Goal: Task Accomplishment & Management: Manage account settings

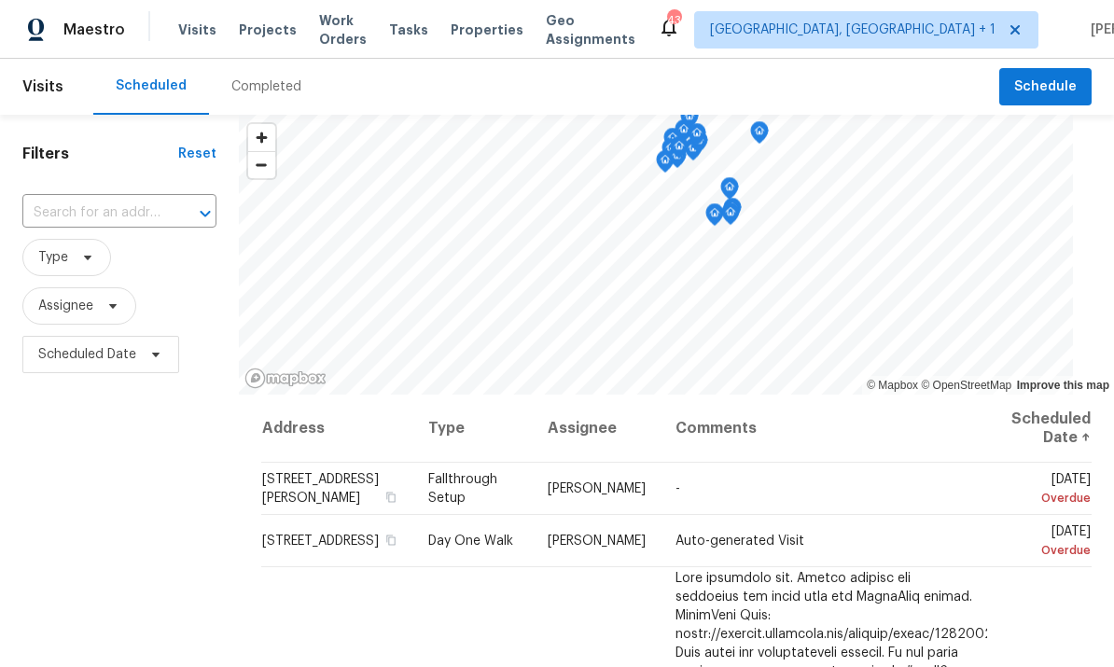
click at [126, 209] on input "text" at bounding box center [93, 213] width 142 height 29
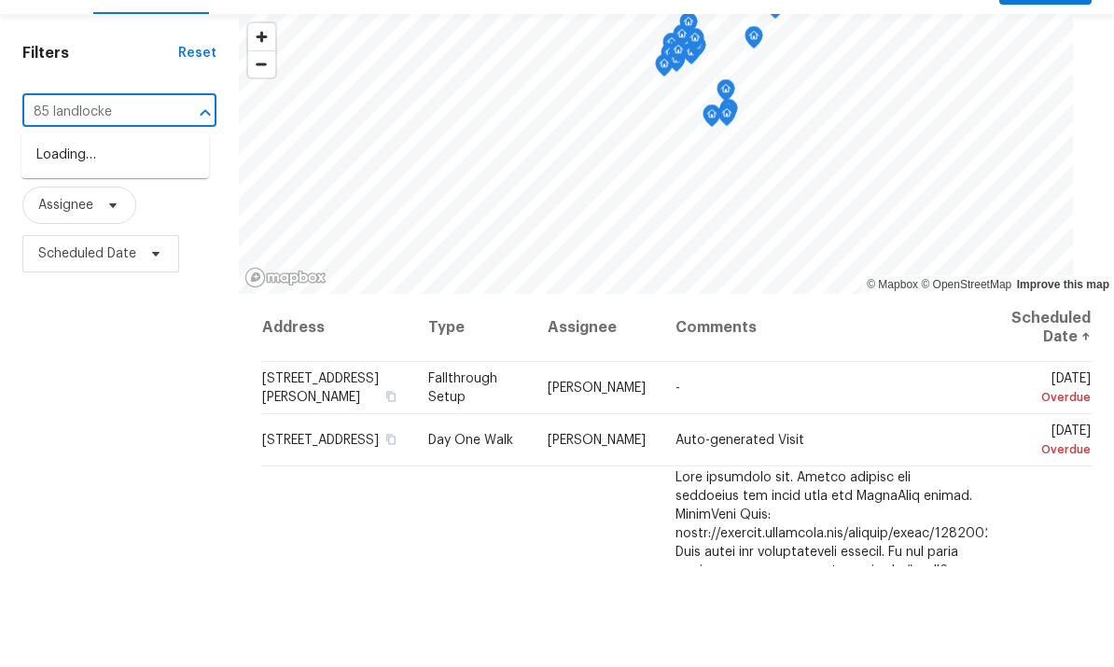
type input "85 landlocked"
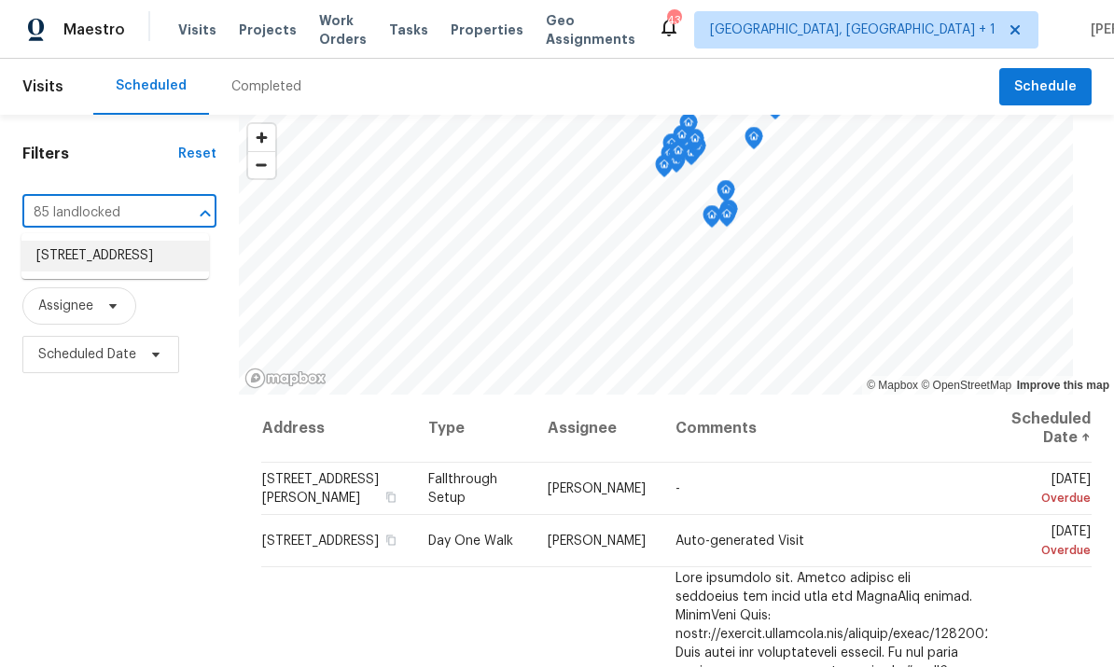
click at [129, 241] on li "[STREET_ADDRESS]" at bounding box center [114, 256] width 187 height 31
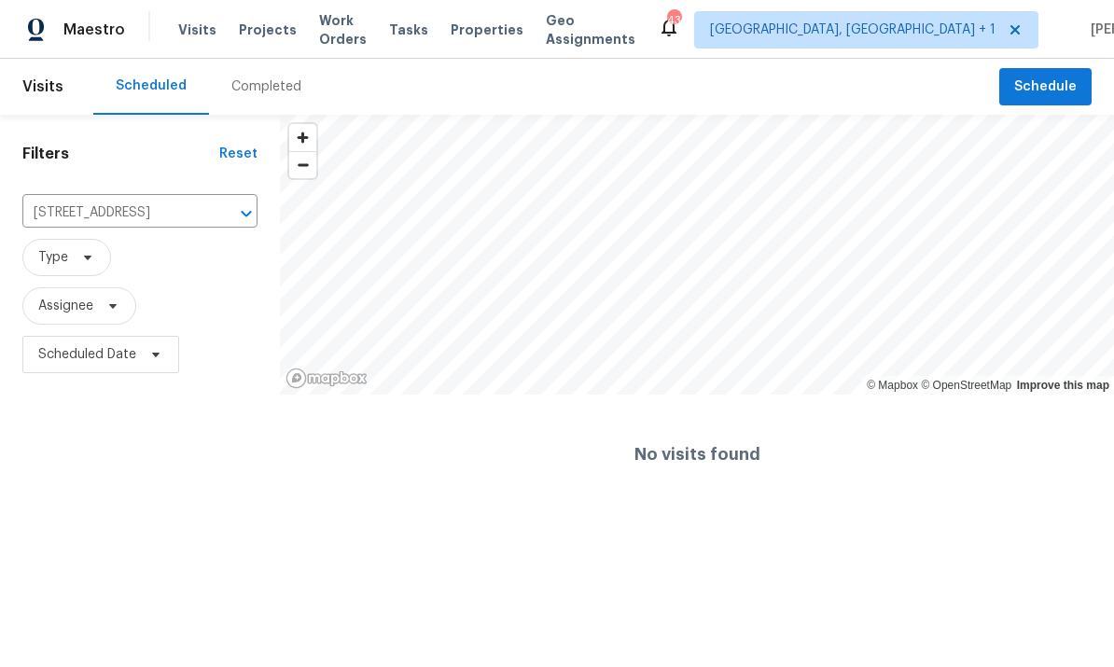
click at [266, 29] on span "Projects" at bounding box center [268, 30] width 58 height 19
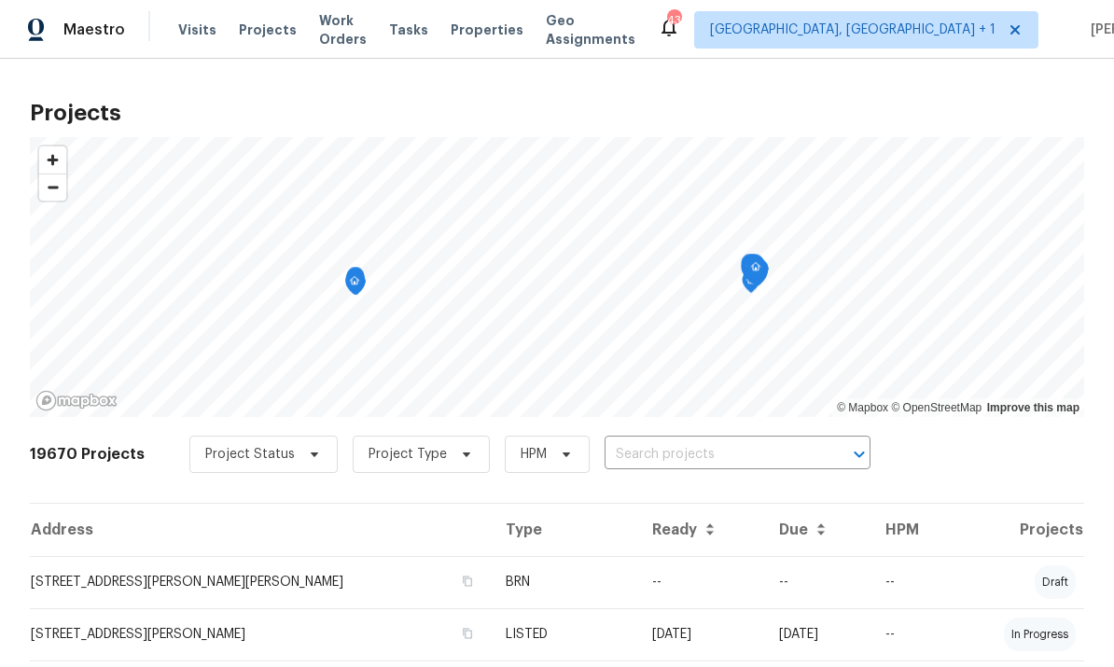
click at [653, 453] on input "text" at bounding box center [711, 454] width 214 height 29
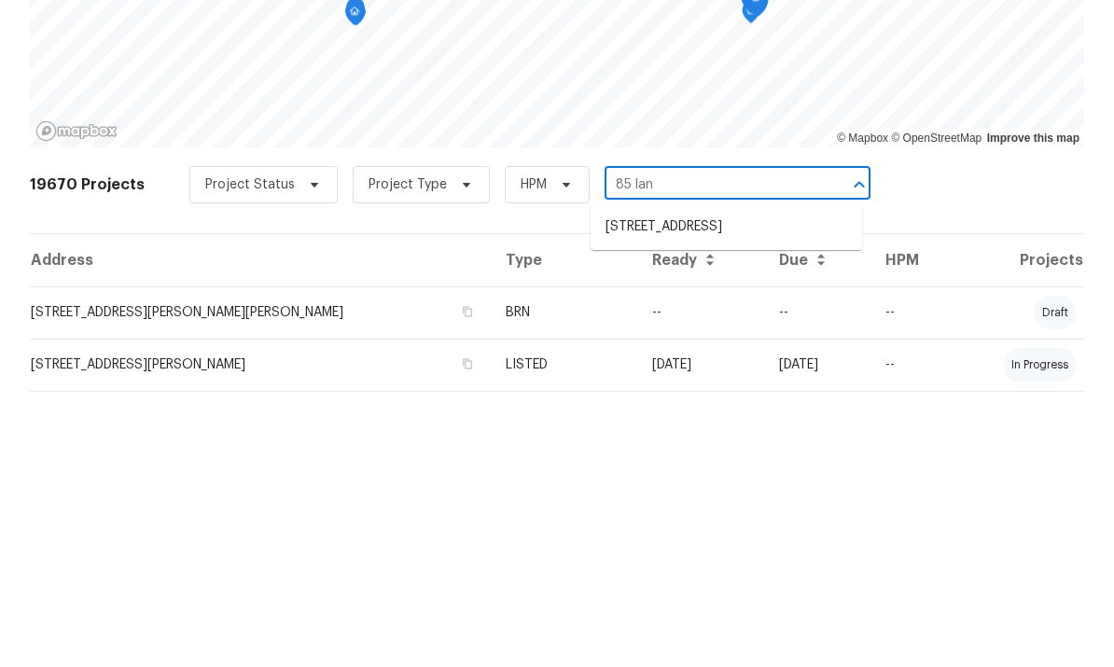
type input "85 land"
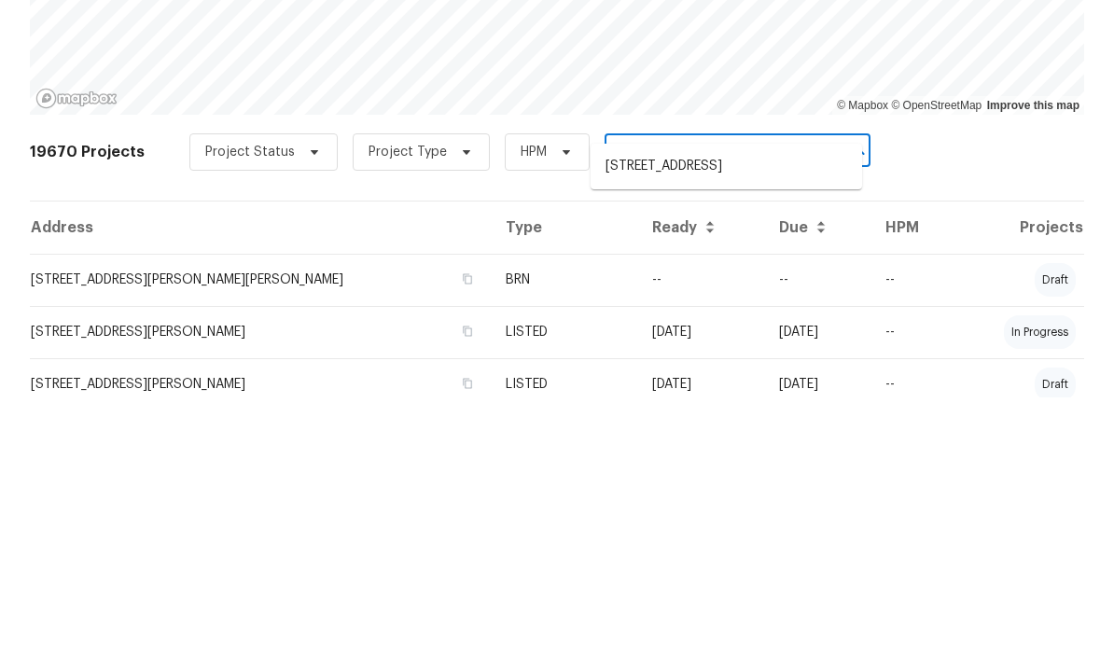
scroll to position [61, 0]
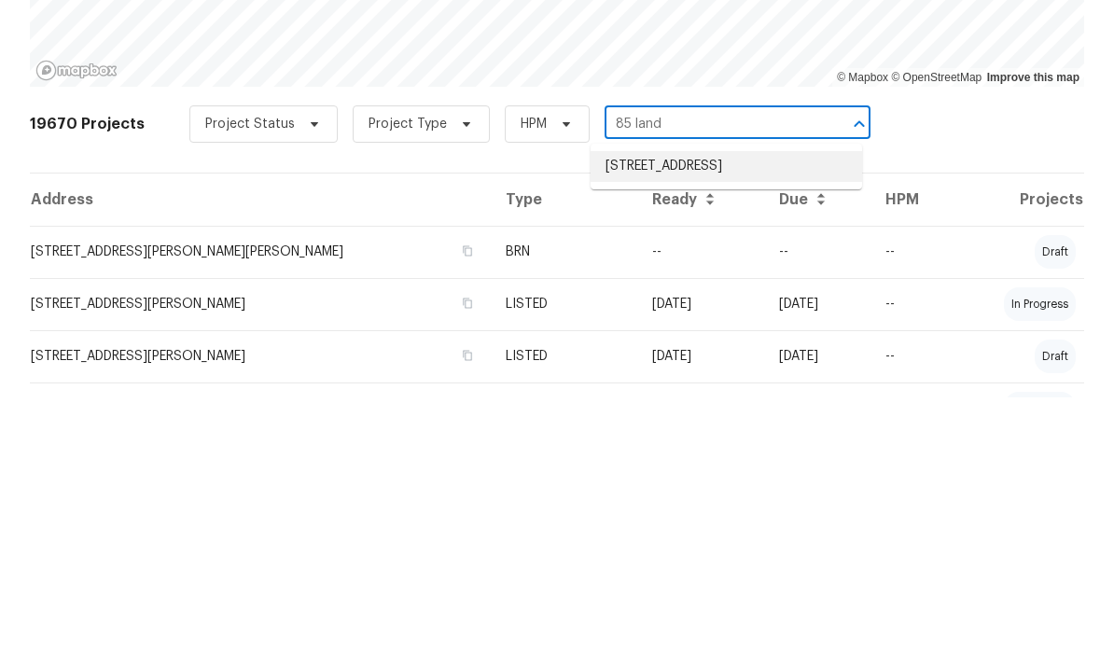
click at [703, 421] on li "[STREET_ADDRESS]" at bounding box center [725, 436] width 271 height 31
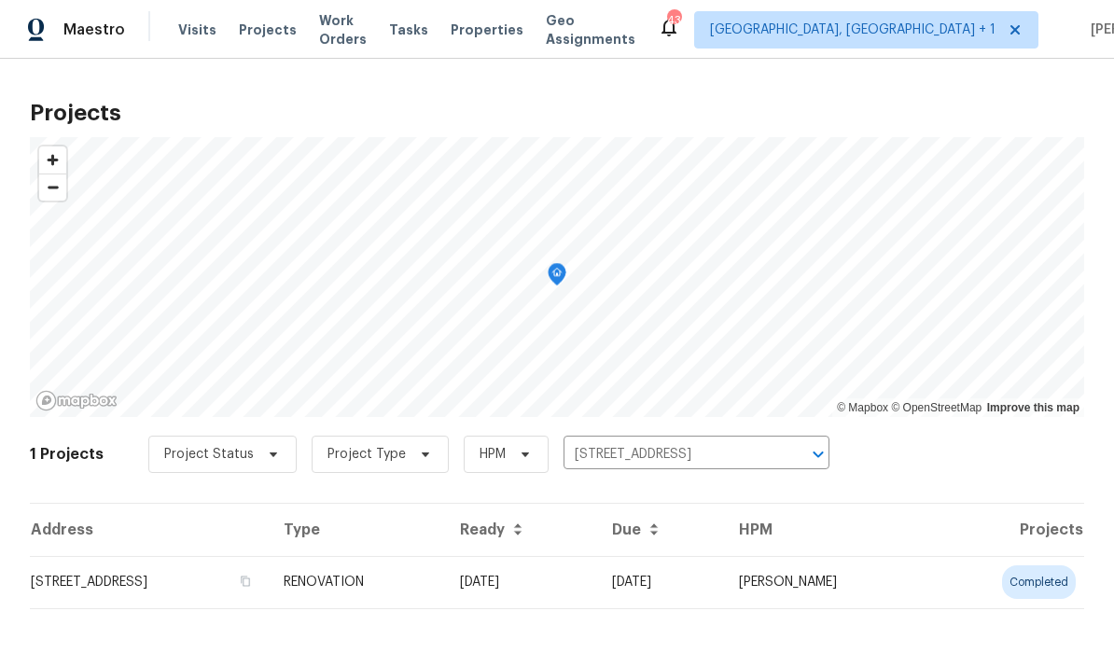
click at [445, 594] on td "RENOVATION" at bounding box center [357, 582] width 176 height 52
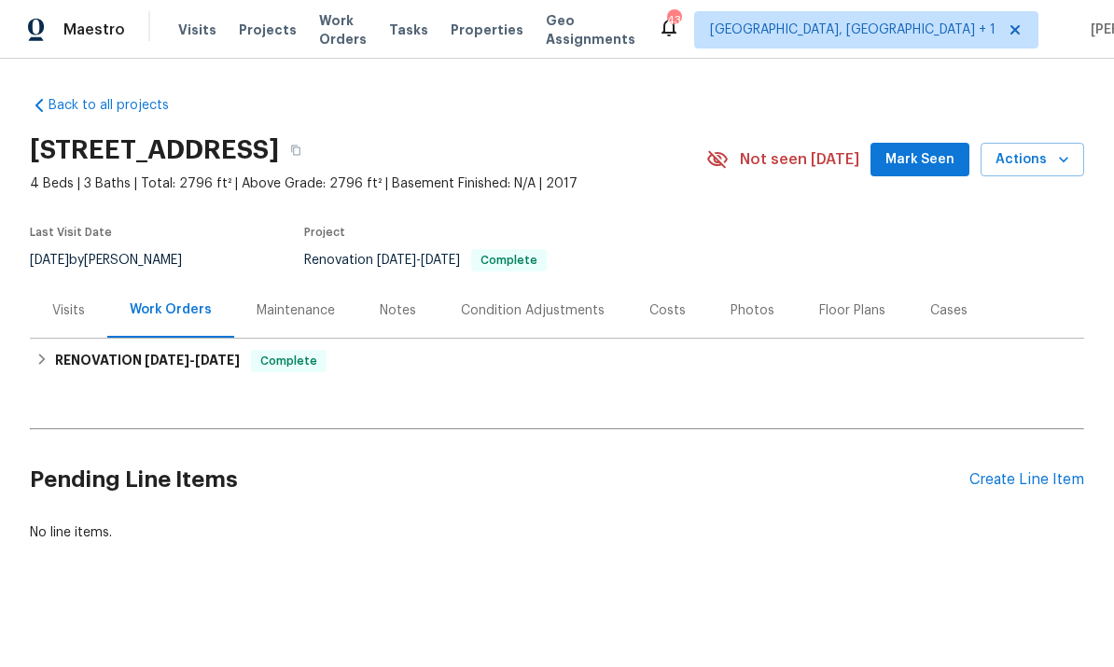
click at [742, 306] on div "Photos" at bounding box center [752, 310] width 44 height 19
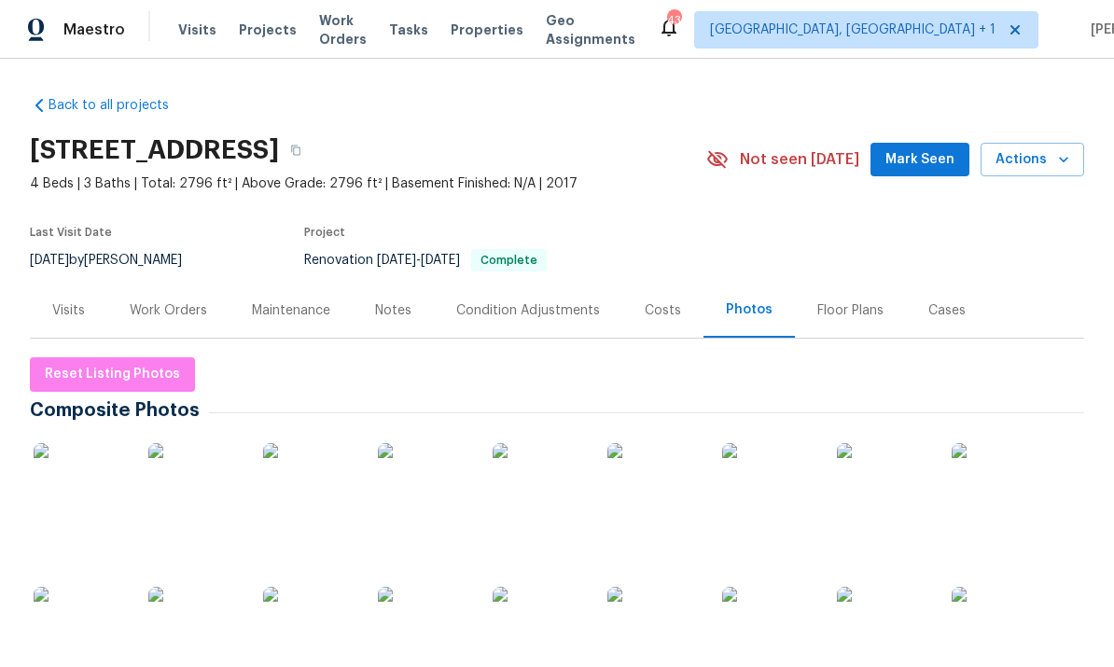
click at [74, 498] on img at bounding box center [80, 489] width 93 height 93
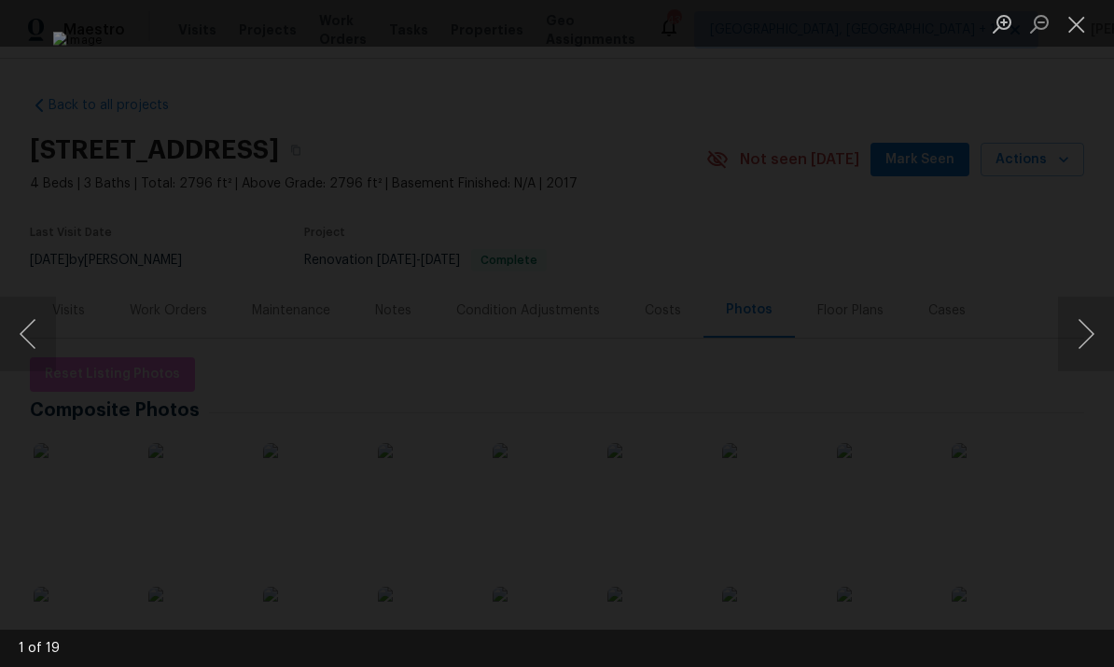
click at [1102, 336] on button "Next image" at bounding box center [1086, 334] width 56 height 75
click at [1089, 328] on button "Next image" at bounding box center [1086, 334] width 56 height 75
click at [1087, 323] on button "Next image" at bounding box center [1086, 334] width 56 height 75
click at [1092, 326] on button "Next image" at bounding box center [1086, 334] width 56 height 75
click at [1087, 318] on button "Next image" at bounding box center [1086, 334] width 56 height 75
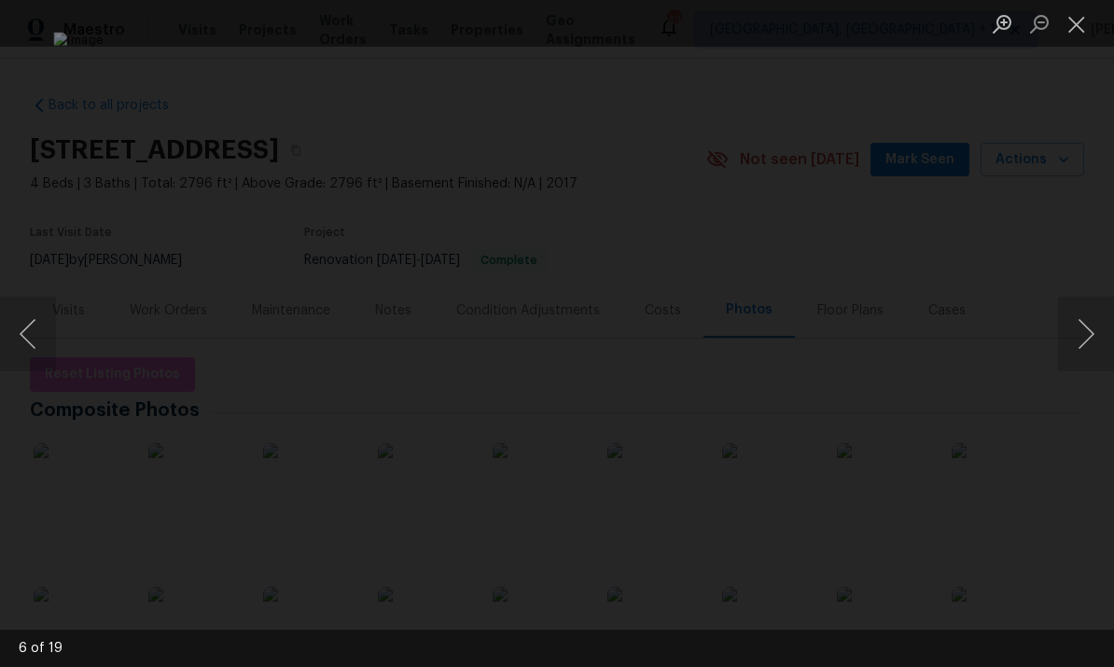
click at [1078, 320] on button "Next image" at bounding box center [1086, 334] width 56 height 75
click at [1081, 317] on button "Next image" at bounding box center [1086, 334] width 56 height 75
click at [1083, 315] on button "Next image" at bounding box center [1086, 334] width 56 height 75
click at [1088, 314] on button "Next image" at bounding box center [1086, 334] width 56 height 75
click at [1086, 318] on button "Next image" at bounding box center [1086, 334] width 56 height 75
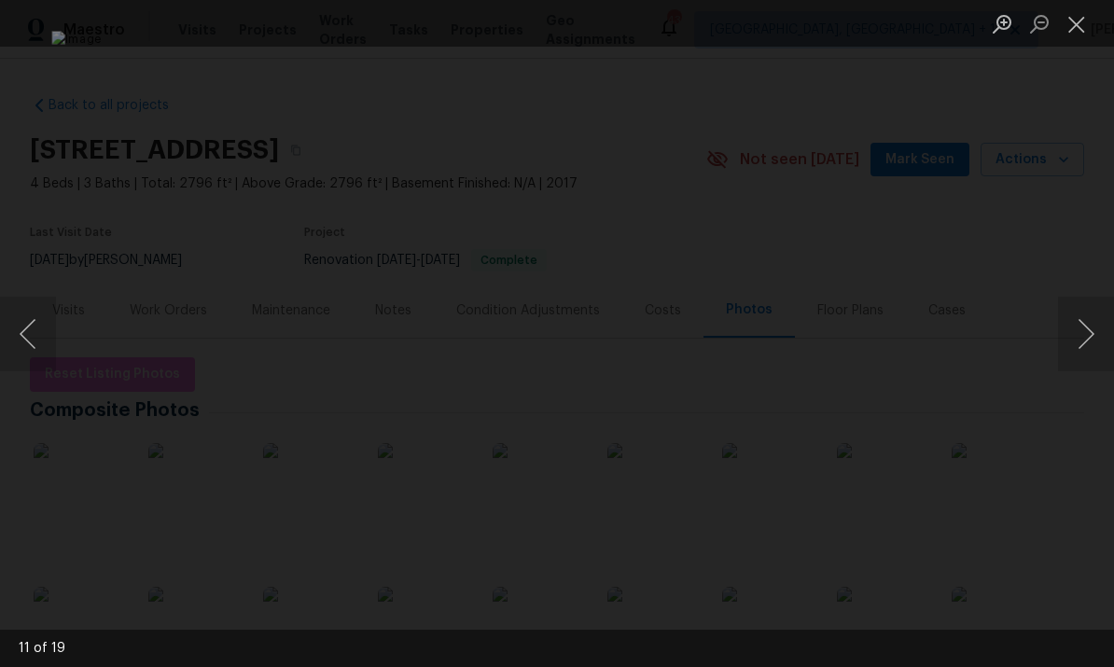
click at [1083, 318] on button "Next image" at bounding box center [1086, 334] width 56 height 75
click at [1087, 318] on button "Next image" at bounding box center [1086, 334] width 56 height 75
click at [1081, 323] on button "Next image" at bounding box center [1086, 334] width 56 height 75
click at [1086, 322] on button "Next image" at bounding box center [1086, 334] width 56 height 75
click at [1086, 321] on button "Next image" at bounding box center [1086, 334] width 56 height 75
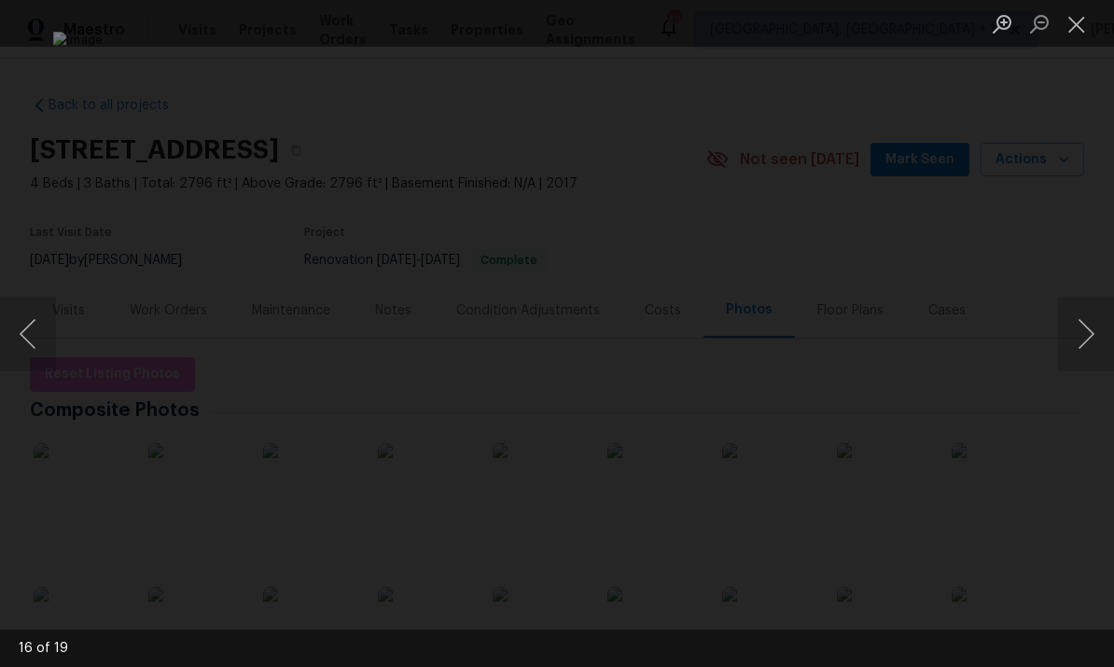
click at [1091, 320] on button "Next image" at bounding box center [1086, 334] width 56 height 75
click at [1089, 321] on button "Next image" at bounding box center [1086, 334] width 56 height 75
click at [21, 337] on button "Previous image" at bounding box center [28, 334] width 56 height 75
click at [1085, 330] on button "Next image" at bounding box center [1086, 334] width 56 height 75
click at [1084, 329] on button "Next image" at bounding box center [1086, 334] width 56 height 75
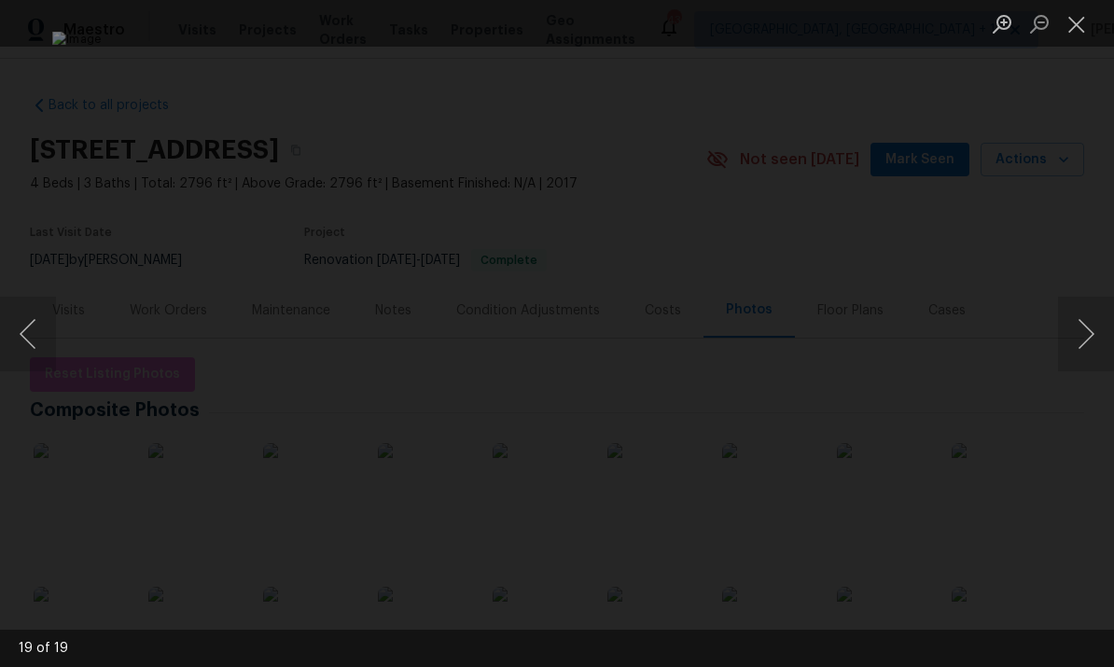
click at [1088, 326] on button "Next image" at bounding box center [1086, 334] width 56 height 75
click at [1095, 213] on div "Lightbox" at bounding box center [557, 333] width 1114 height 667
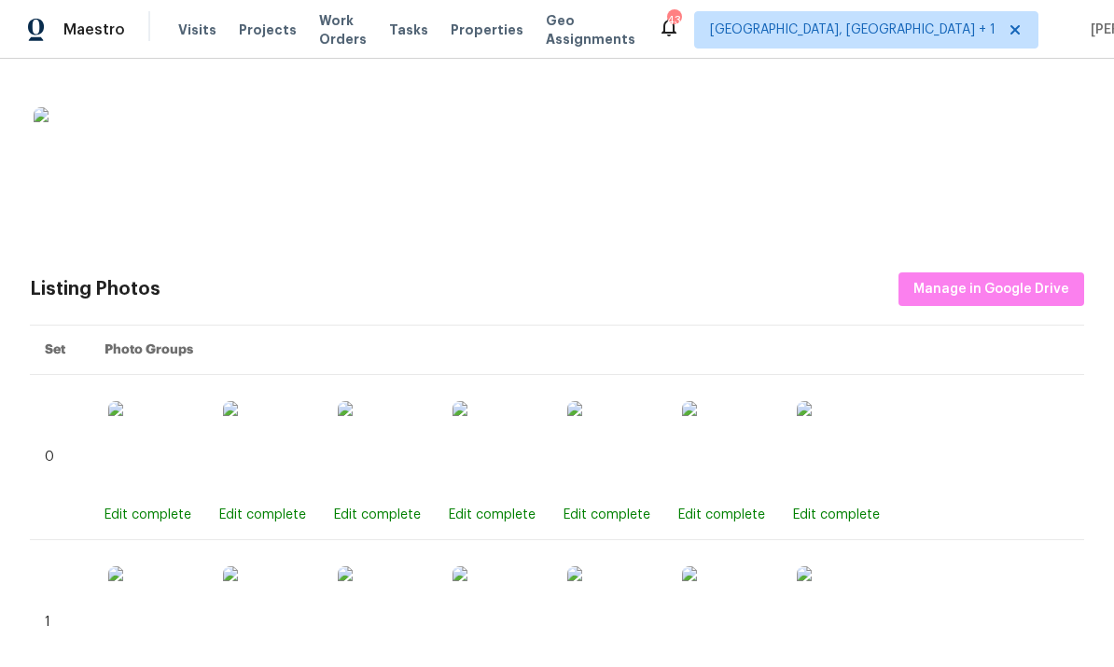
scroll to position [650, 0]
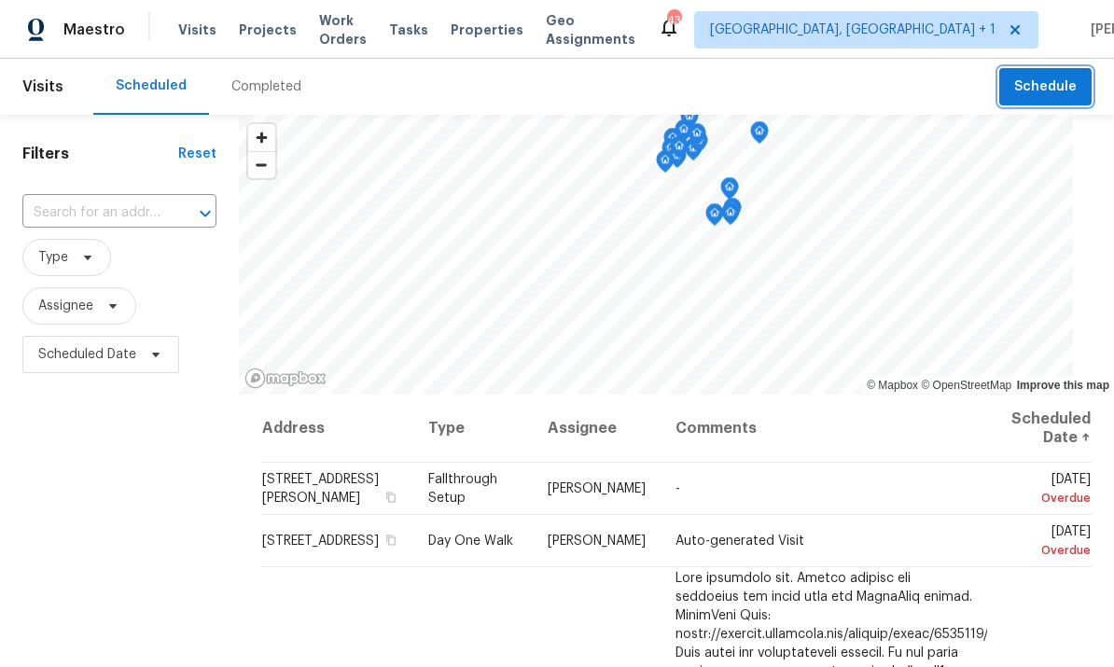
click at [1040, 92] on span "Schedule" at bounding box center [1045, 87] width 62 height 23
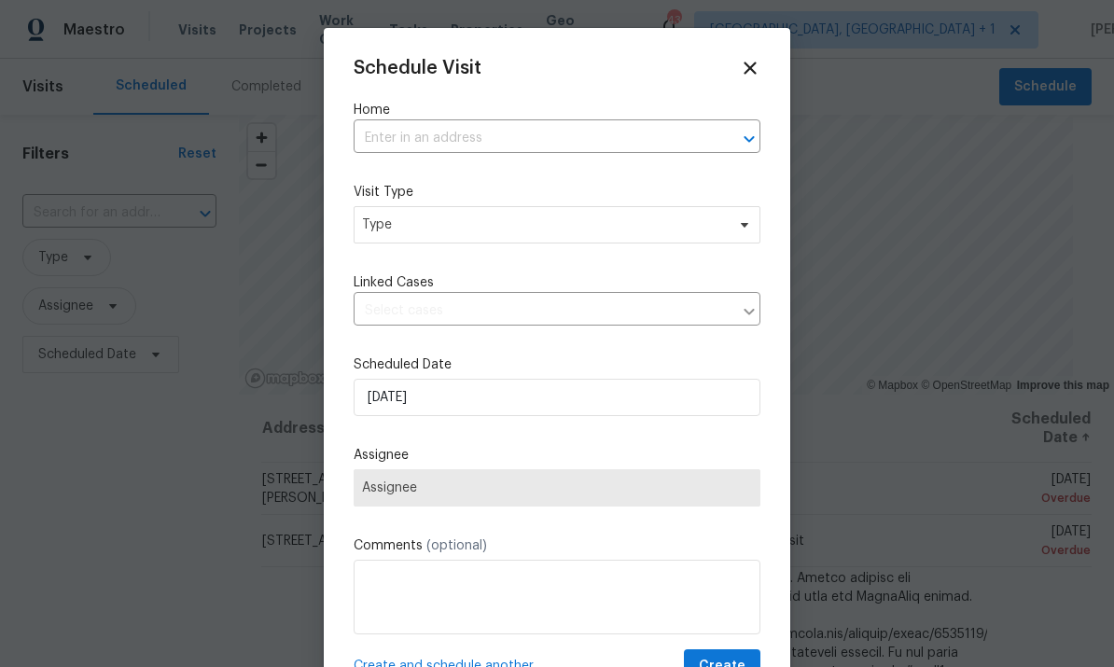
click at [410, 142] on input "text" at bounding box center [530, 138] width 354 height 29
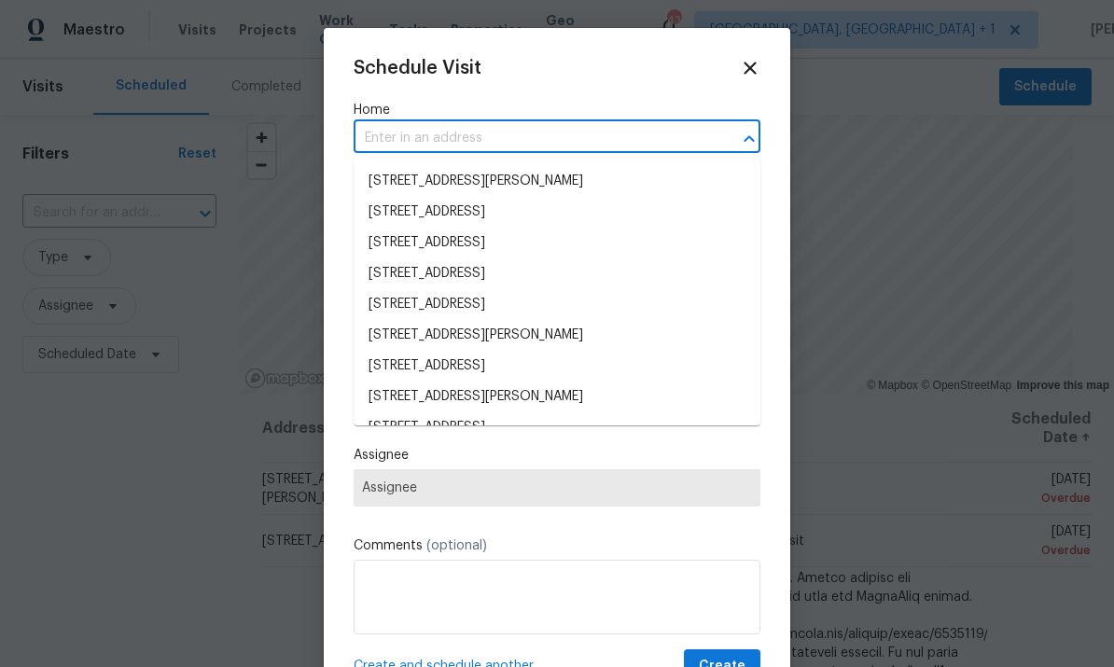
click at [409, 142] on input "text" at bounding box center [530, 138] width 354 height 29
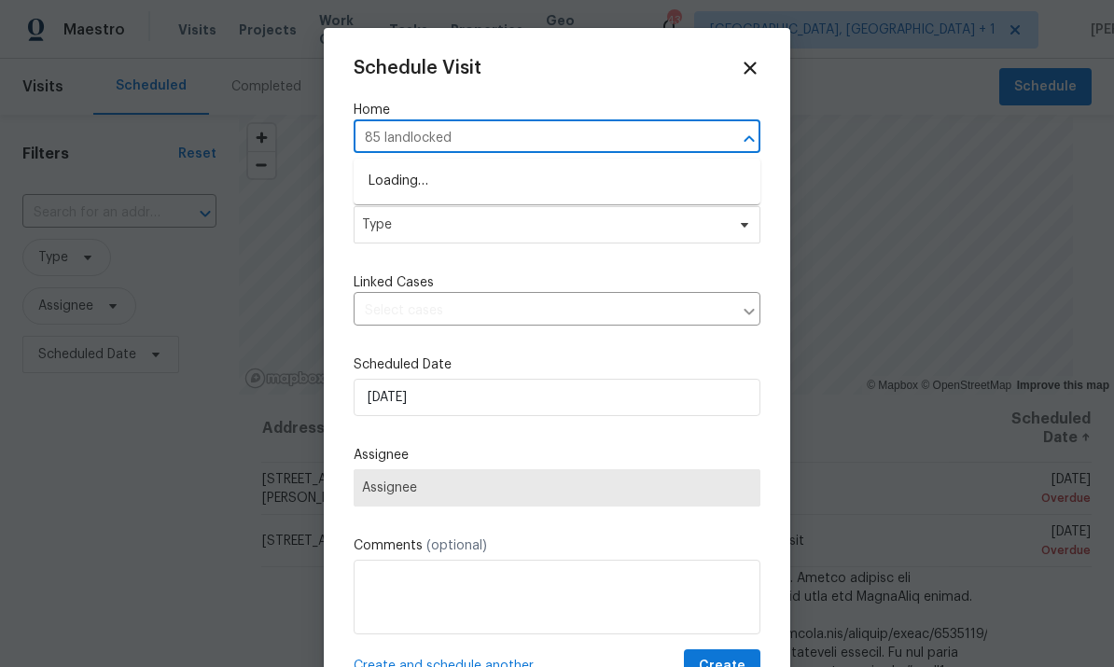
type input "85 landlocked"
click at [519, 177] on li "[STREET_ADDRESS]" at bounding box center [556, 181] width 407 height 31
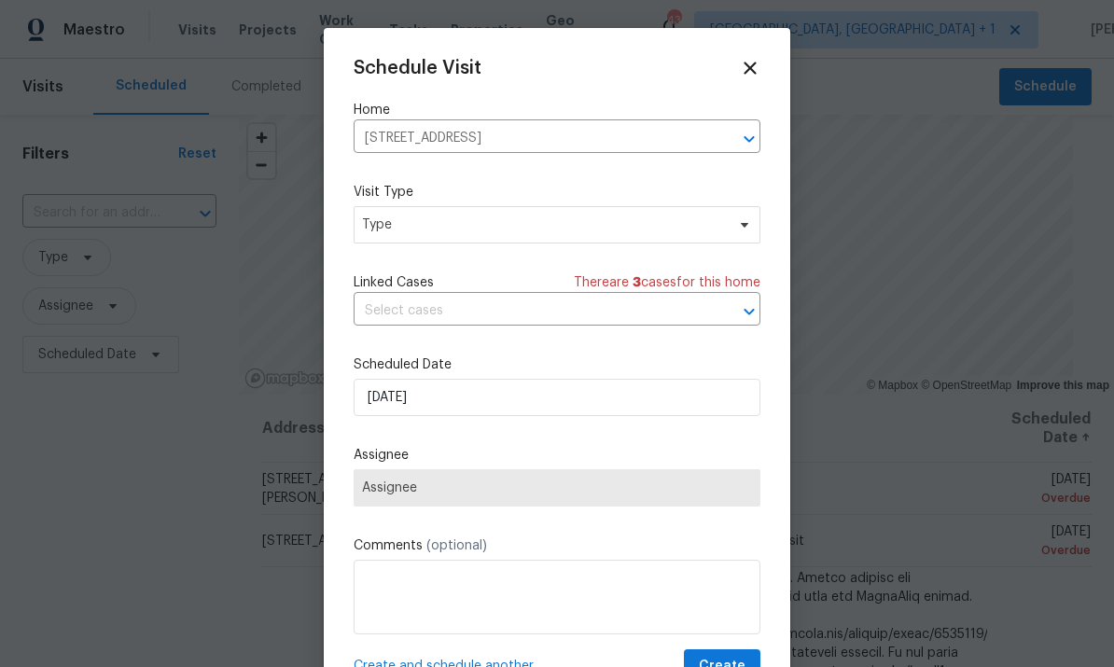
click at [668, 486] on span "Assignee" at bounding box center [557, 487] width 390 height 15
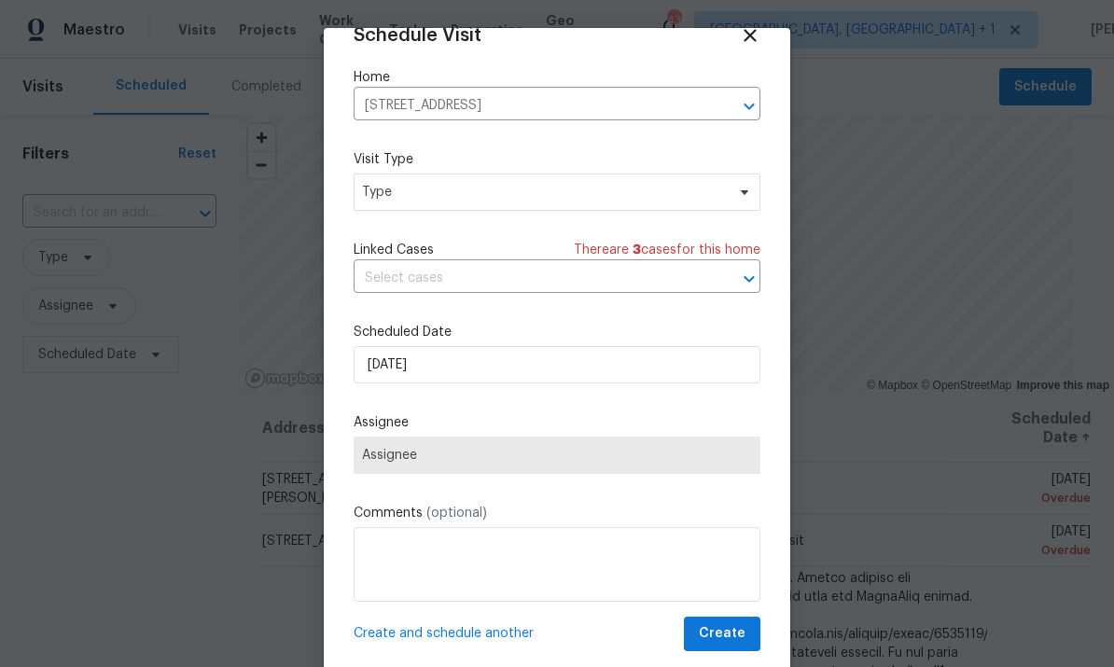
scroll to position [36, 0]
click at [700, 452] on span "Assignee" at bounding box center [557, 455] width 390 height 15
click at [700, 463] on span "Assignee" at bounding box center [557, 455] width 390 height 15
click at [694, 459] on span "Assignee" at bounding box center [557, 455] width 390 height 15
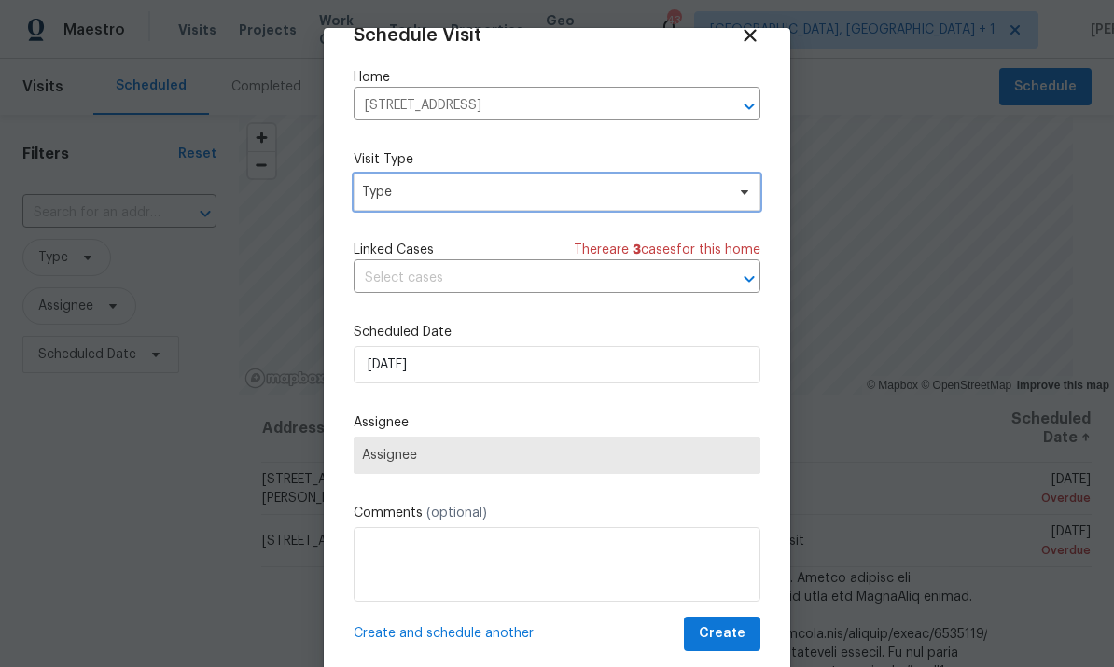
click at [739, 199] on span "Type" at bounding box center [556, 191] width 407 height 37
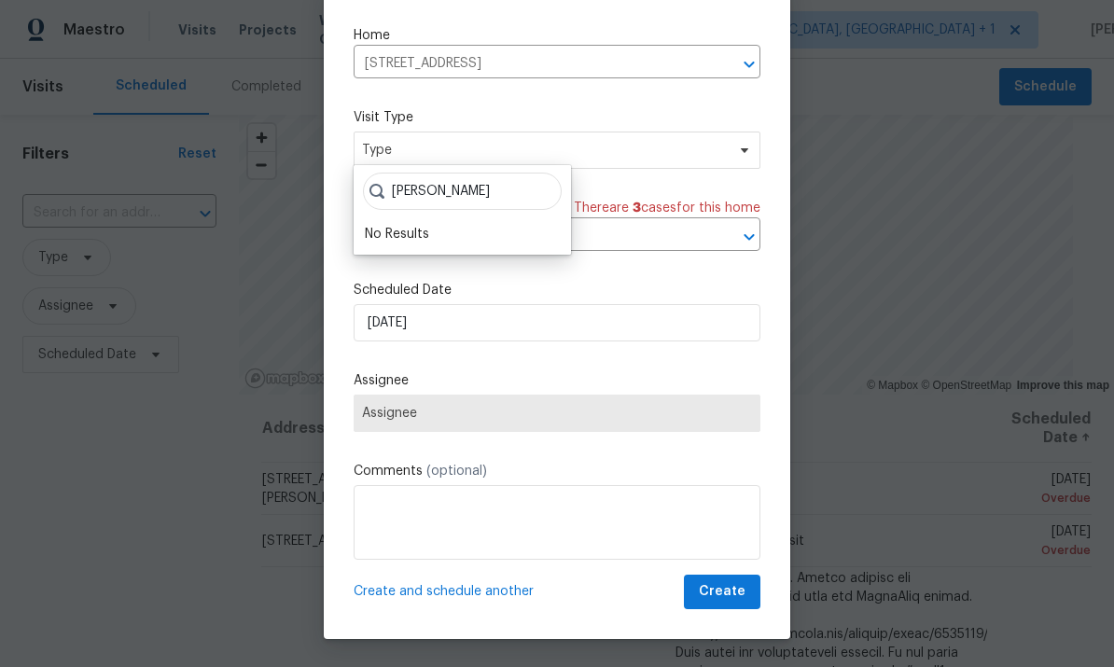
scroll to position [42, 0]
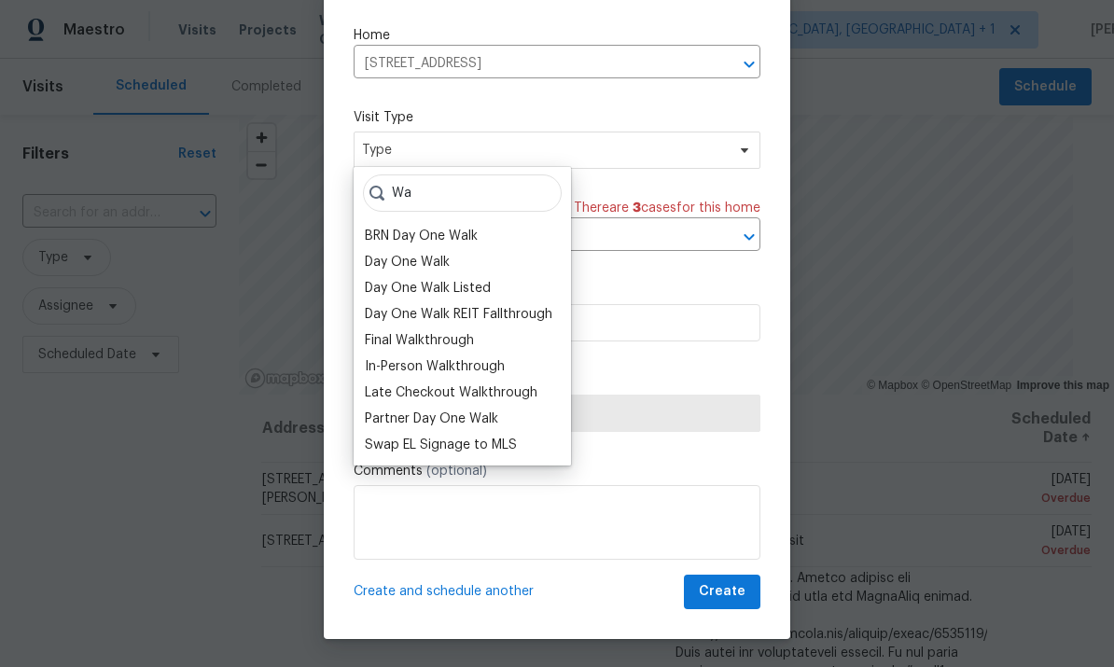
type input "W"
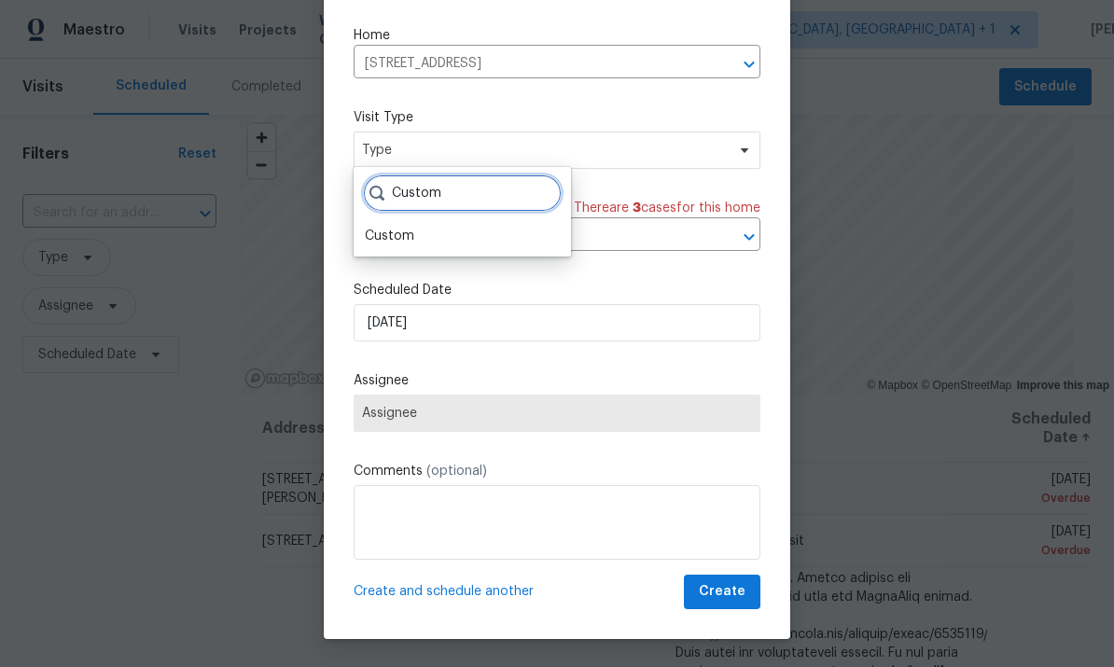
type input "Custom"
click at [406, 242] on div "Custom" at bounding box center [389, 236] width 49 height 19
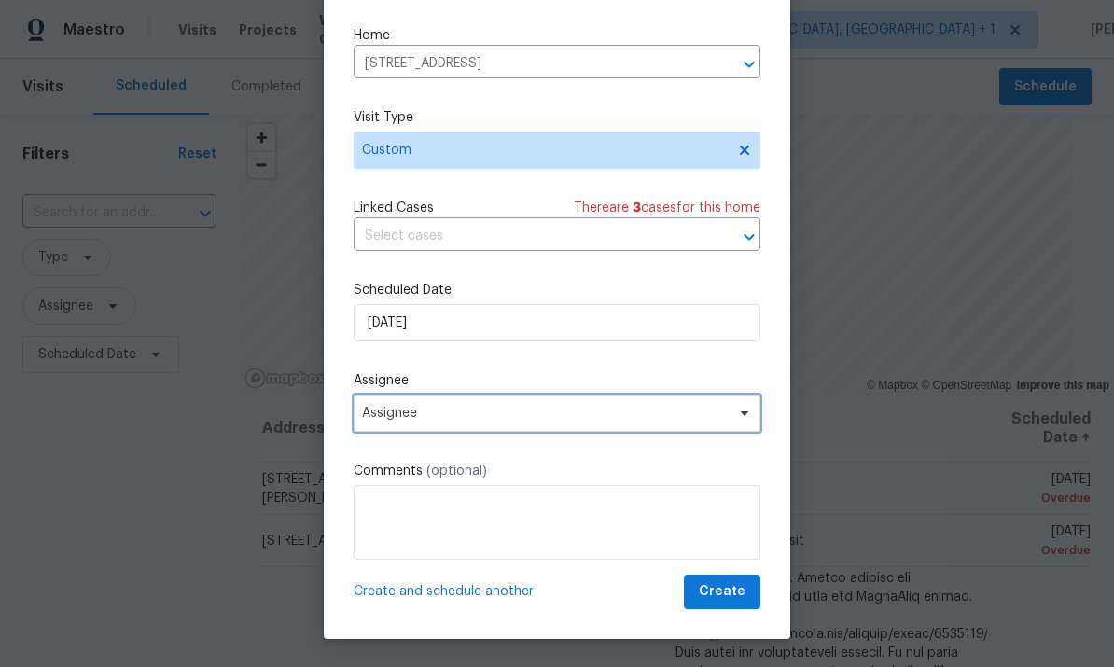
click at [745, 423] on span "Assignee" at bounding box center [556, 413] width 407 height 37
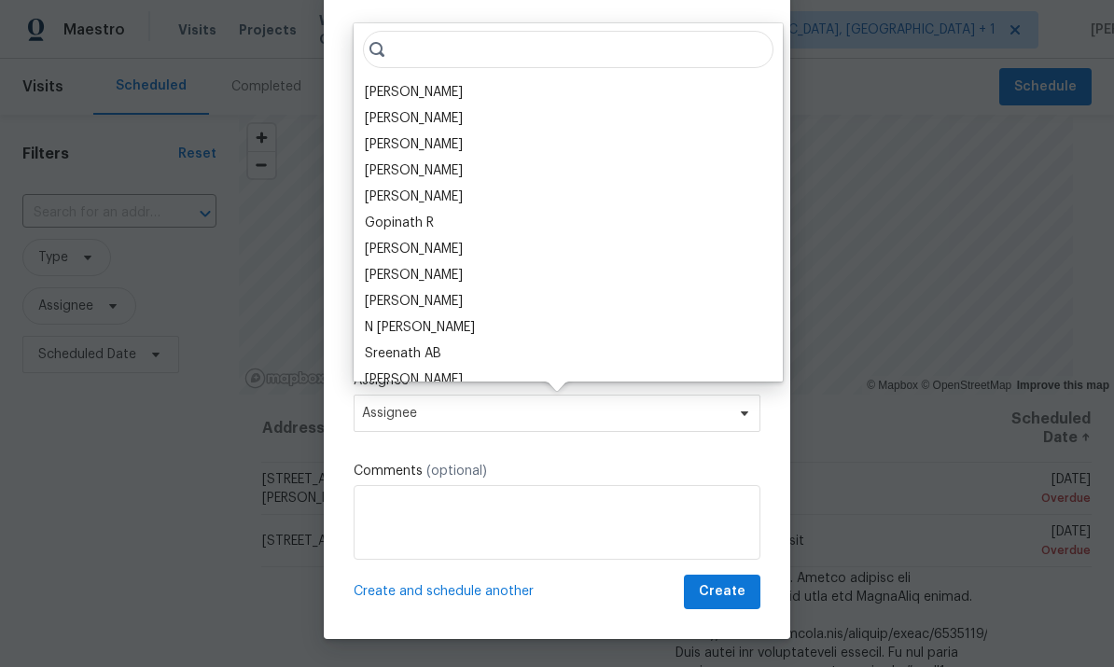
click at [421, 94] on div "[PERSON_NAME]" at bounding box center [414, 92] width 98 height 19
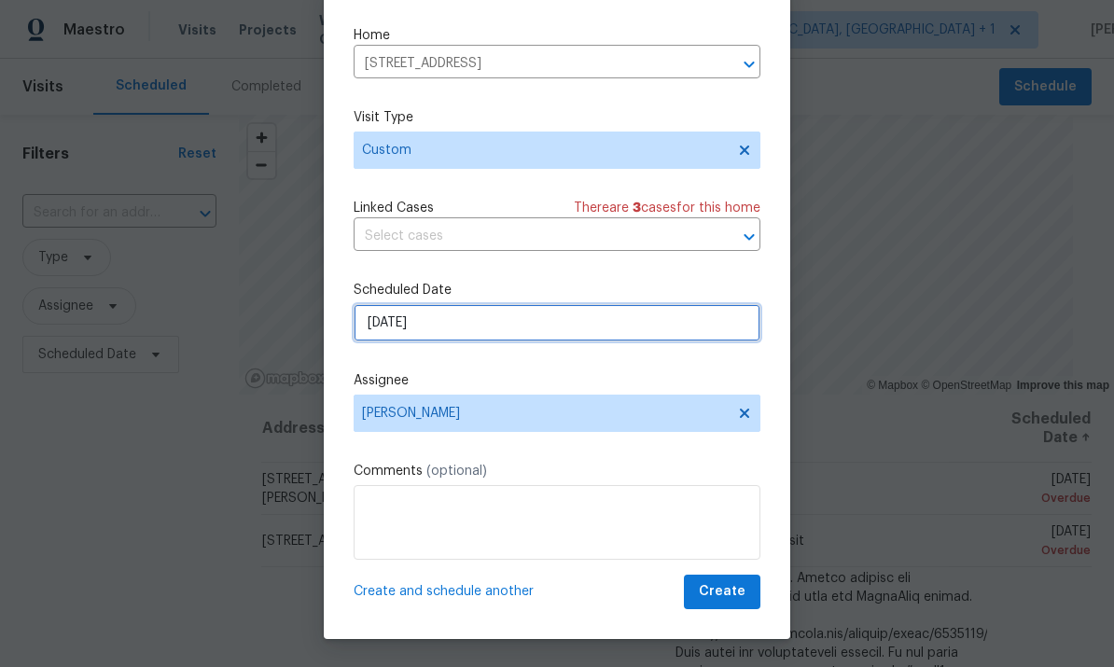
click at [455, 319] on input "[DATE]" at bounding box center [556, 322] width 407 height 37
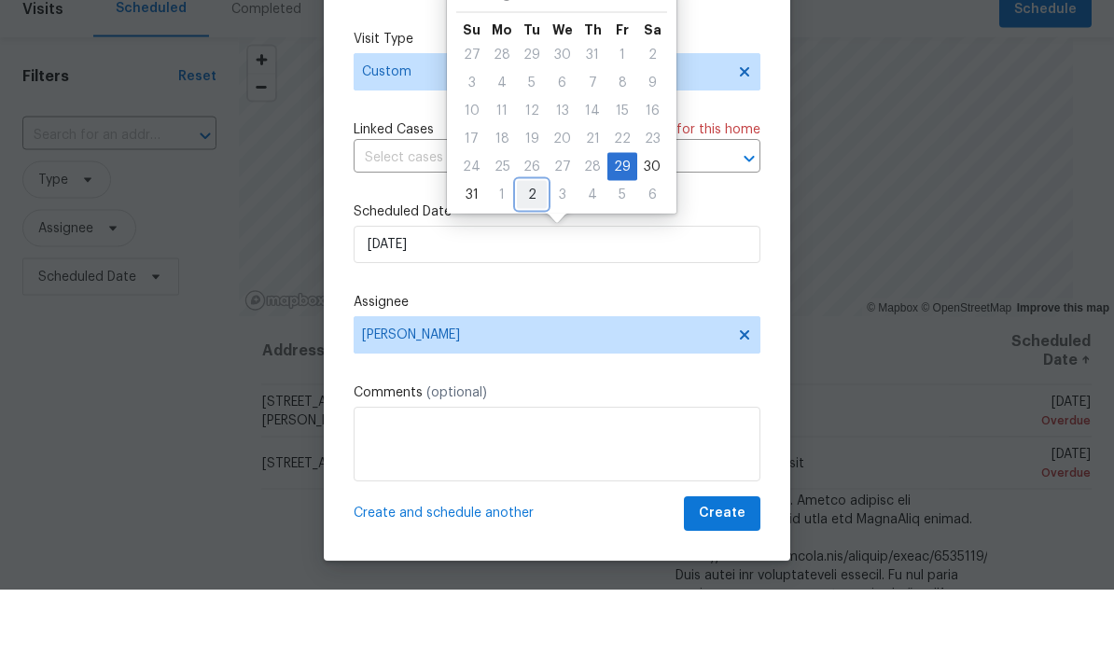
click at [529, 259] on div "2" at bounding box center [532, 272] width 30 height 26
type input "9/2/2025"
select select "8"
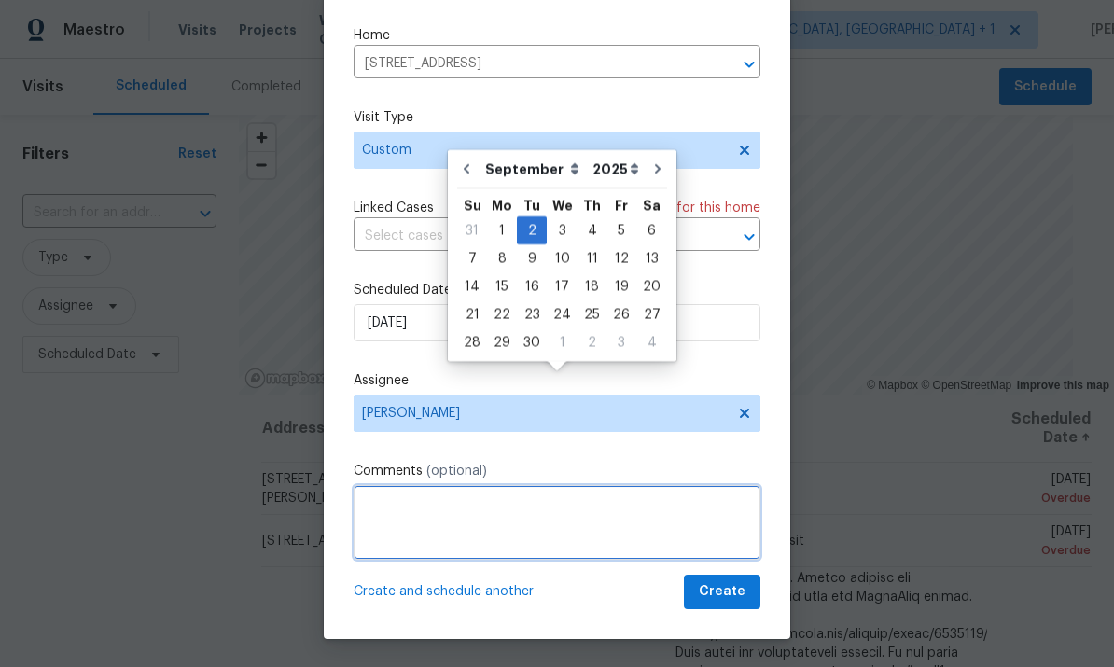
click at [418, 513] on textarea at bounding box center [556, 522] width 407 height 75
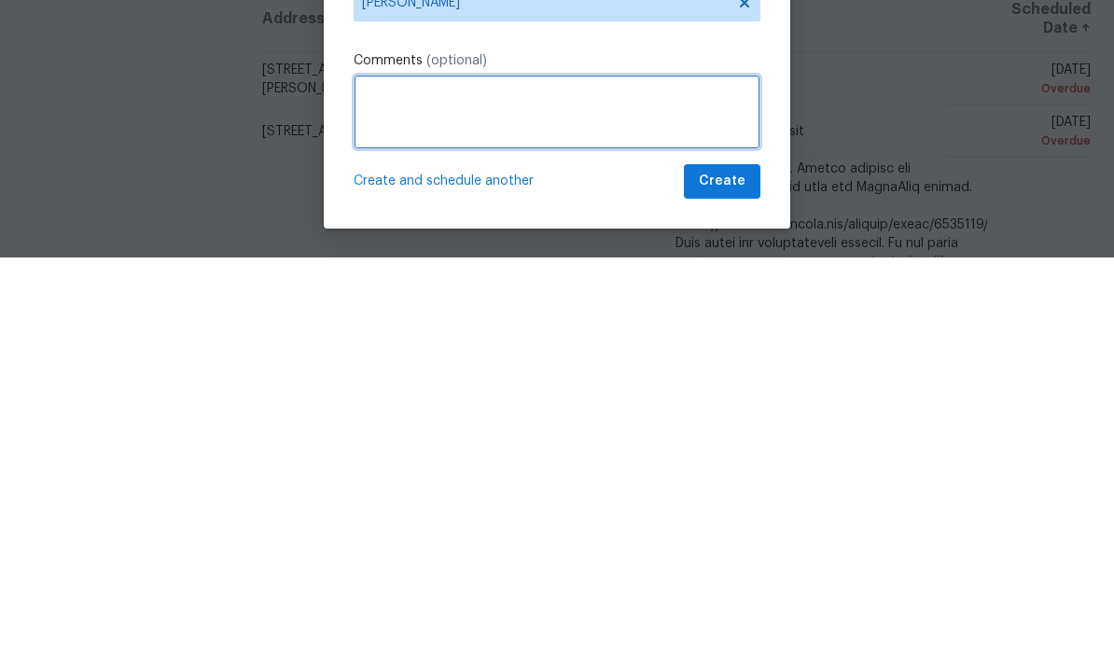
click at [402, 485] on textarea at bounding box center [556, 522] width 407 height 75
paste textarea "@hoc-ela-comms There's a new note from the External Agent regarding home condit…"
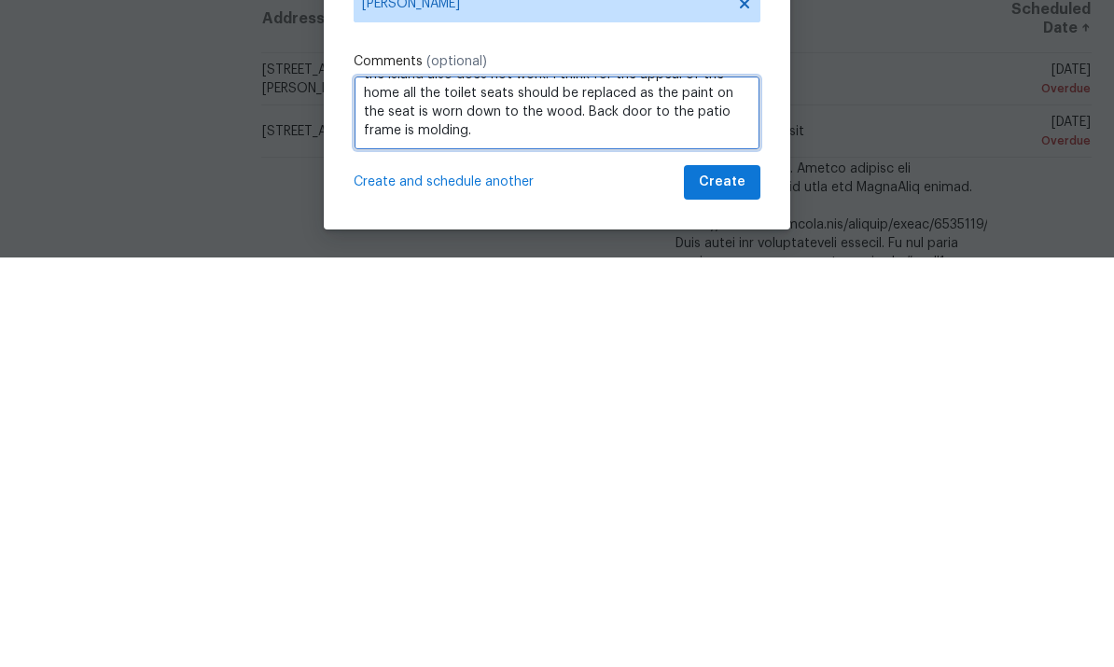
scroll to position [170, 0]
click at [451, 485] on textarea "@hoc-ela-comms There's a new note from the External Agent regarding home condit…" at bounding box center [556, 522] width 407 height 75
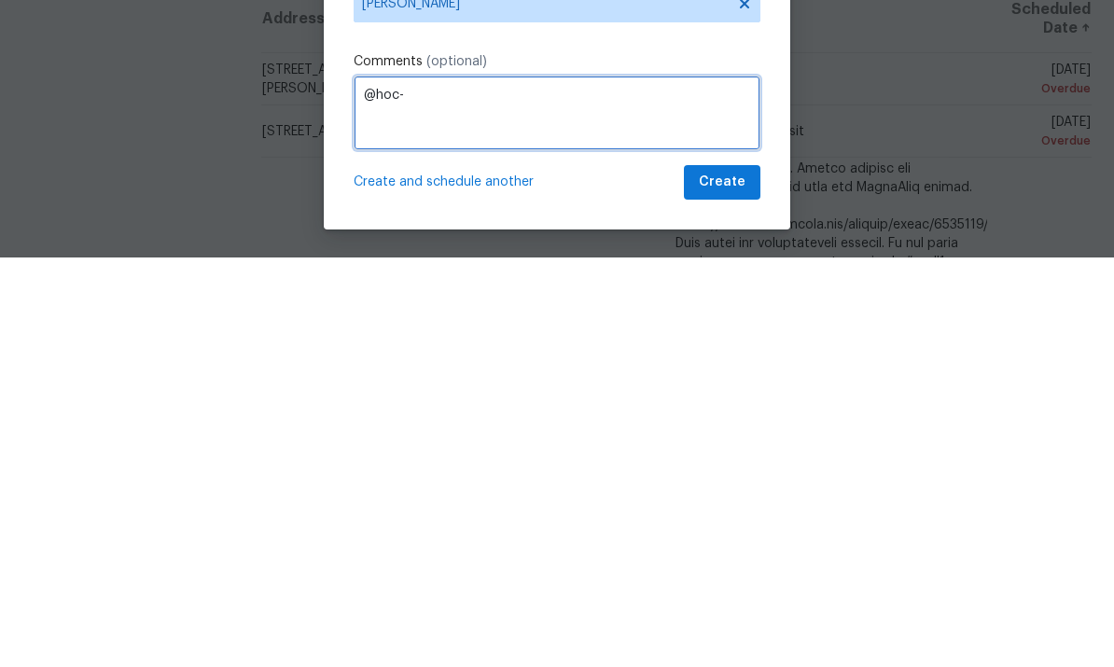
type textarea "@"
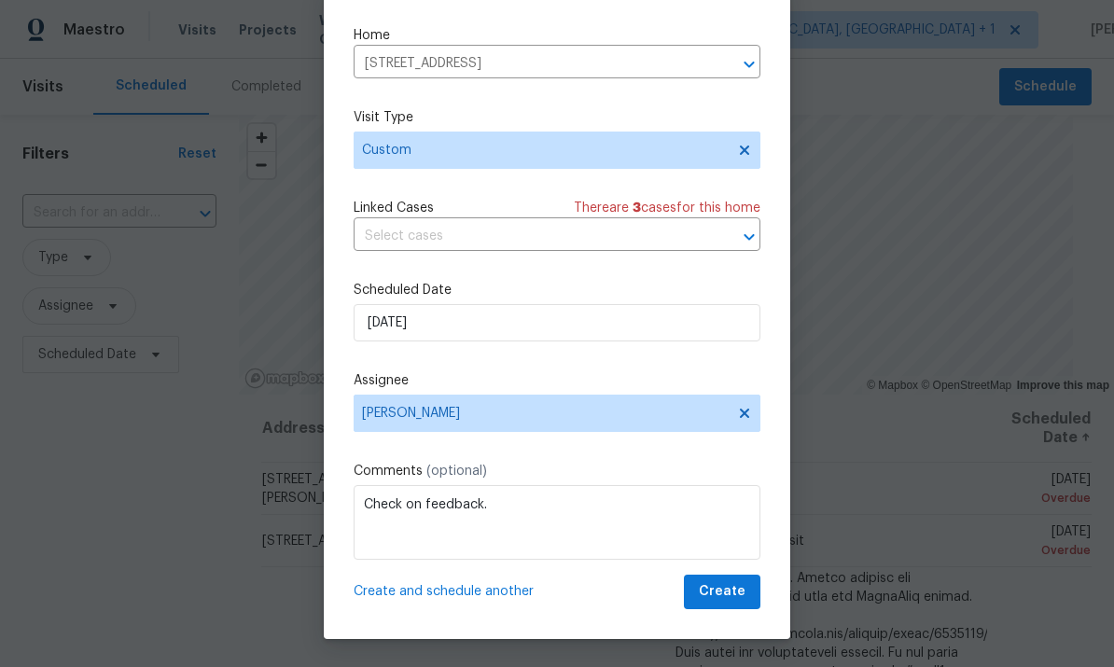
scroll to position [42, 0]
type textarea "Check on feedback."
click at [718, 606] on button "Create" at bounding box center [722, 592] width 76 height 35
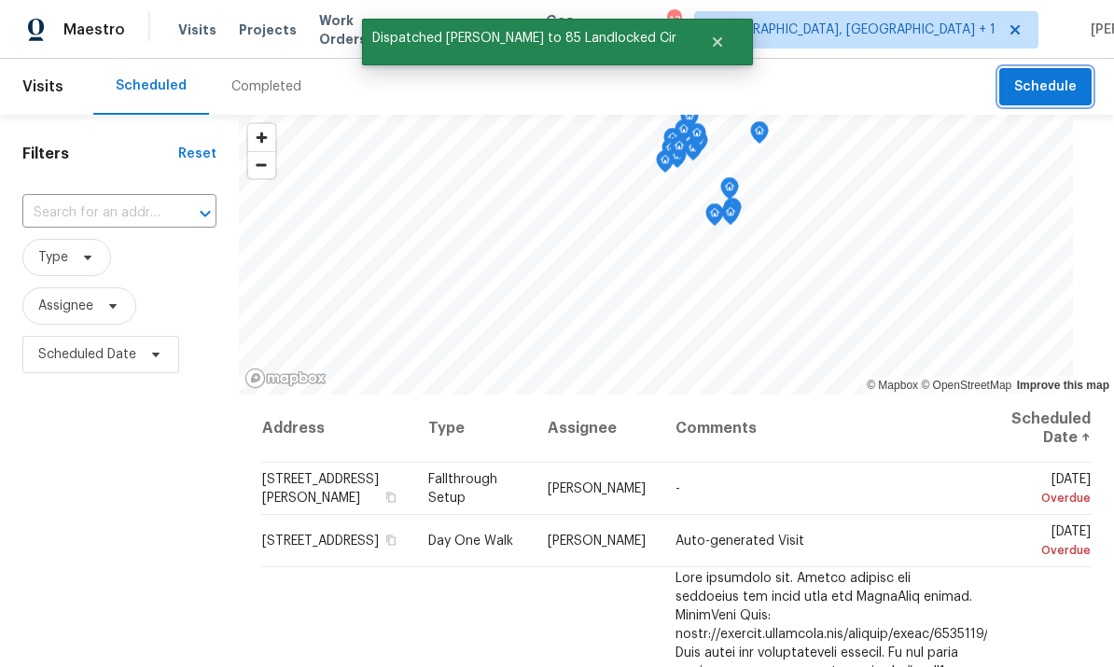
scroll to position [0, 0]
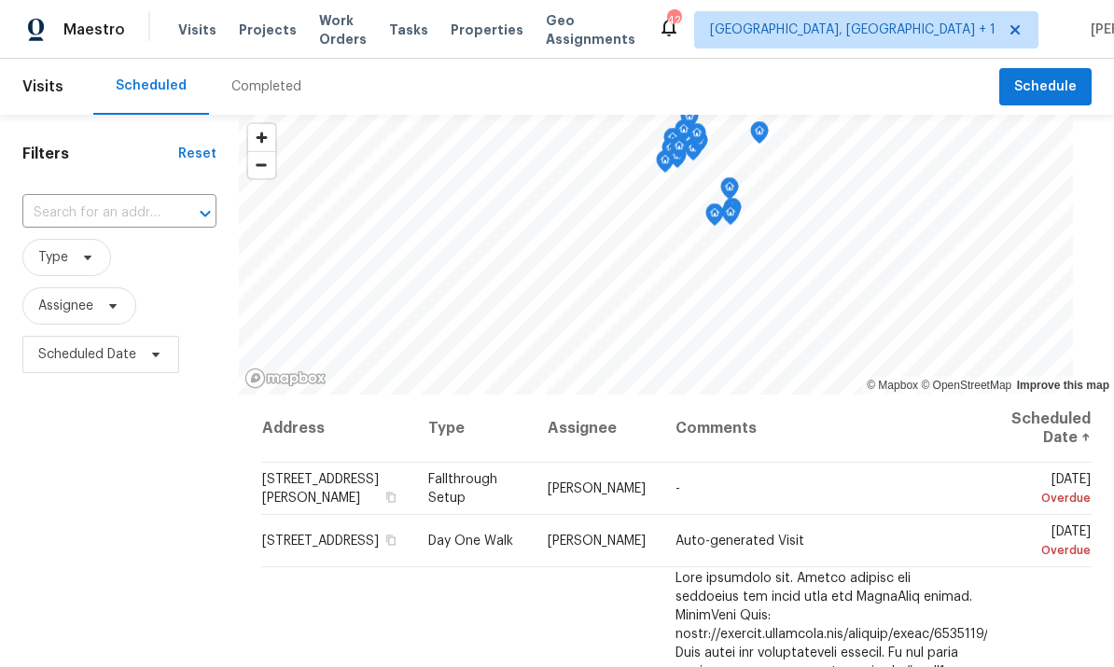
click at [264, 36] on span "Projects" at bounding box center [268, 30] width 58 height 19
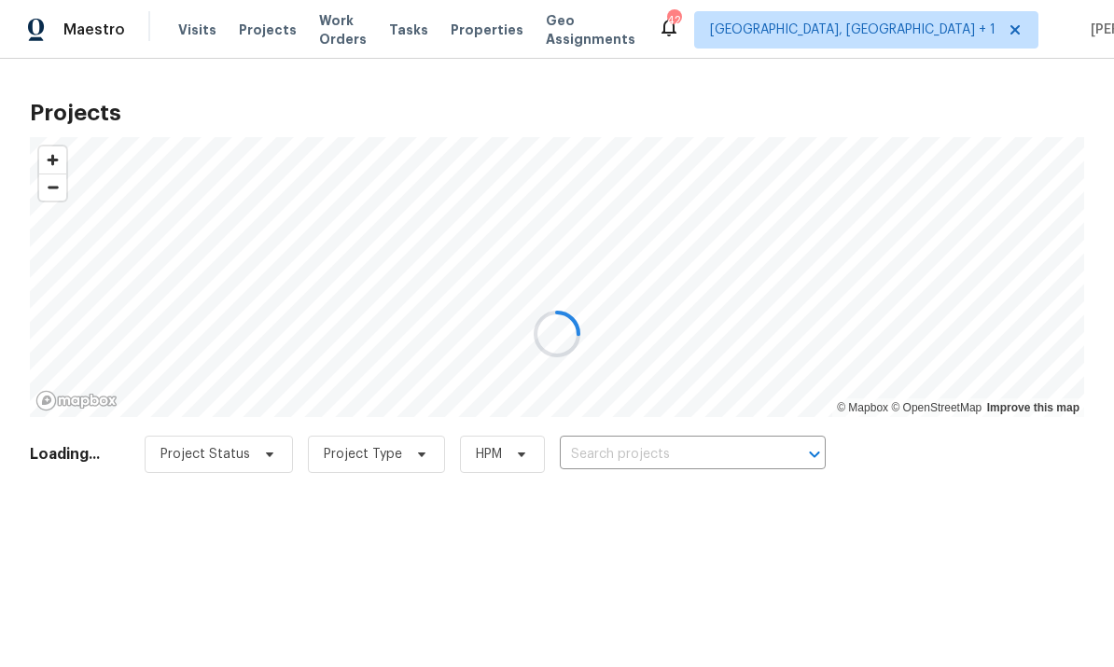
click at [619, 458] on input "text" at bounding box center [667, 454] width 214 height 29
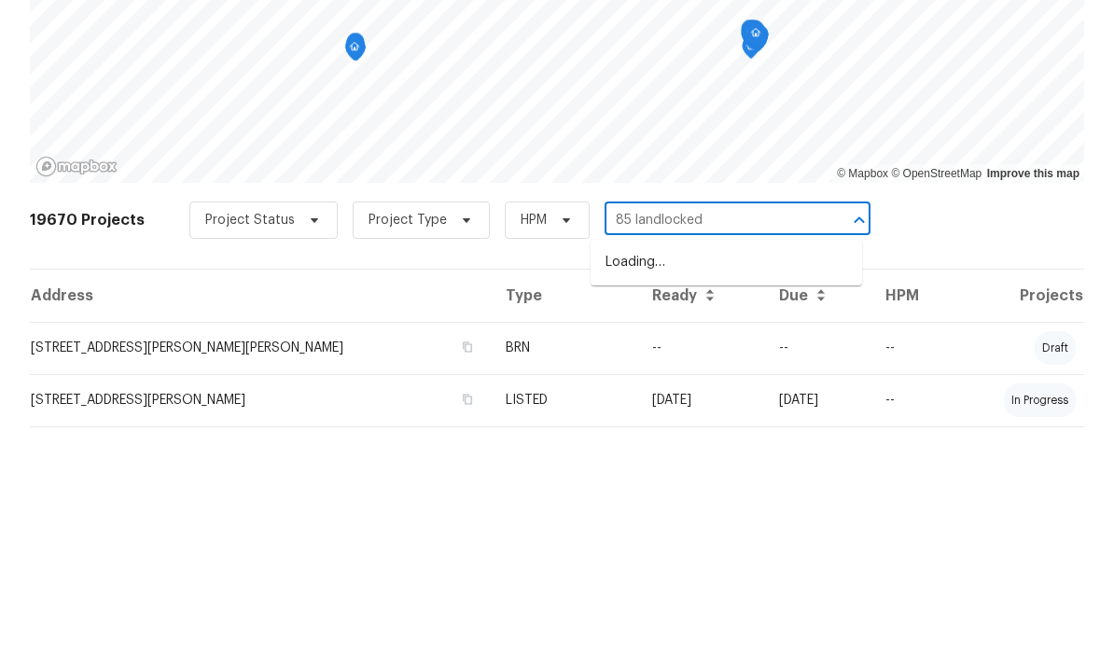
type input "85 landlocked"
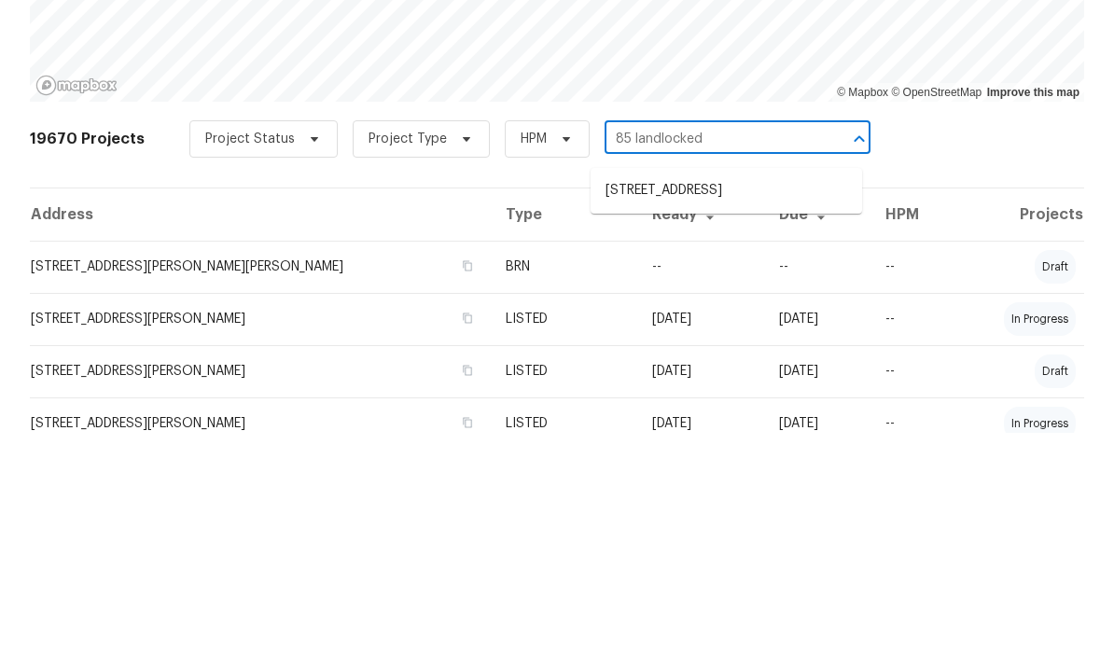
scroll to position [88, 0]
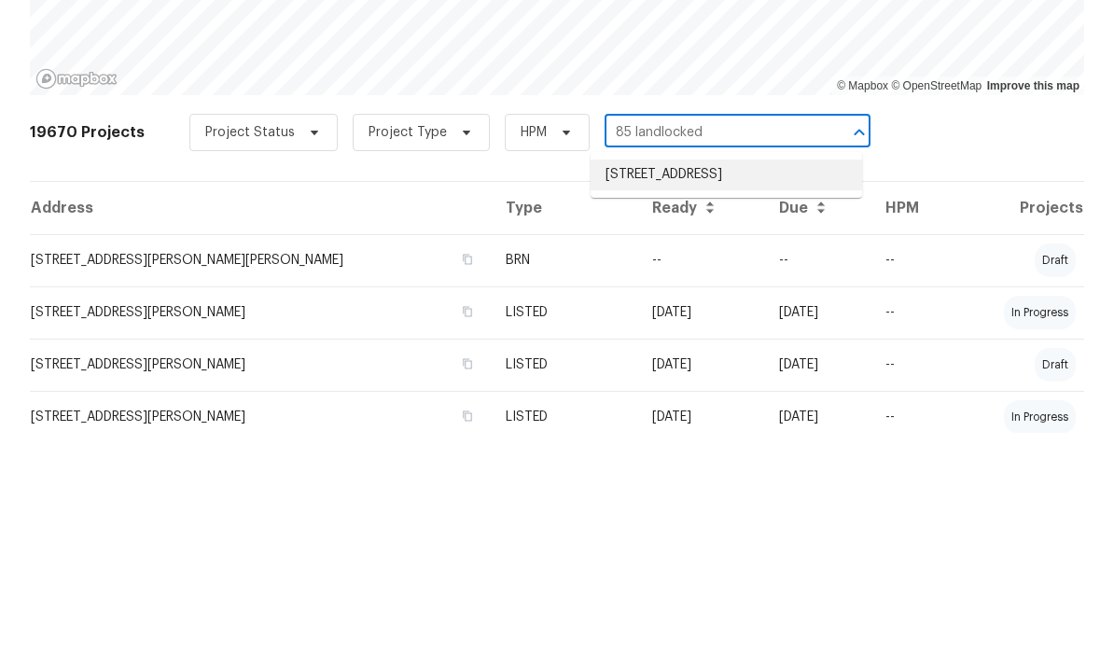
click at [699, 394] on li "[STREET_ADDRESS]" at bounding box center [725, 409] width 271 height 31
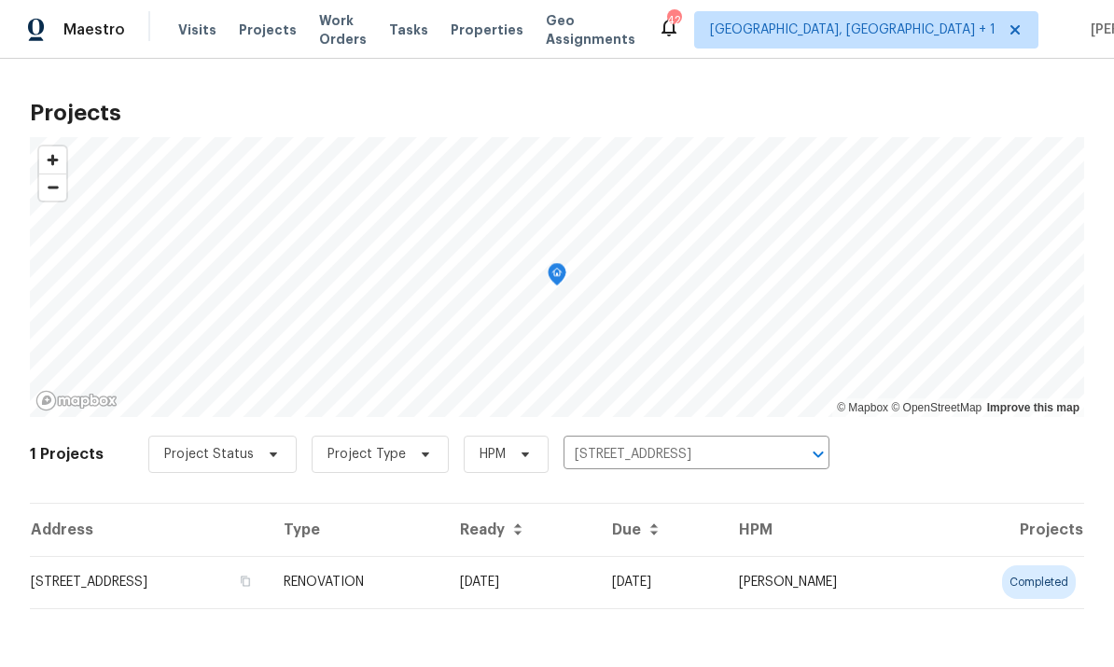
click at [597, 580] on td "08/18/25" at bounding box center [521, 582] width 152 height 52
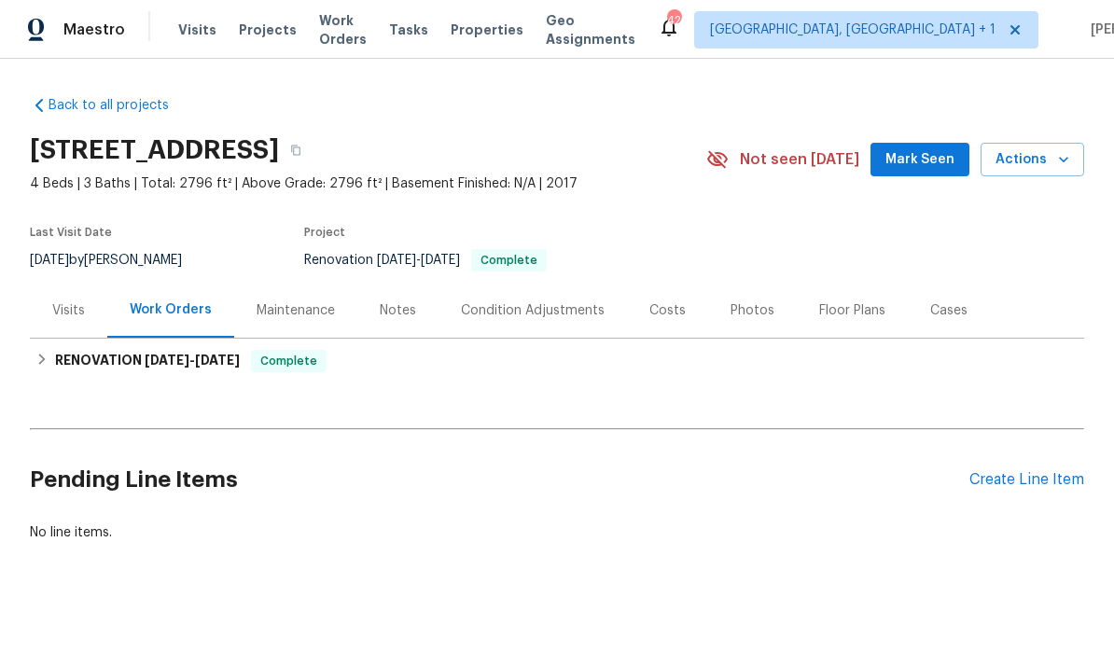
click at [1022, 473] on div "Create Line Item" at bounding box center [1026, 480] width 115 height 18
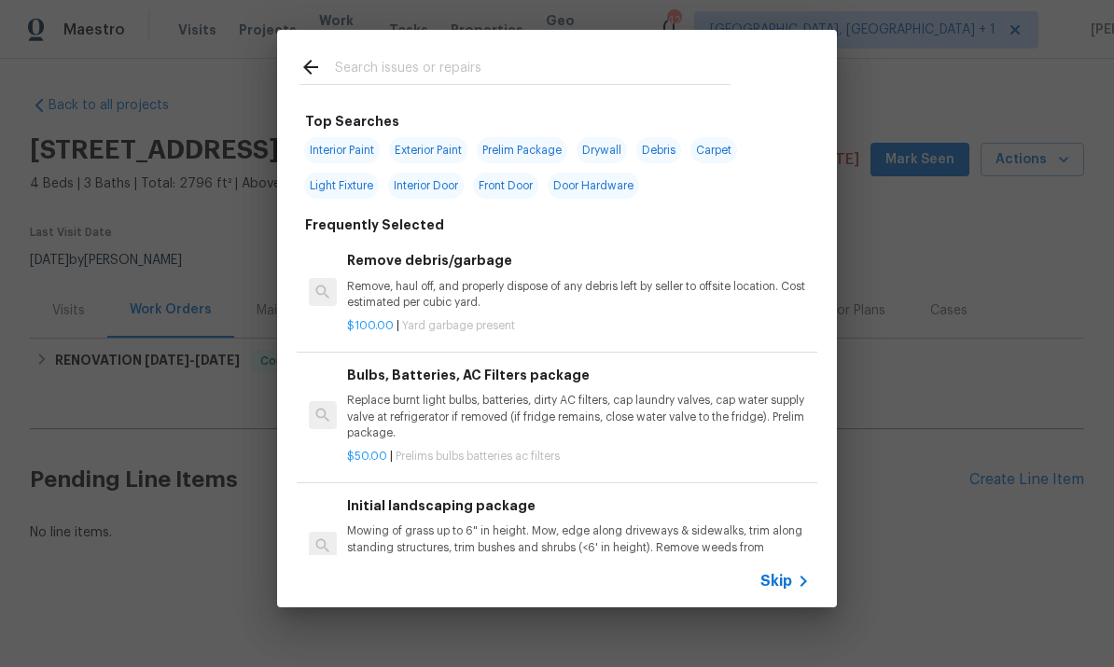
click at [982, 301] on div "Top Searches Interior Paint Exterior Paint Prelim Package Drywall Debris Carpet…" at bounding box center [557, 318] width 1114 height 637
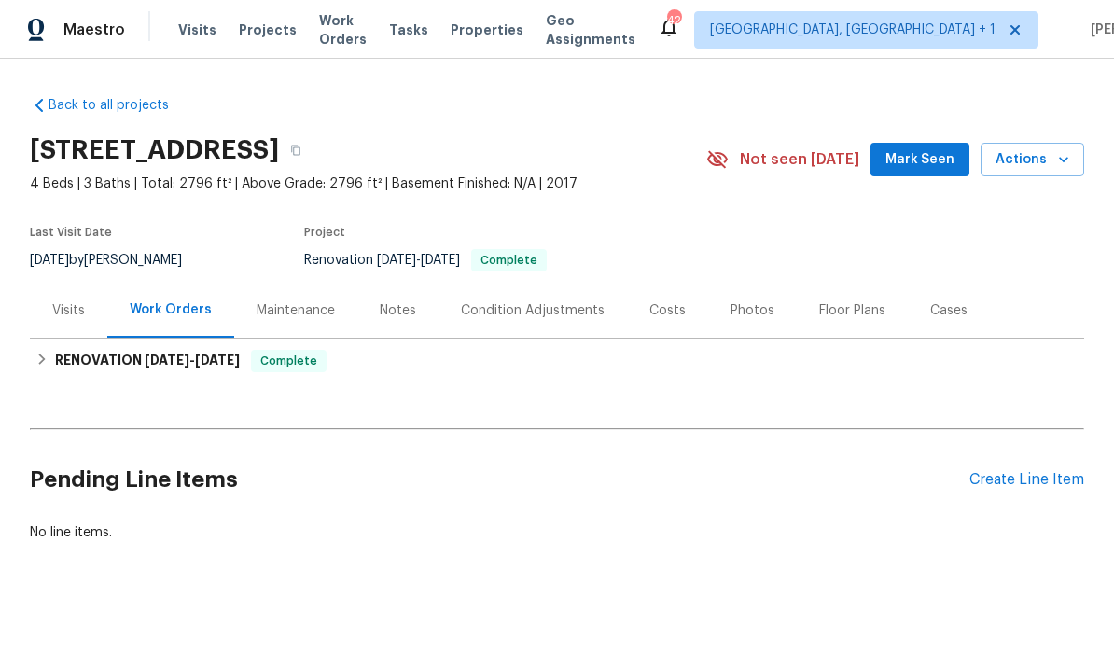
click at [1004, 486] on div "Create Line Item" at bounding box center [1026, 480] width 115 height 18
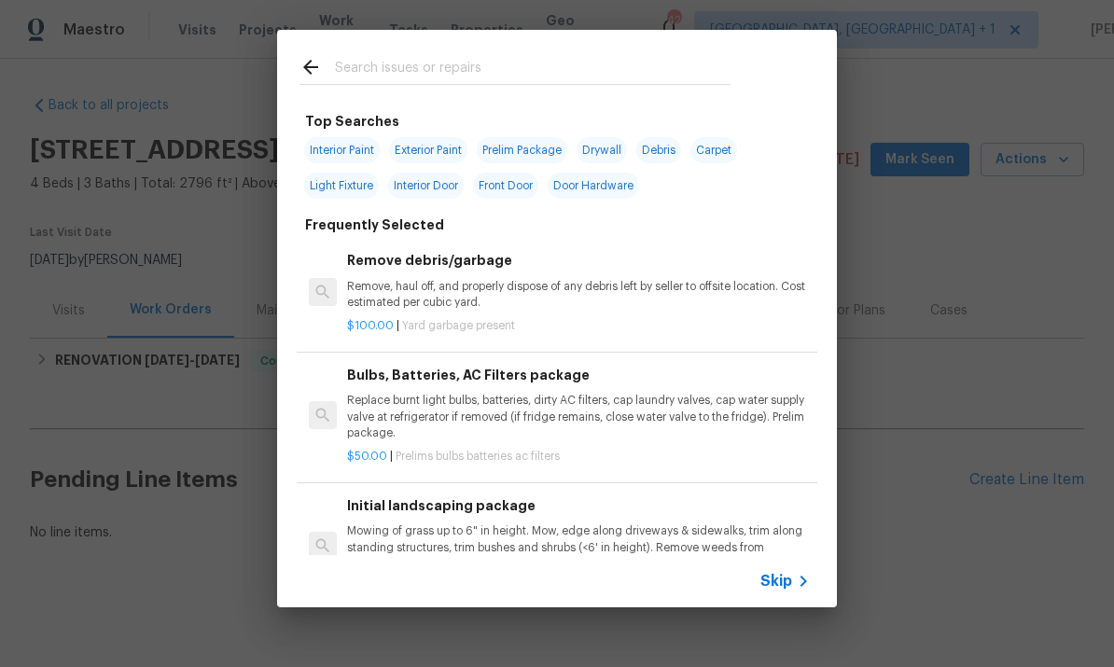
click at [395, 61] on input "text" at bounding box center [532, 70] width 395 height 28
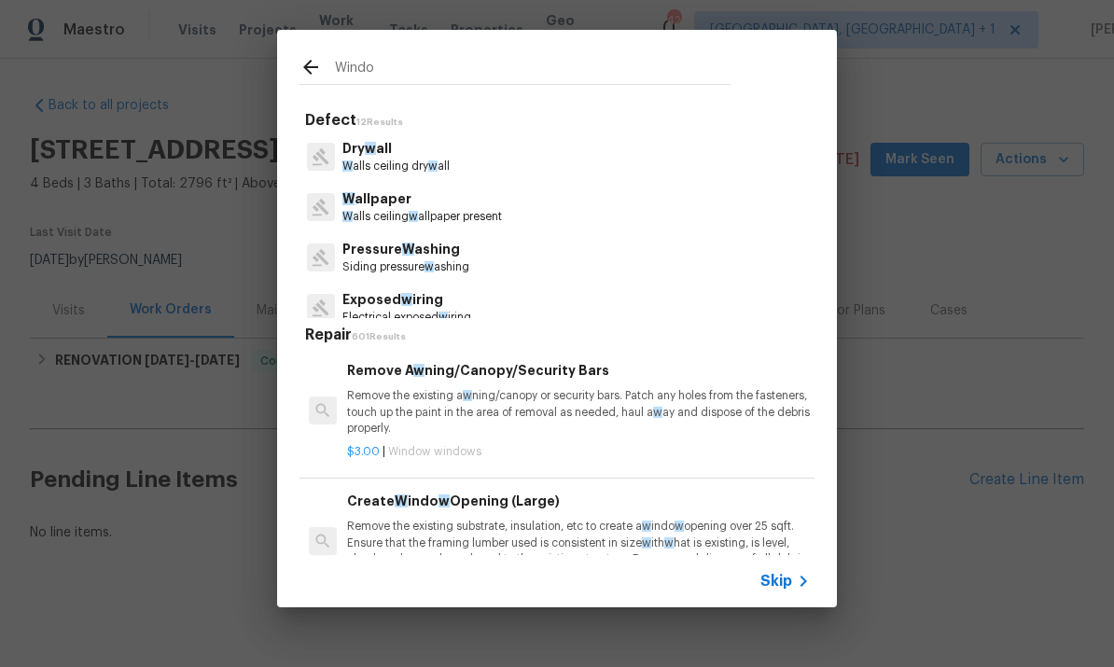
type input "Window"
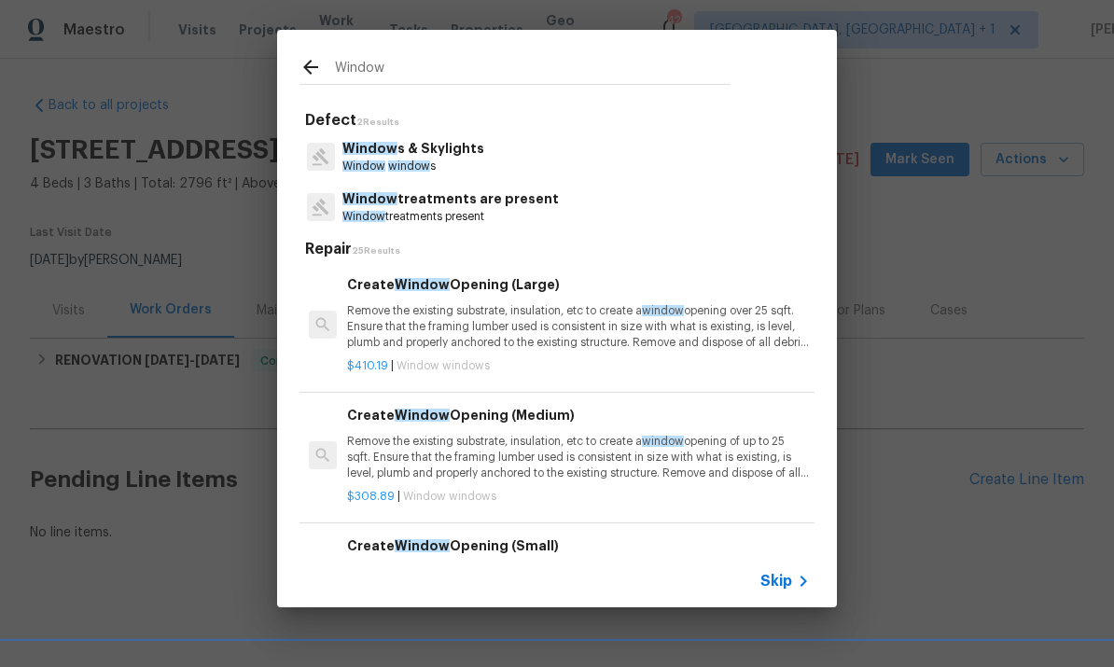
click at [423, 153] on p "Window s & Skylights" at bounding box center [413, 149] width 142 height 20
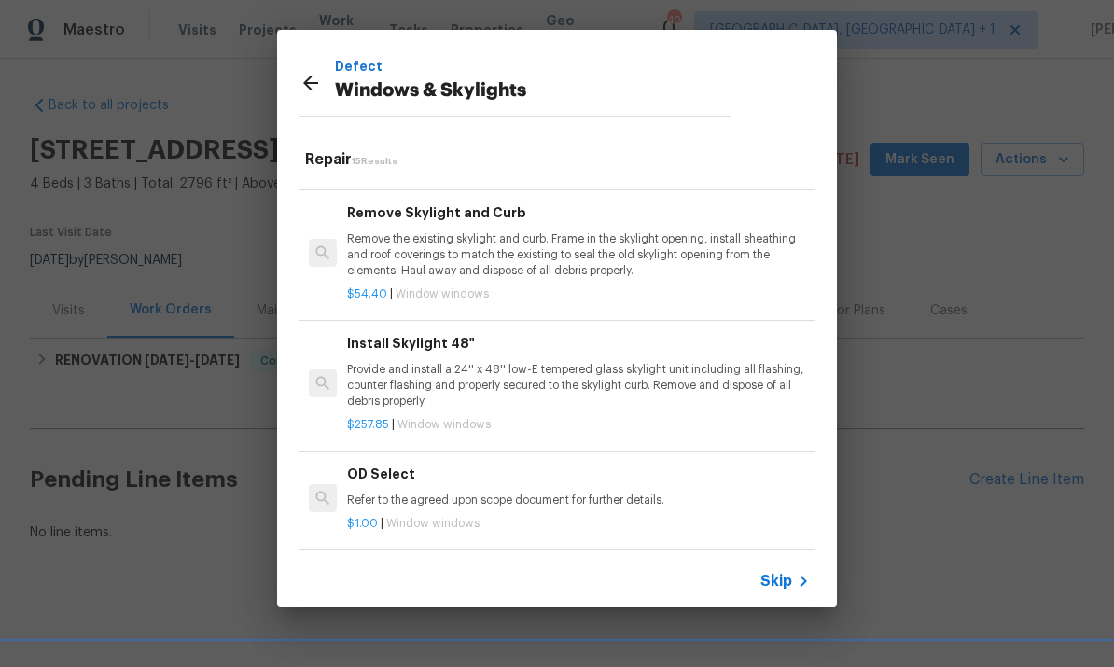
scroll to position [1370, 0]
click at [393, 563] on h6 "Add a Task" at bounding box center [578, 573] width 463 height 21
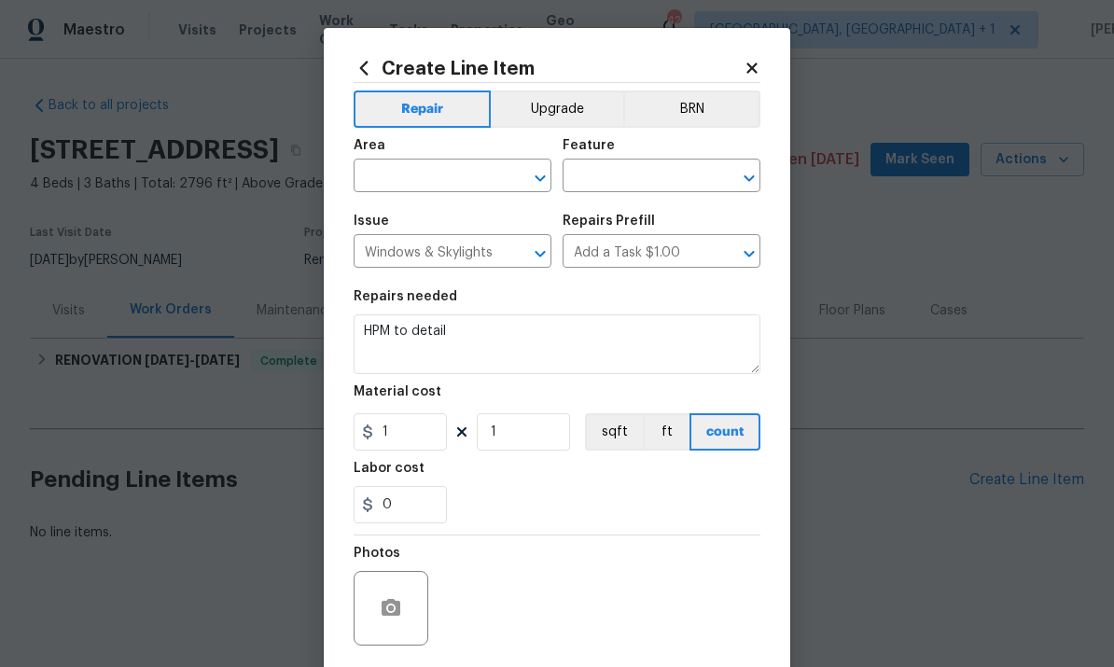
click at [415, 177] on input "text" at bounding box center [425, 177] width 145 height 29
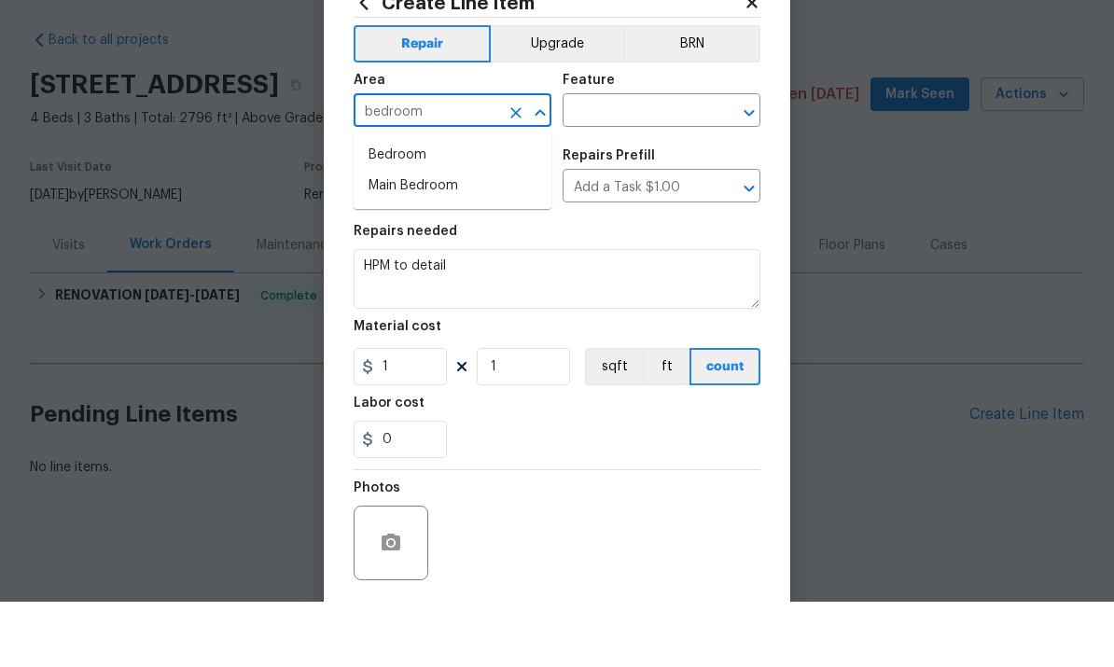
click at [401, 205] on li "Bedroom" at bounding box center [452, 220] width 198 height 31
type input "Bedroom"
click at [622, 163] on input "text" at bounding box center [634, 177] width 145 height 29
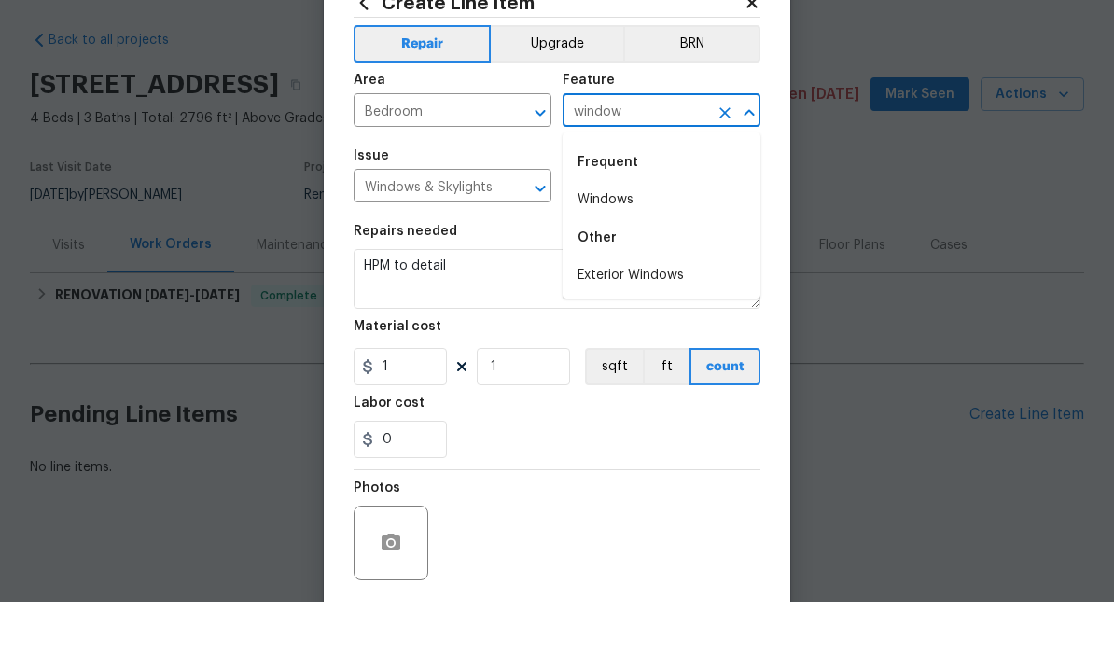
click at [621, 250] on li "Windows" at bounding box center [661, 265] width 198 height 31
type input "Windows"
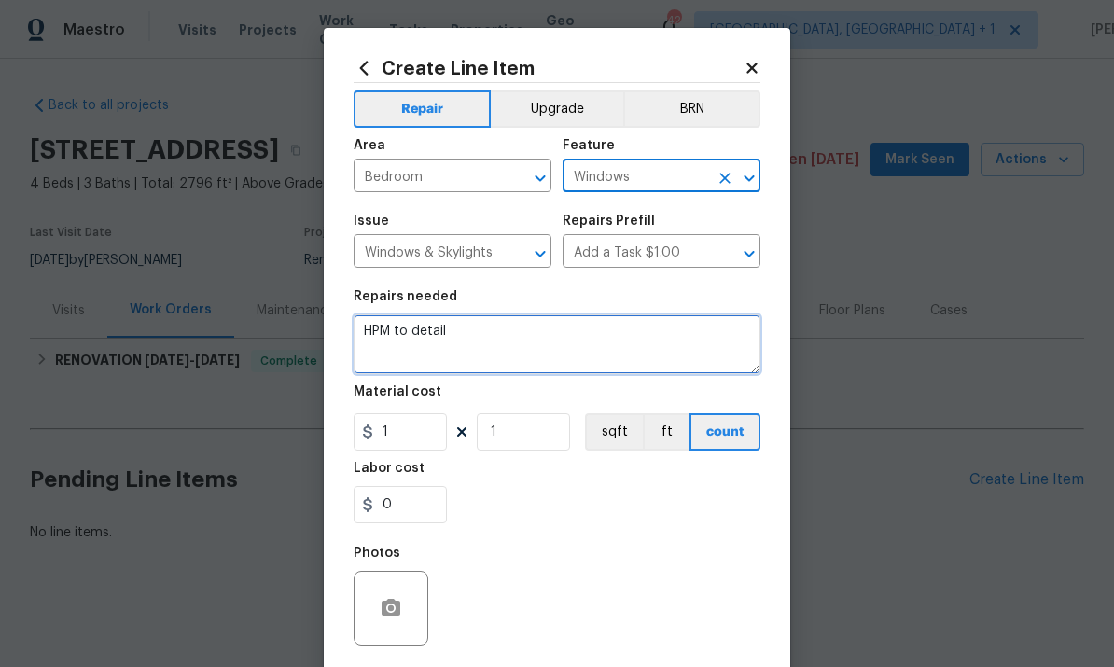
click at [474, 340] on textarea "HPM to detail" at bounding box center [556, 344] width 407 height 60
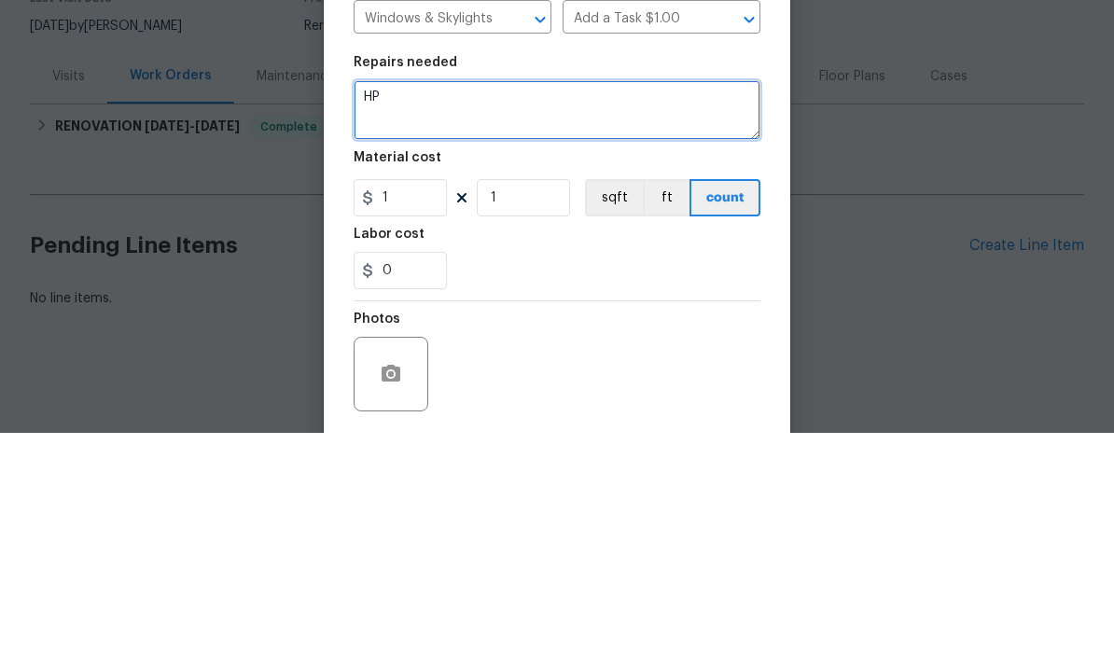
type textarea "H"
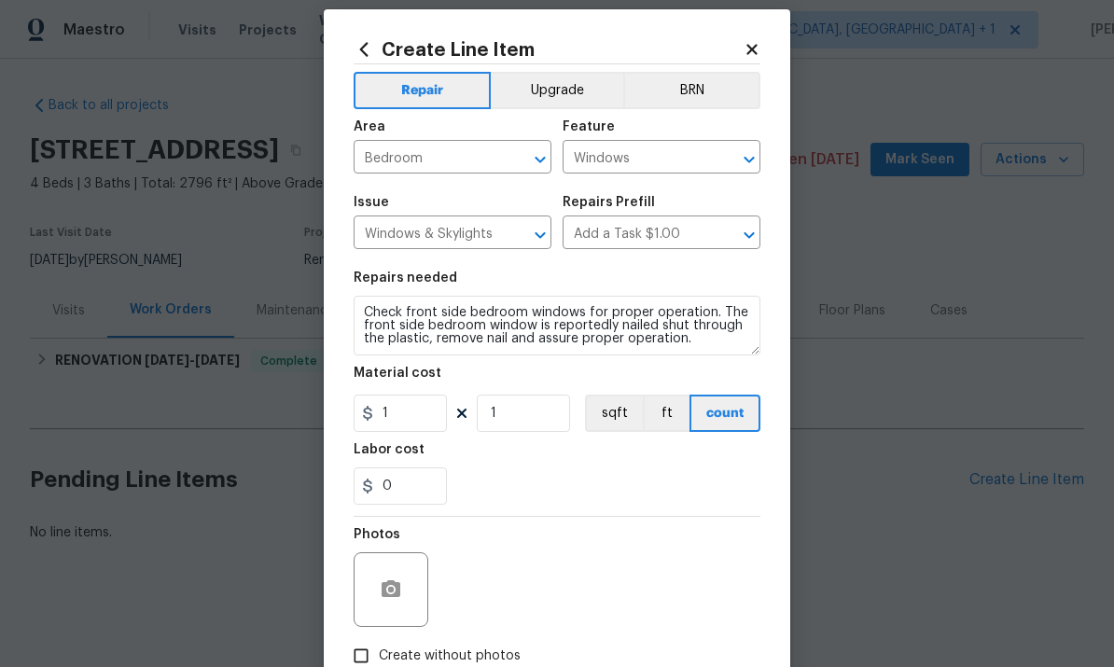
scroll to position [30, 0]
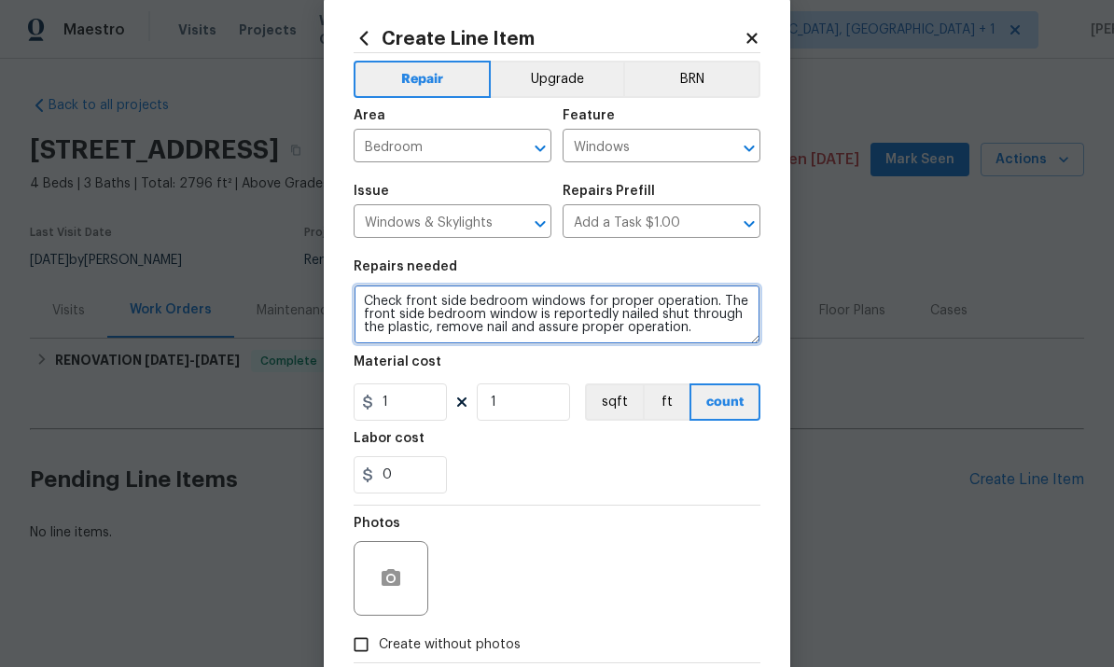
type textarea "Check front side bedroom windows for proper operation. The front side bedroom w…"
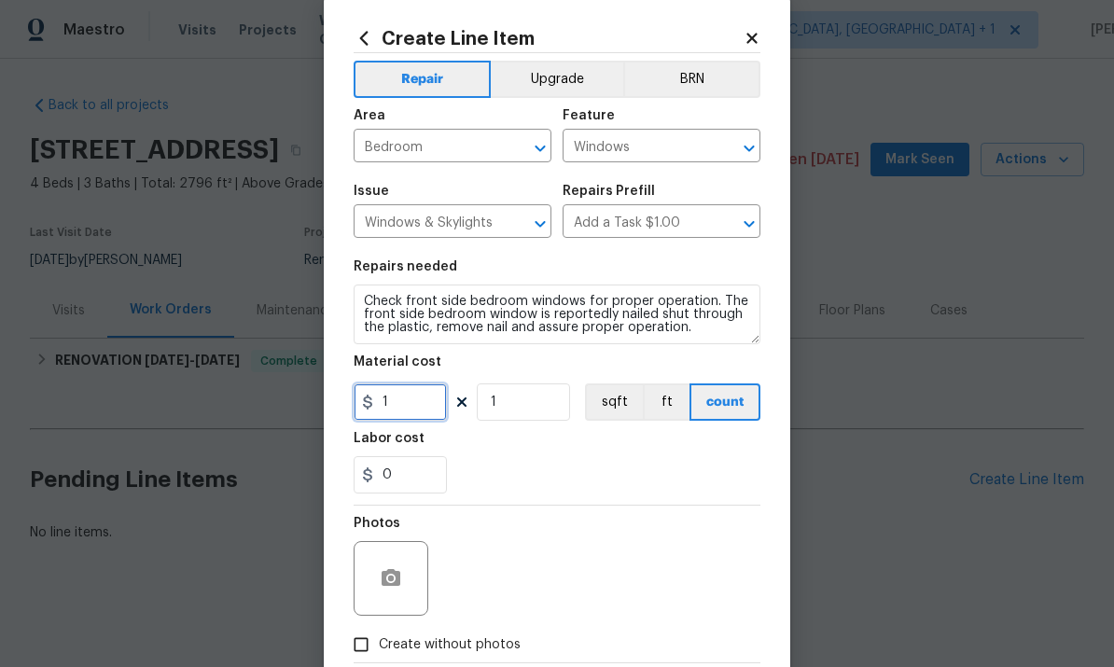
click at [411, 408] on input "1" at bounding box center [399, 401] width 93 height 37
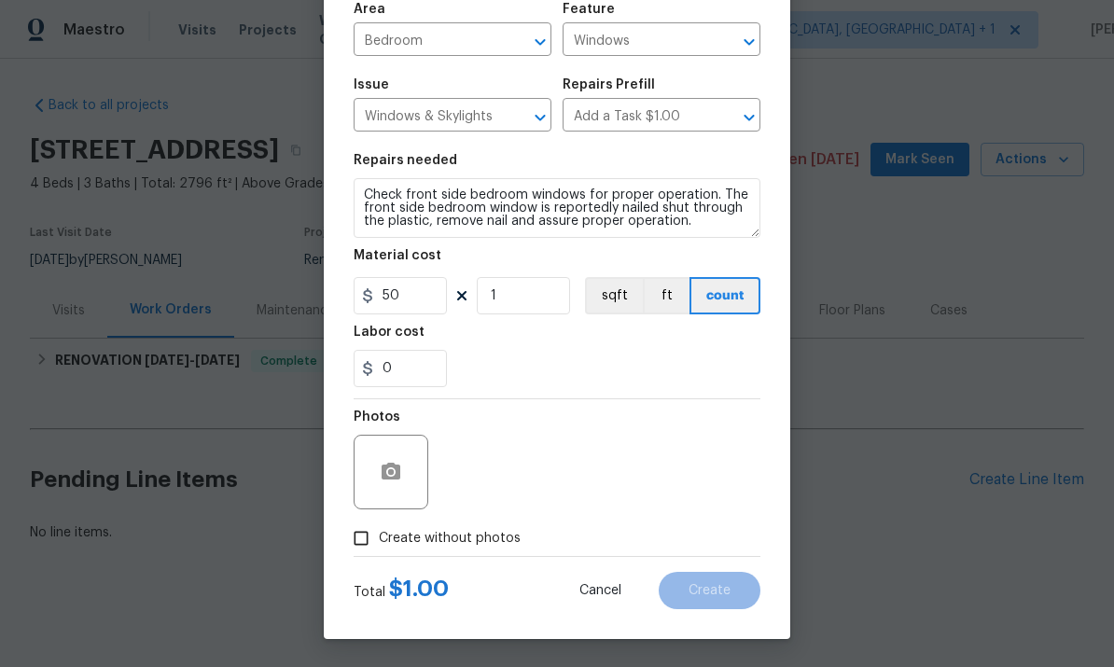
scroll to position [140, 0]
type input "50"
click at [363, 547] on input "Create without photos" at bounding box center [360, 537] width 35 height 35
checkbox input "true"
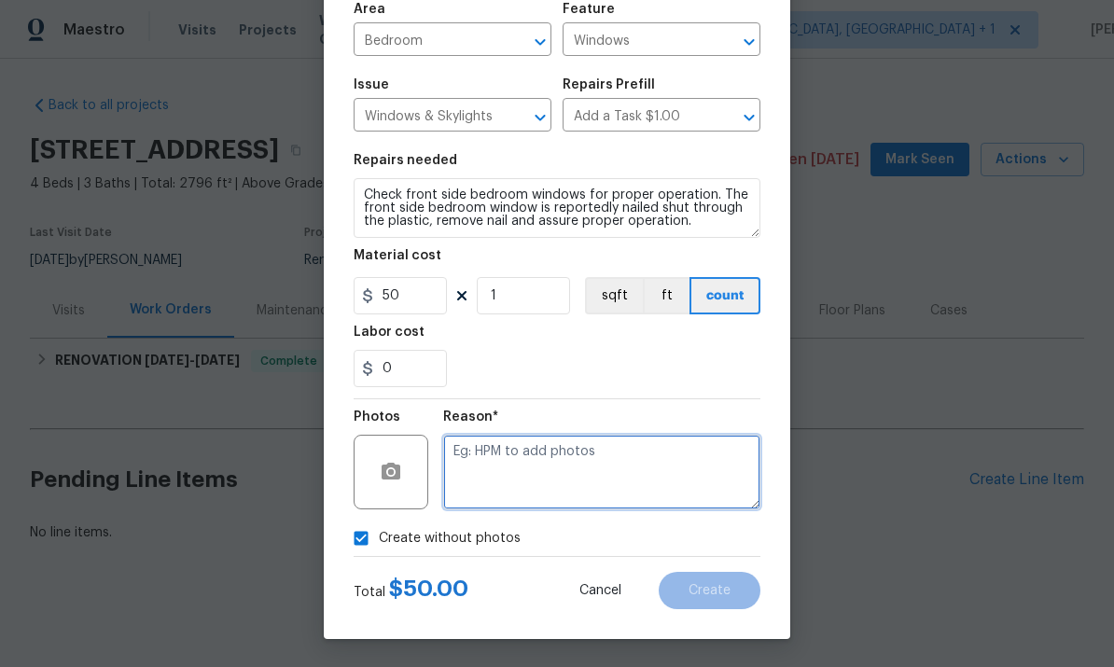
click at [500, 457] on textarea at bounding box center [601, 472] width 317 height 75
type textarea "To come"
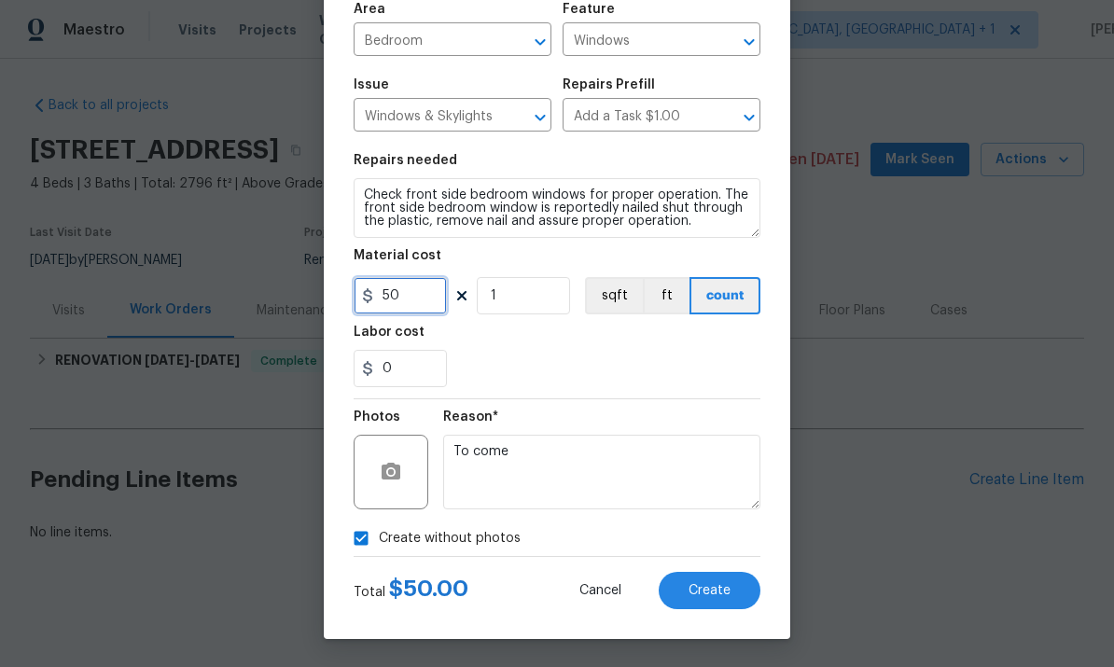
click at [426, 302] on input "50" at bounding box center [399, 295] width 93 height 37
type input "75"
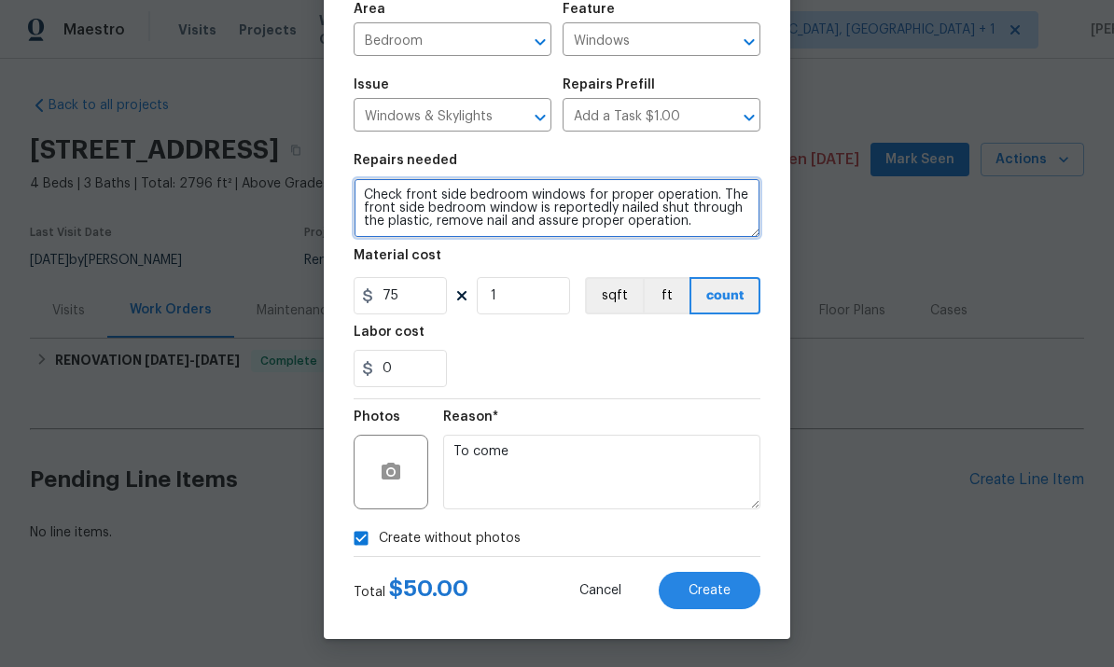
click at [712, 219] on textarea "Check front side bedroom windows for proper operation. The front side bedroom w…" at bounding box center [556, 208] width 407 height 60
type textarea "Check front side bedroom windows for proper operation. The front side bedroom w…"
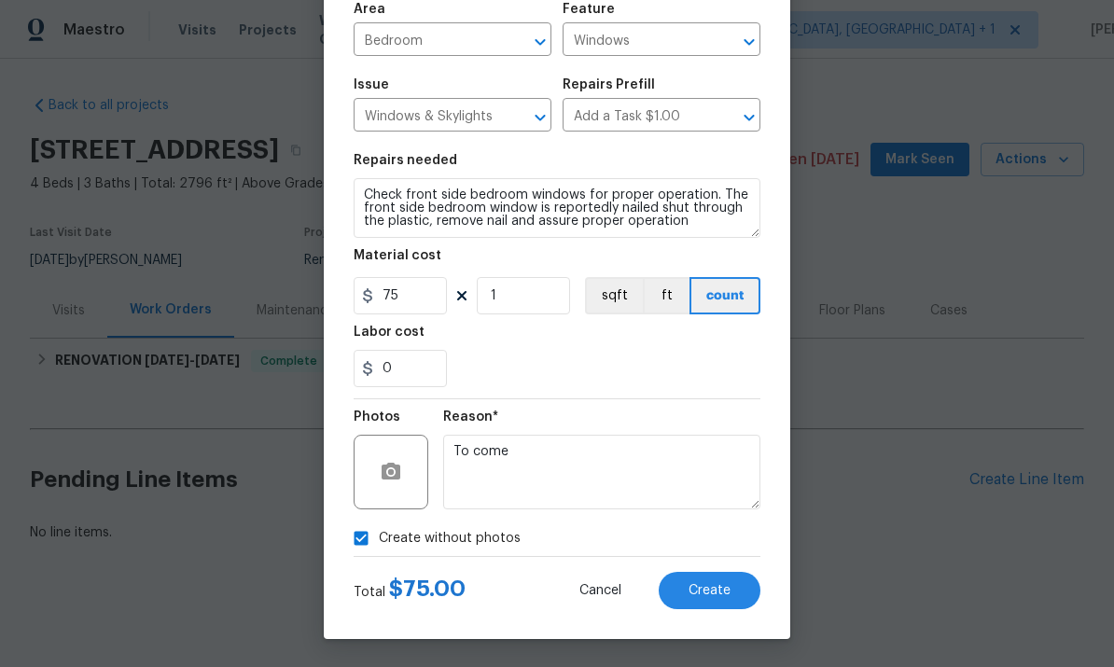
click at [708, 607] on button "Create" at bounding box center [709, 590] width 102 height 37
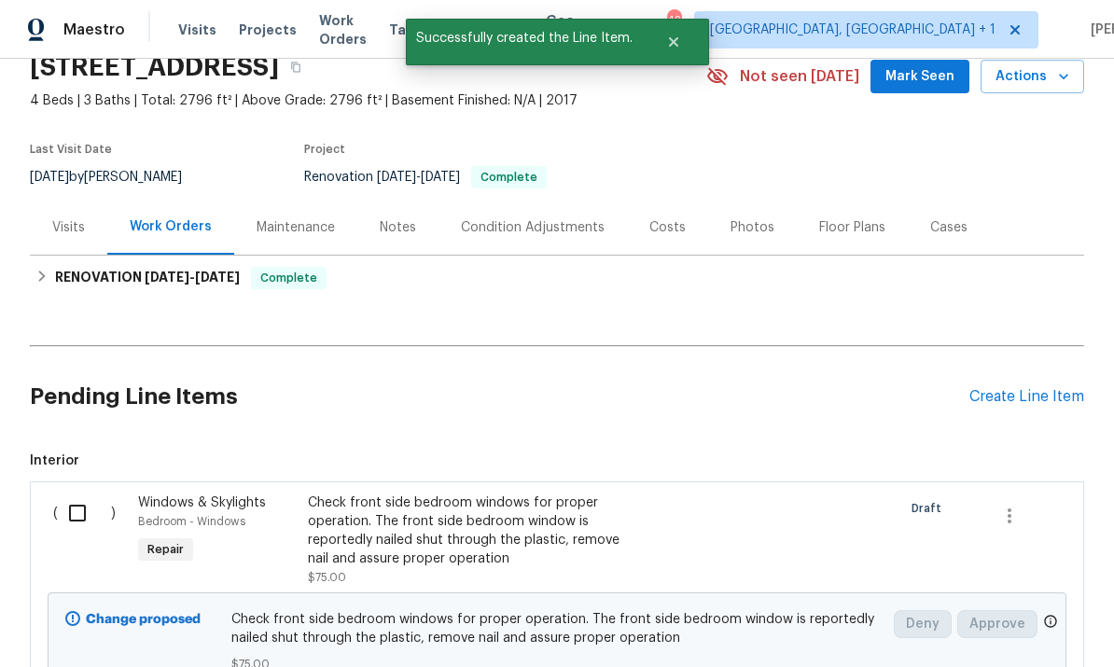
scroll to position [109, 0]
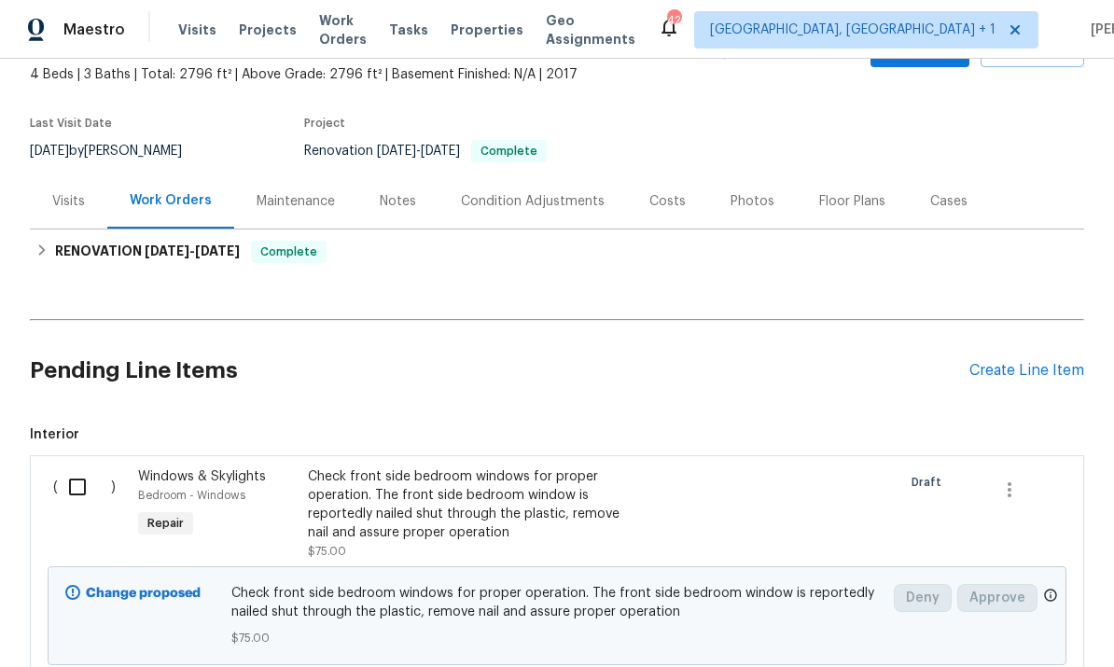
click at [1003, 368] on div "Create Line Item" at bounding box center [1026, 371] width 115 height 18
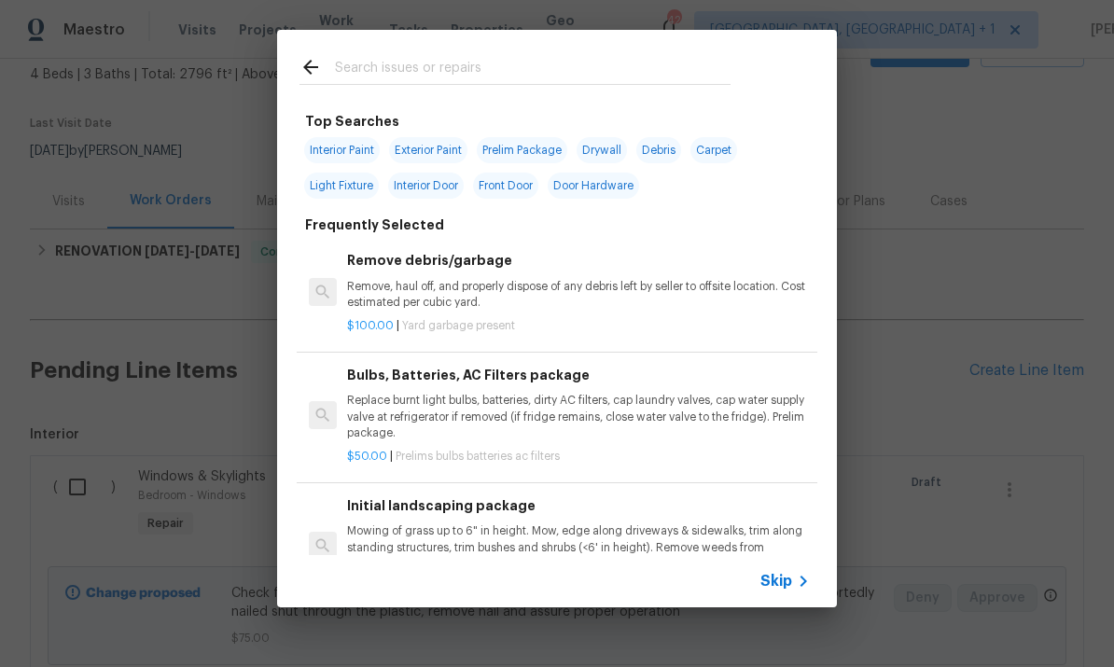
click at [390, 67] on input "text" at bounding box center [532, 70] width 395 height 28
click at [390, 66] on input "text" at bounding box center [532, 70] width 395 height 28
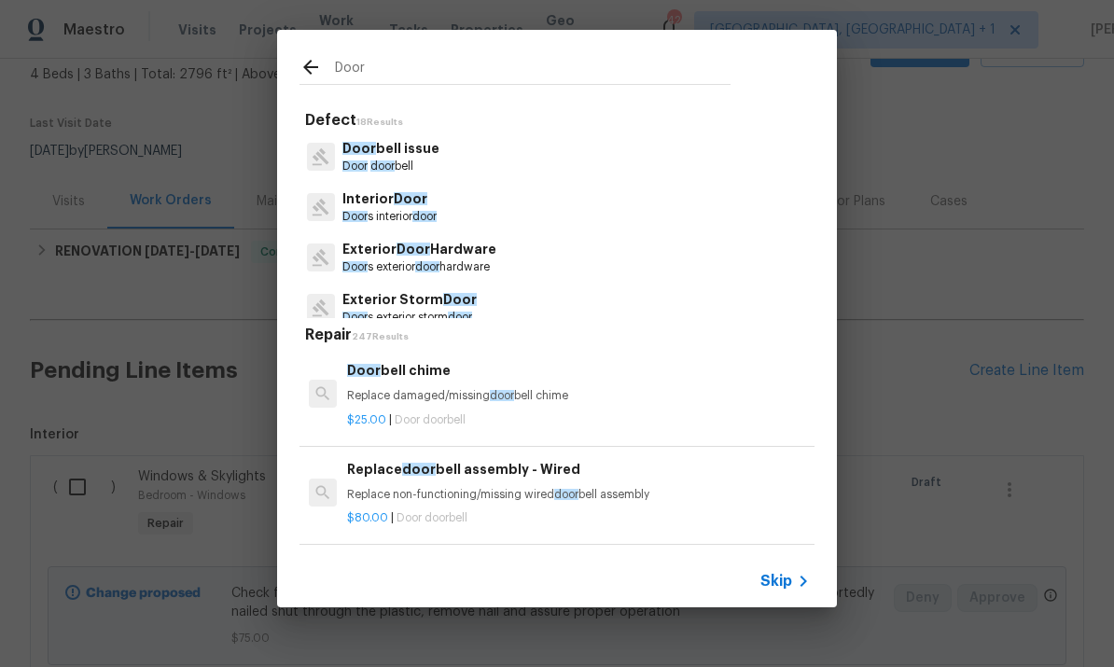
type input "Door"
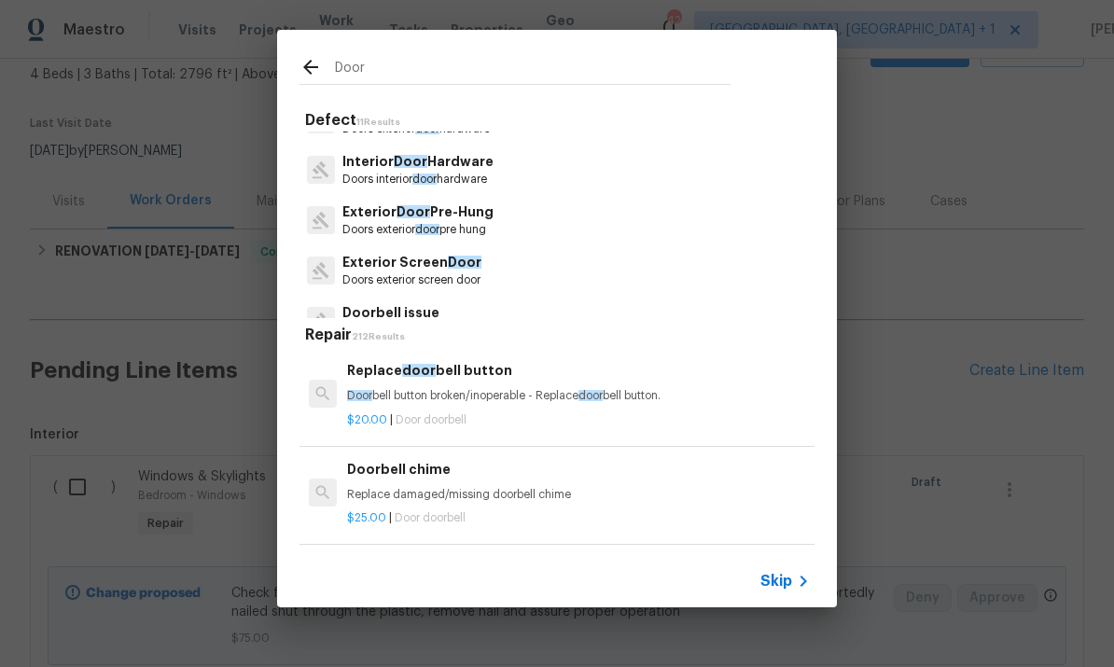
scroll to position [43, 0]
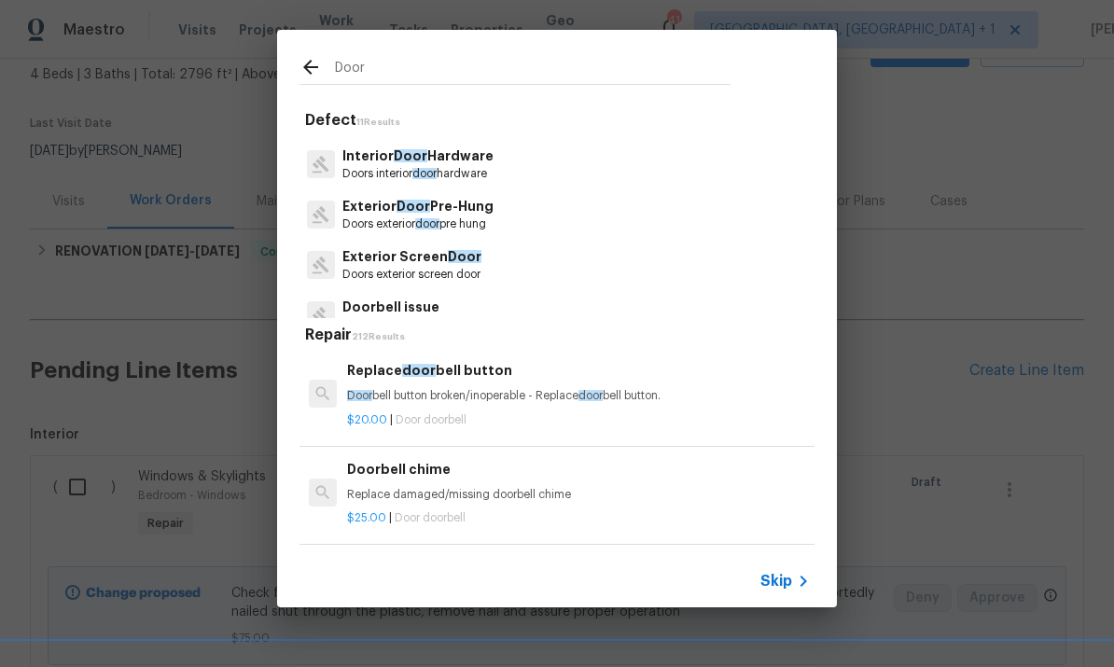
click at [452, 206] on p "Exterior Door Pre-Hung" at bounding box center [417, 207] width 151 height 20
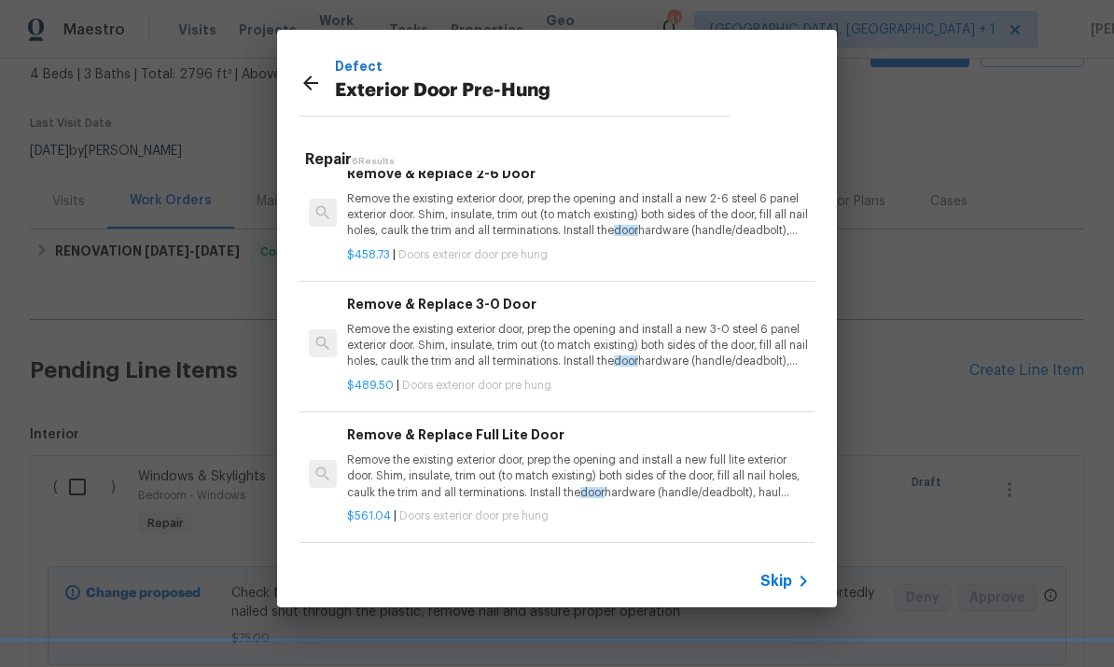
scroll to position [283, 0]
click at [389, 556] on h6 "Add a Task" at bounding box center [578, 566] width 463 height 21
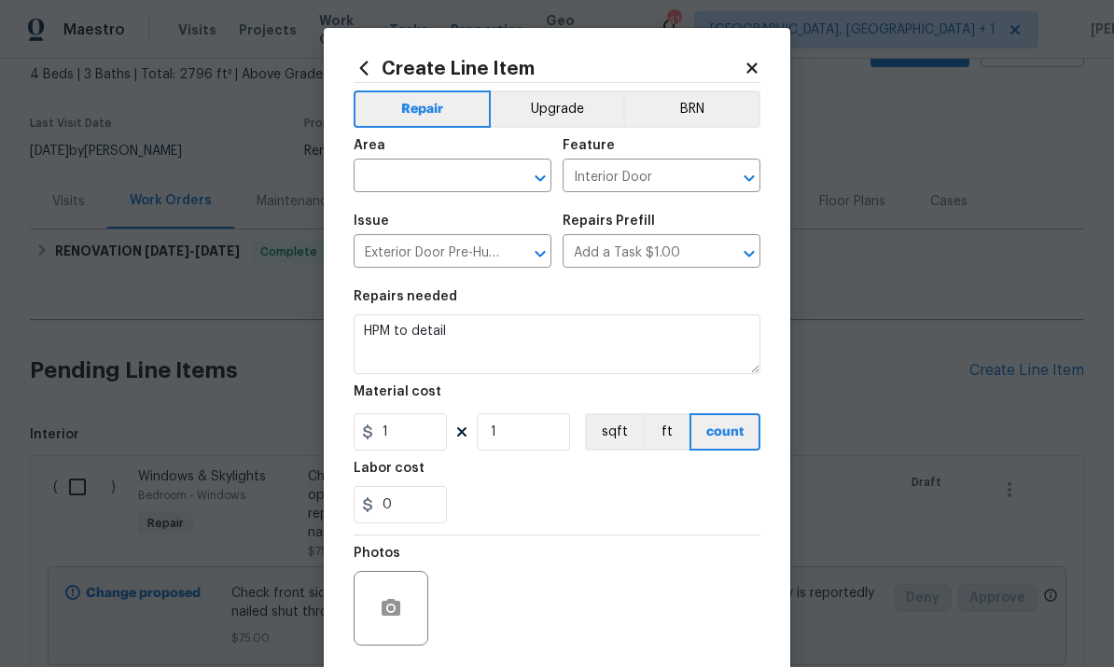
click at [431, 187] on input "text" at bounding box center [425, 177] width 145 height 29
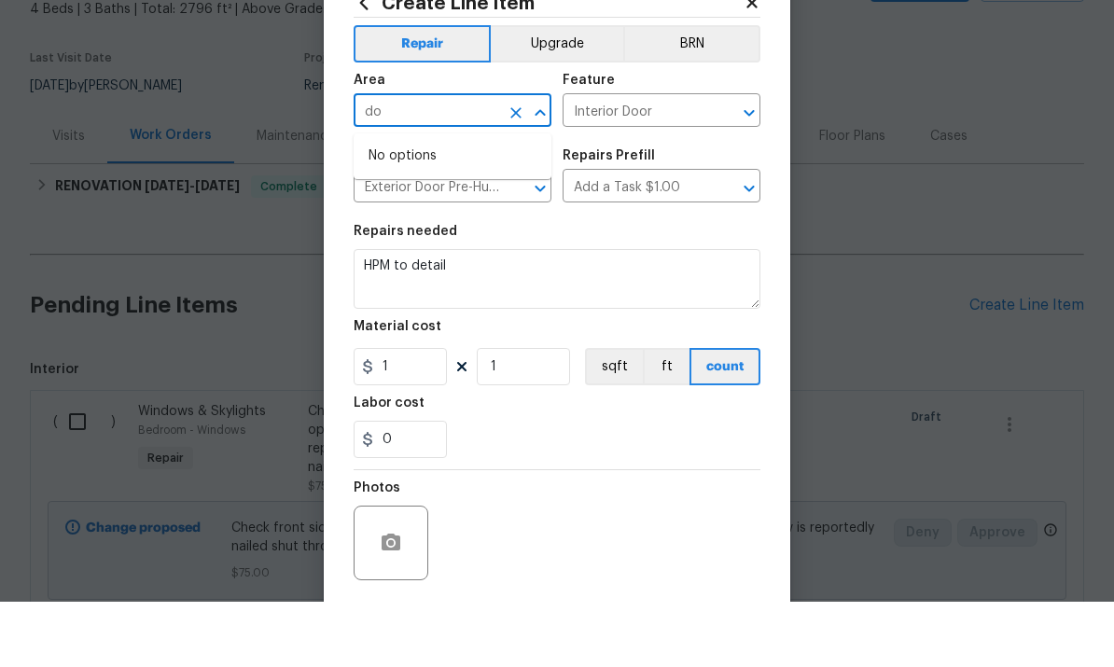
type input "d"
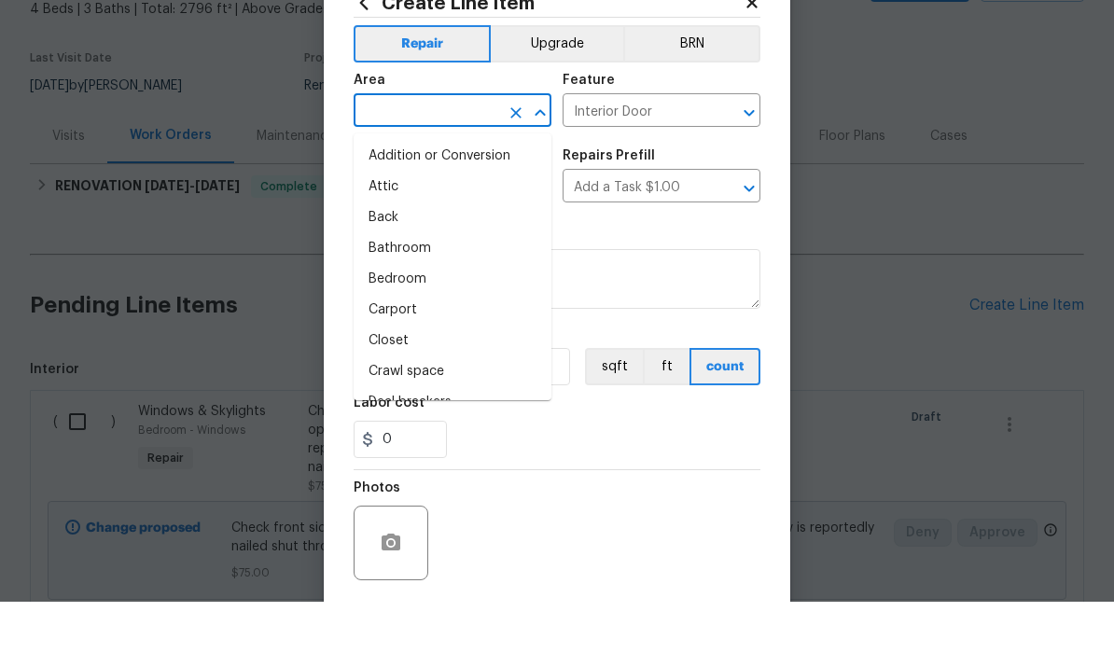
scroll to position [66, 0]
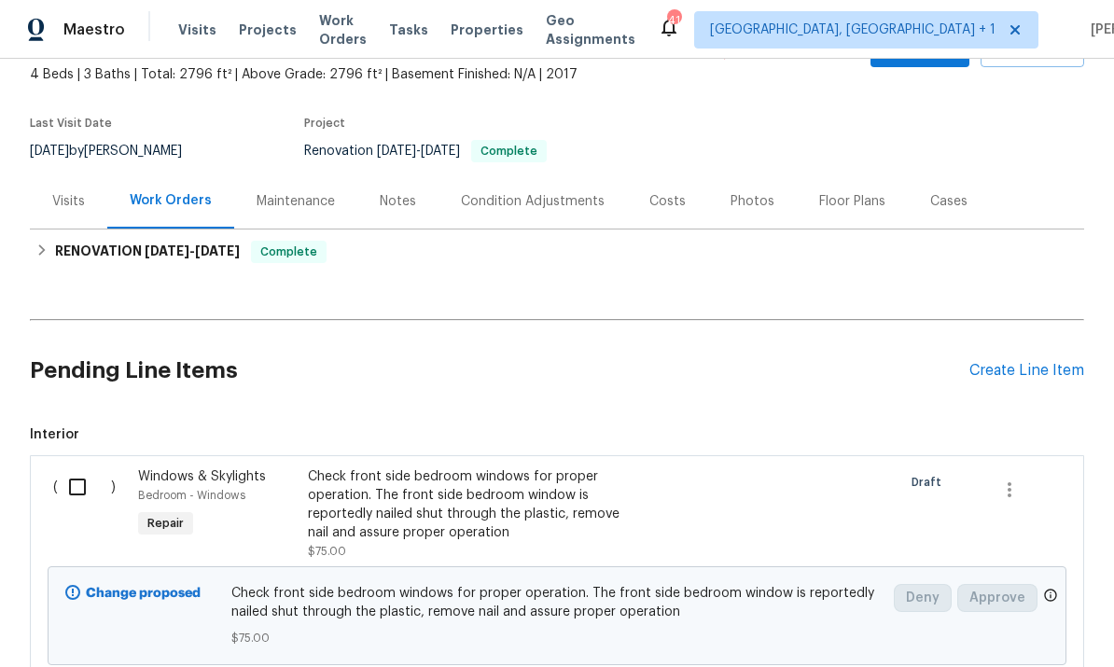
click at [745, 192] on div "Photos" at bounding box center [752, 201] width 44 height 19
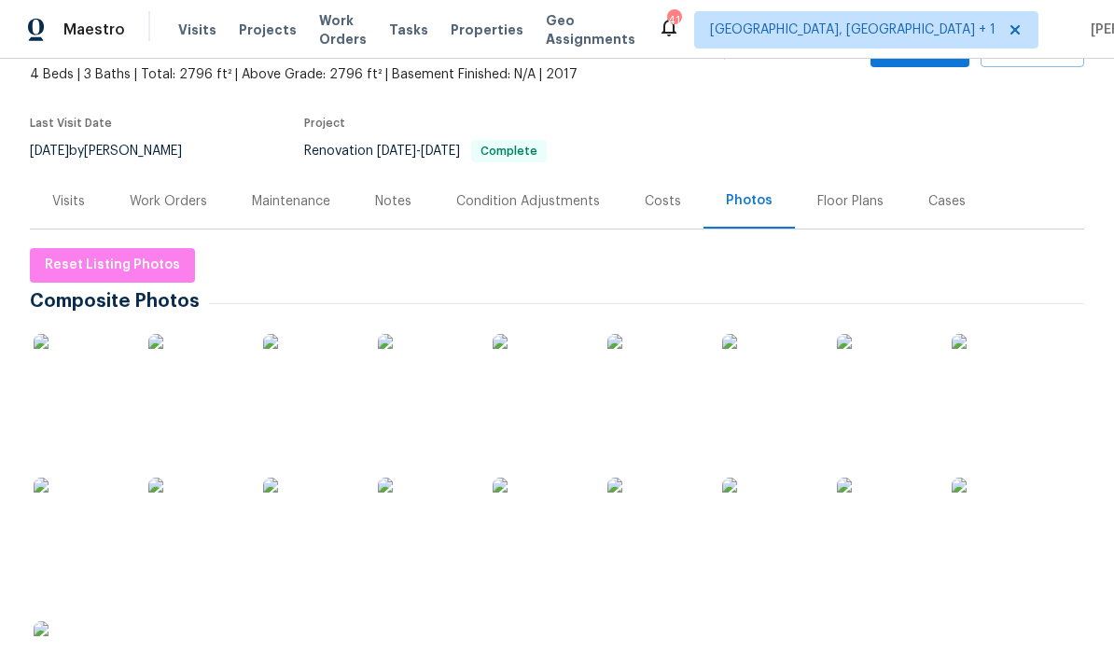
click at [894, 478] on img at bounding box center [883, 524] width 93 height 93
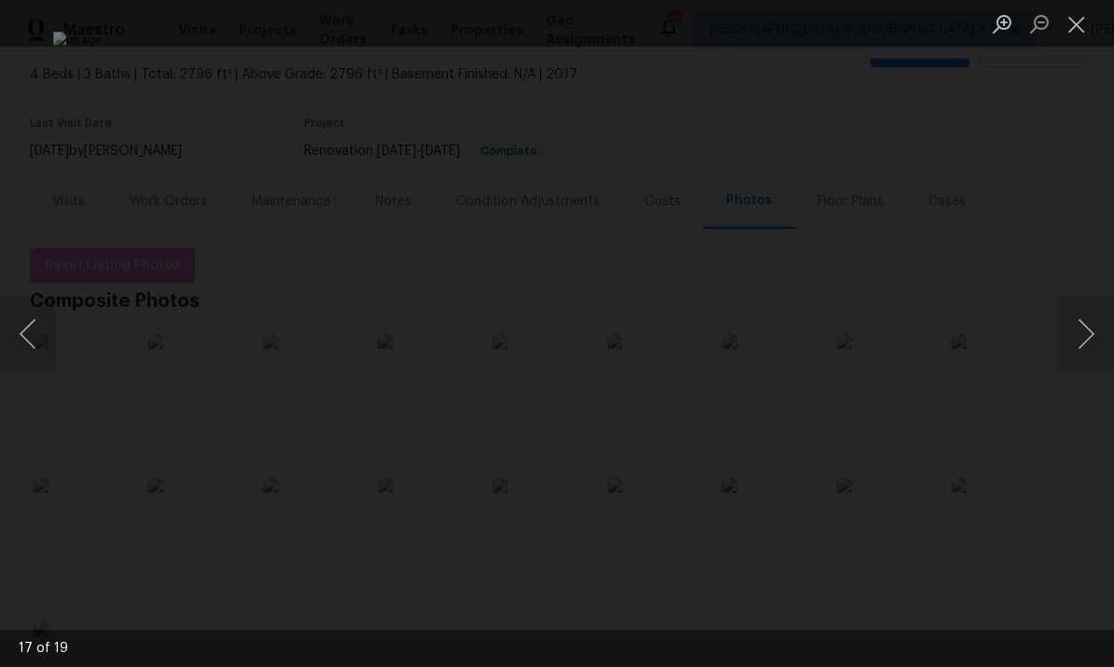
click at [1081, 186] on div "Lightbox" at bounding box center [557, 333] width 1114 height 667
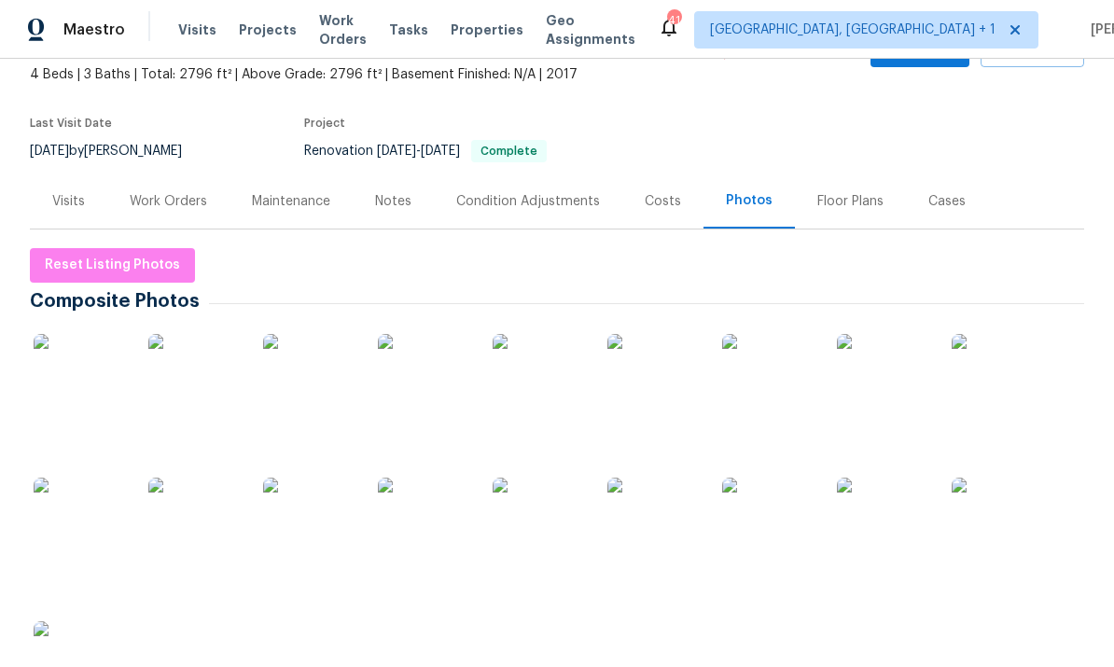
click at [310, 478] on img at bounding box center [309, 524] width 93 height 93
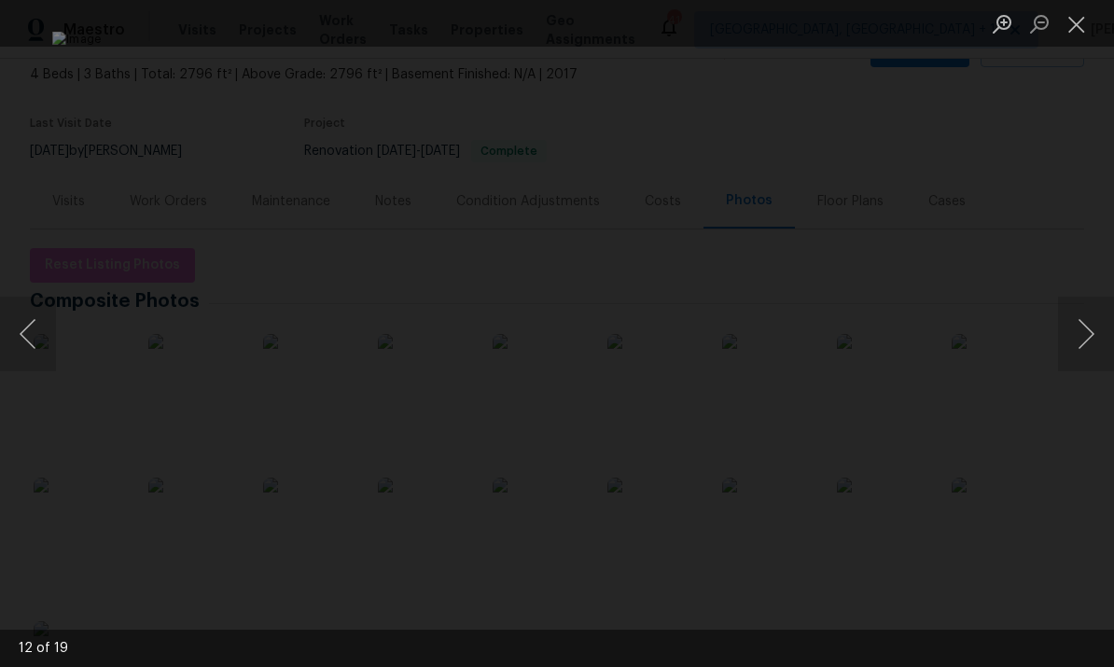
click at [1094, 328] on button "Next image" at bounding box center [1086, 334] width 56 height 75
click at [1082, 327] on button "Next image" at bounding box center [1086, 334] width 56 height 75
click at [1085, 327] on button "Next image" at bounding box center [1086, 334] width 56 height 75
click at [1079, 326] on button "Next image" at bounding box center [1086, 334] width 56 height 75
click at [1079, 327] on button "Next image" at bounding box center [1086, 334] width 56 height 75
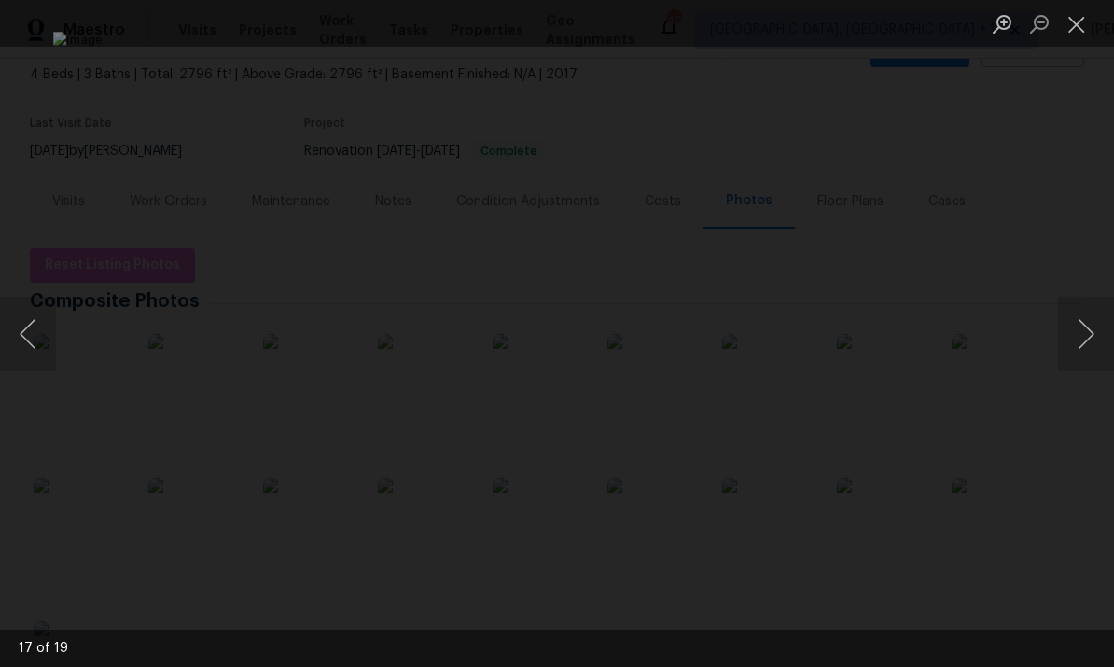
click at [1086, 325] on button "Next image" at bounding box center [1086, 334] width 56 height 75
click at [1084, 325] on button "Next image" at bounding box center [1086, 334] width 56 height 75
click at [1084, 324] on button "Next image" at bounding box center [1086, 334] width 56 height 75
click at [1089, 322] on button "Next image" at bounding box center [1086, 334] width 56 height 75
click at [1086, 324] on button "Next image" at bounding box center [1086, 334] width 56 height 75
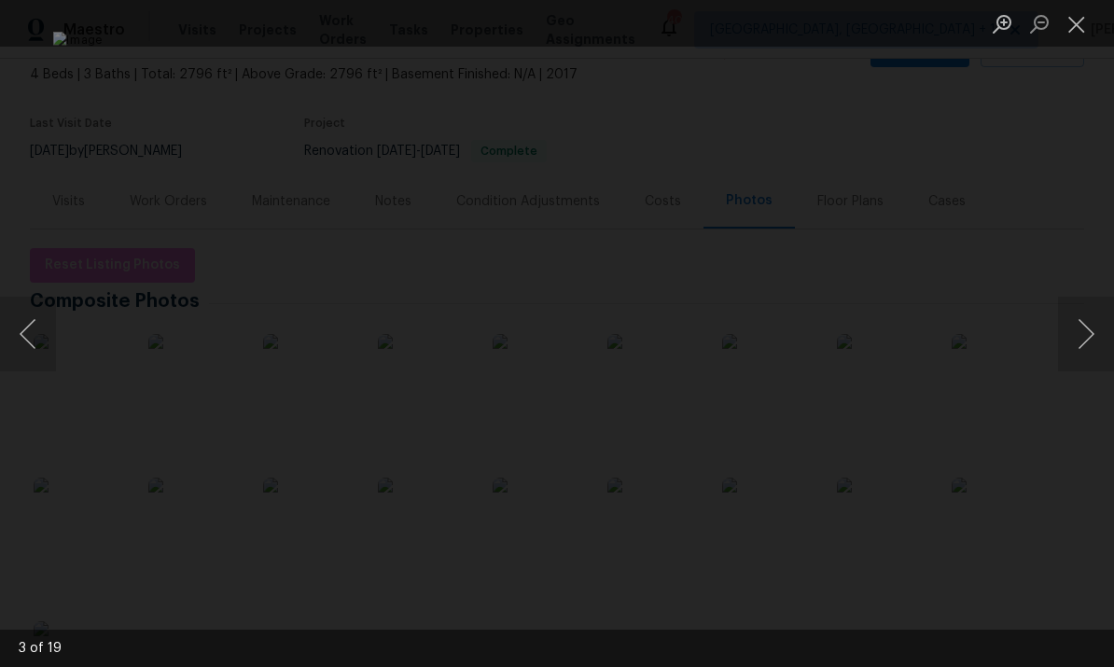
click at [1088, 324] on button "Next image" at bounding box center [1086, 334] width 56 height 75
click at [1088, 326] on button "Next image" at bounding box center [1086, 334] width 56 height 75
click at [1089, 326] on button "Next image" at bounding box center [1086, 334] width 56 height 75
click at [1088, 252] on div "Lightbox" at bounding box center [557, 333] width 1114 height 667
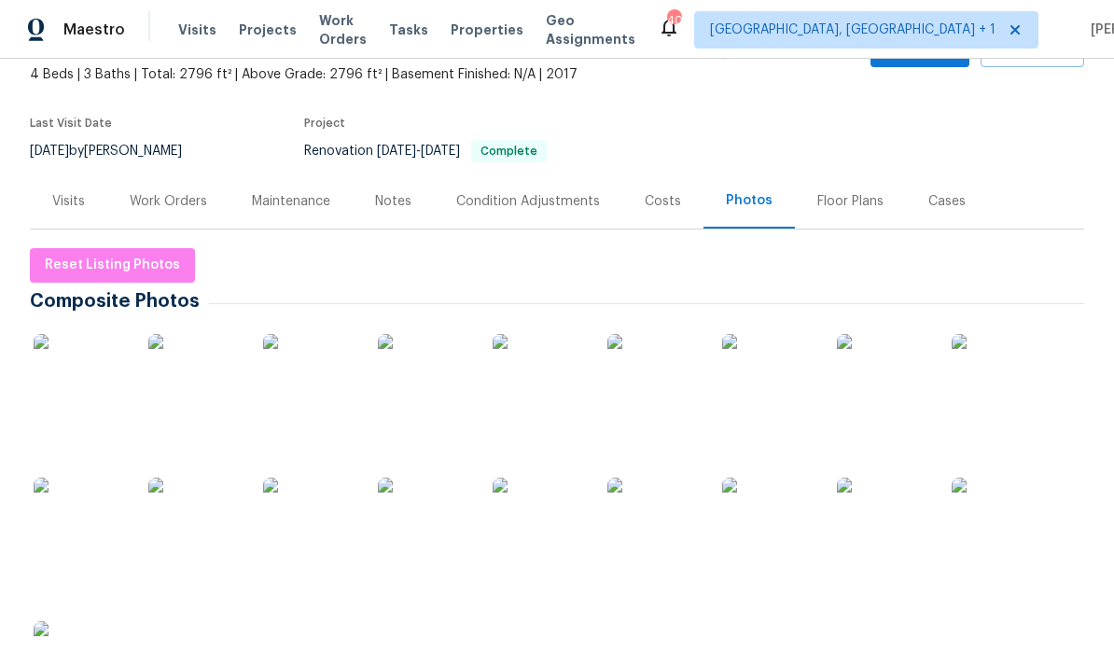
click at [665, 334] on img at bounding box center [653, 380] width 93 height 93
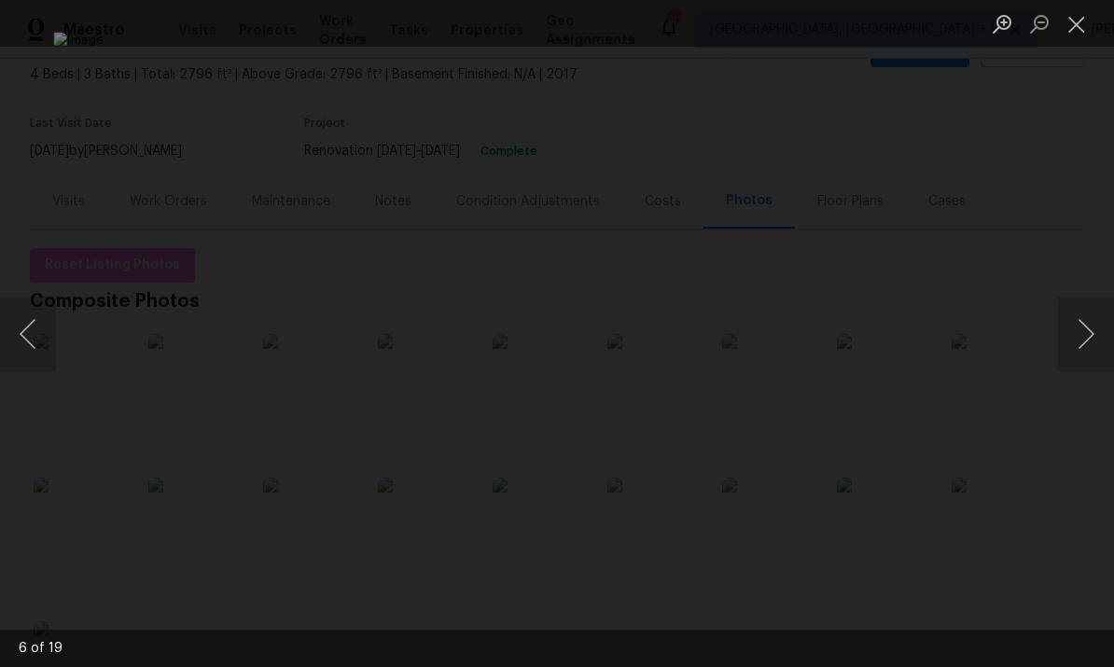
click at [16, 324] on button "Previous image" at bounding box center [28, 334] width 56 height 75
click at [26, 325] on button "Previous image" at bounding box center [28, 334] width 56 height 75
click at [26, 307] on button "Previous image" at bounding box center [28, 334] width 56 height 75
click at [31, 313] on button "Previous image" at bounding box center [28, 334] width 56 height 75
click at [33, 316] on button "Previous image" at bounding box center [28, 334] width 56 height 75
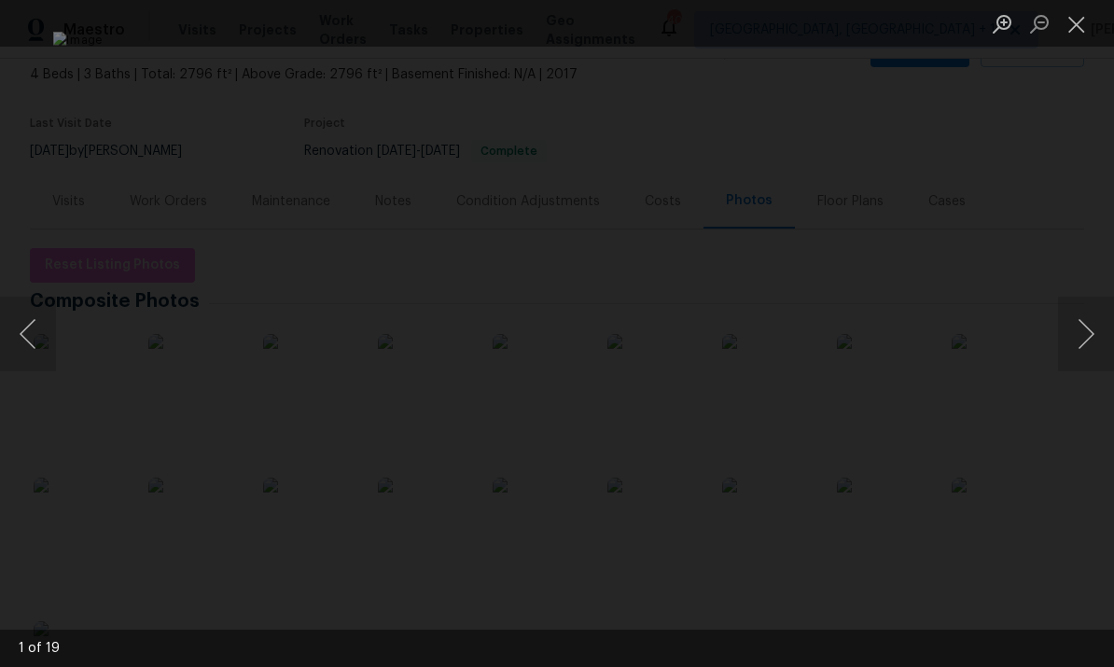
click at [36, 309] on button "Previous image" at bounding box center [28, 334] width 56 height 75
click at [20, 337] on button "Previous image" at bounding box center [28, 334] width 56 height 75
click at [28, 332] on button "Previous image" at bounding box center [28, 334] width 56 height 75
click at [29, 320] on button "Previous image" at bounding box center [28, 334] width 56 height 75
click at [33, 329] on button "Previous image" at bounding box center [28, 334] width 56 height 75
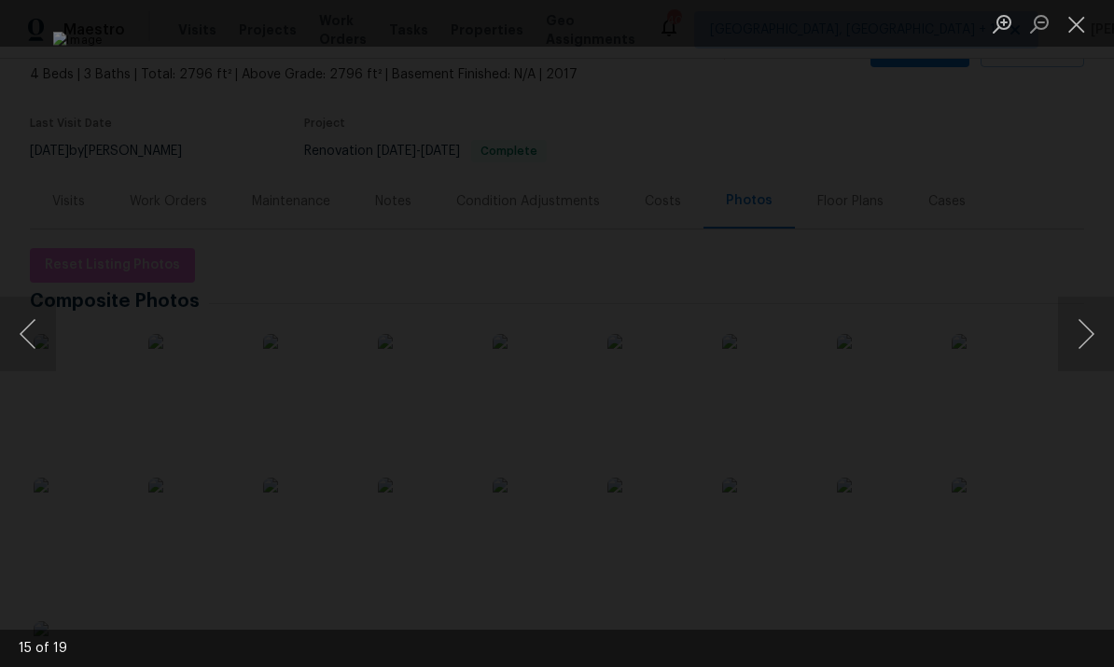
click at [31, 328] on button "Previous image" at bounding box center [28, 334] width 56 height 75
click at [1092, 382] on div "Lightbox" at bounding box center [557, 333] width 1114 height 667
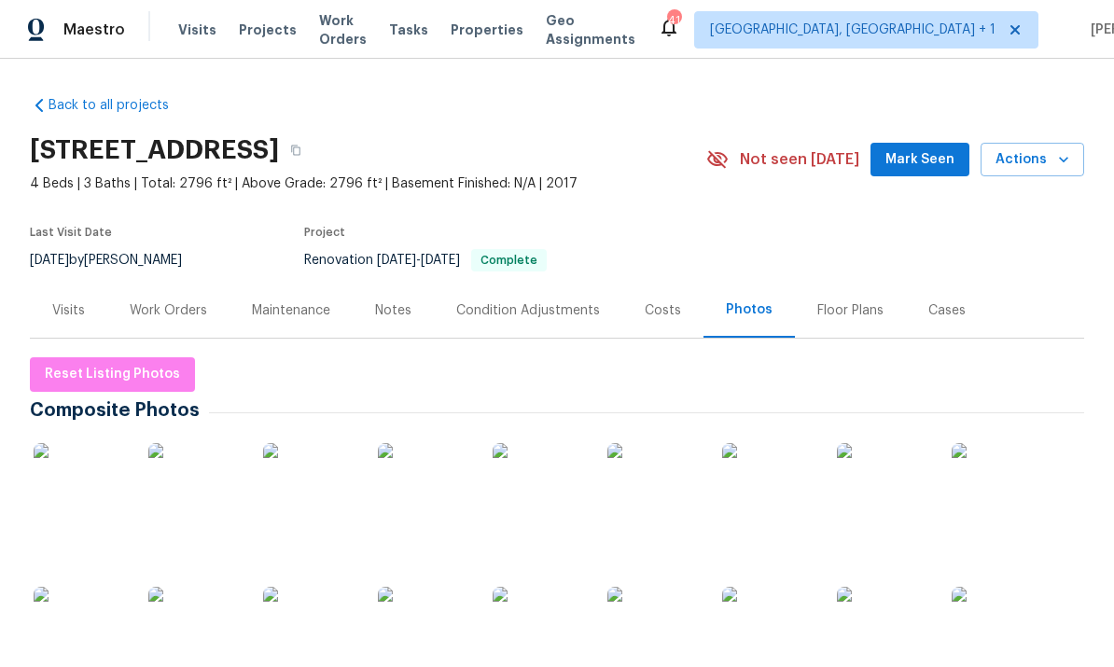
click at [180, 311] on div "Work Orders" at bounding box center [168, 310] width 77 height 19
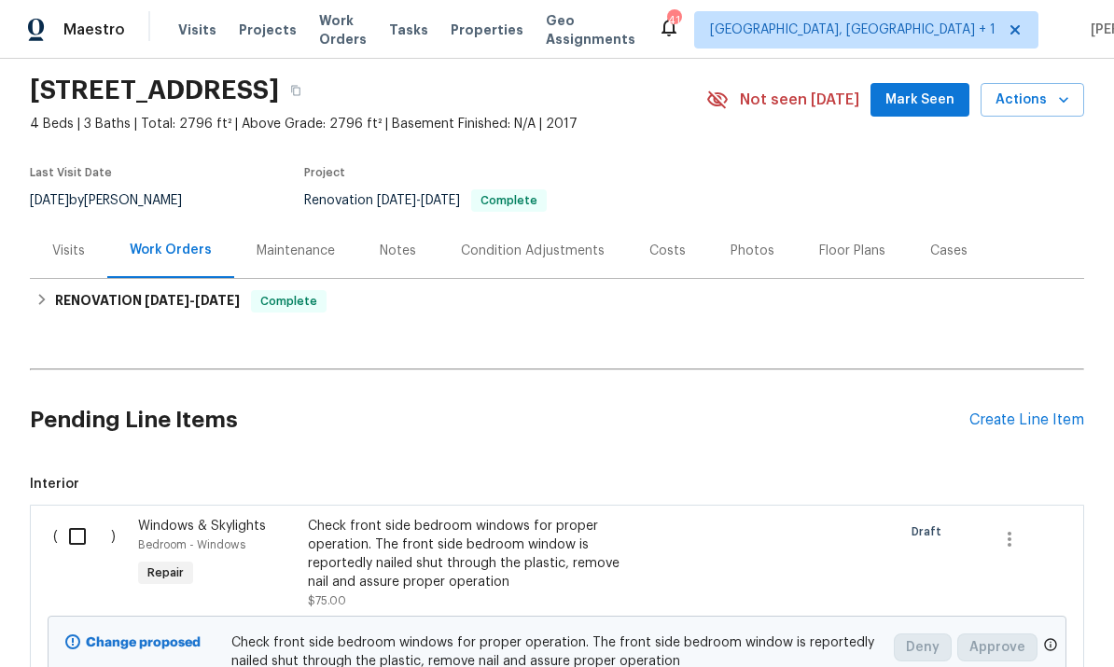
scroll to position [61, 0]
click at [1011, 425] on div "Create Line Item" at bounding box center [1026, 419] width 115 height 18
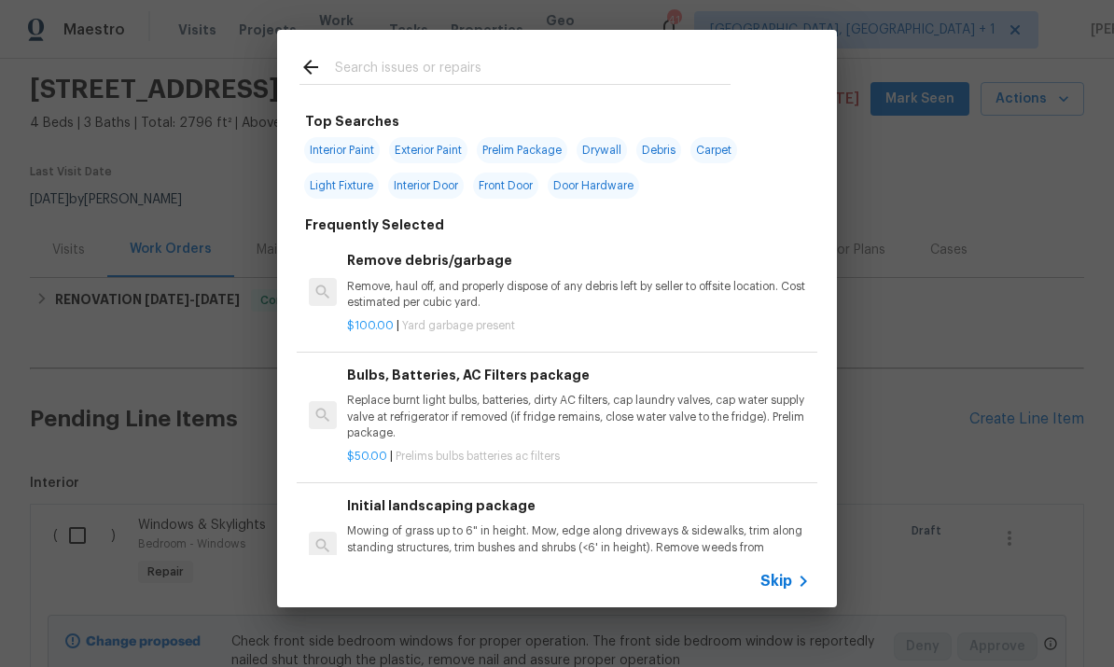
click at [361, 62] on input "text" at bounding box center [532, 70] width 395 height 28
click at [378, 76] on input "text" at bounding box center [532, 70] width 395 height 28
type input "Door"
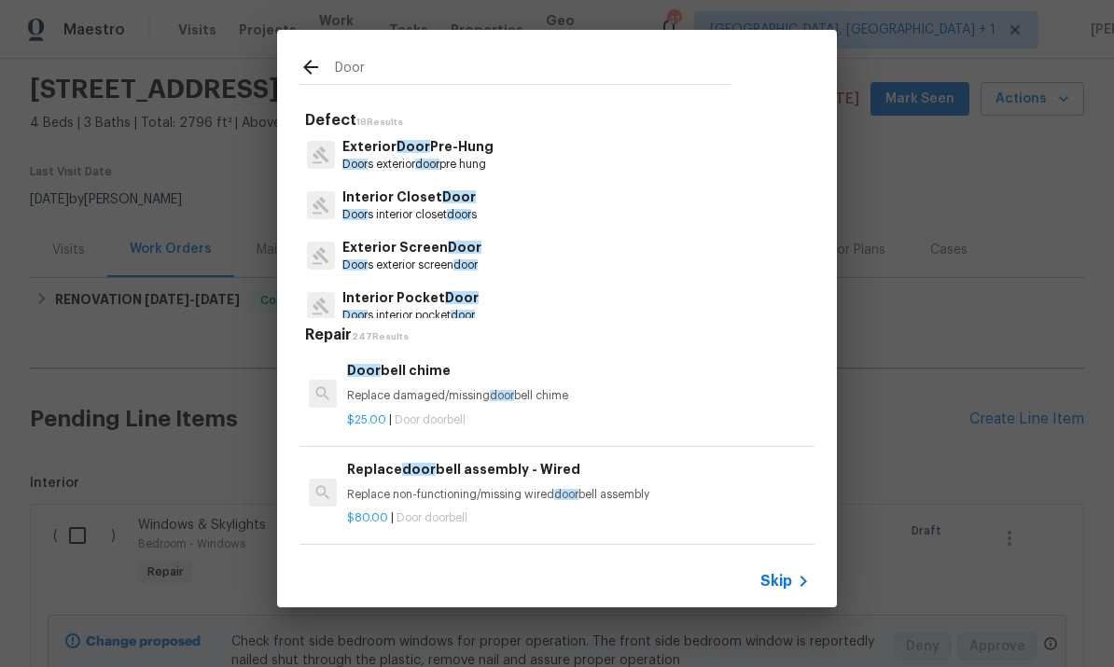
scroll to position [352, 0]
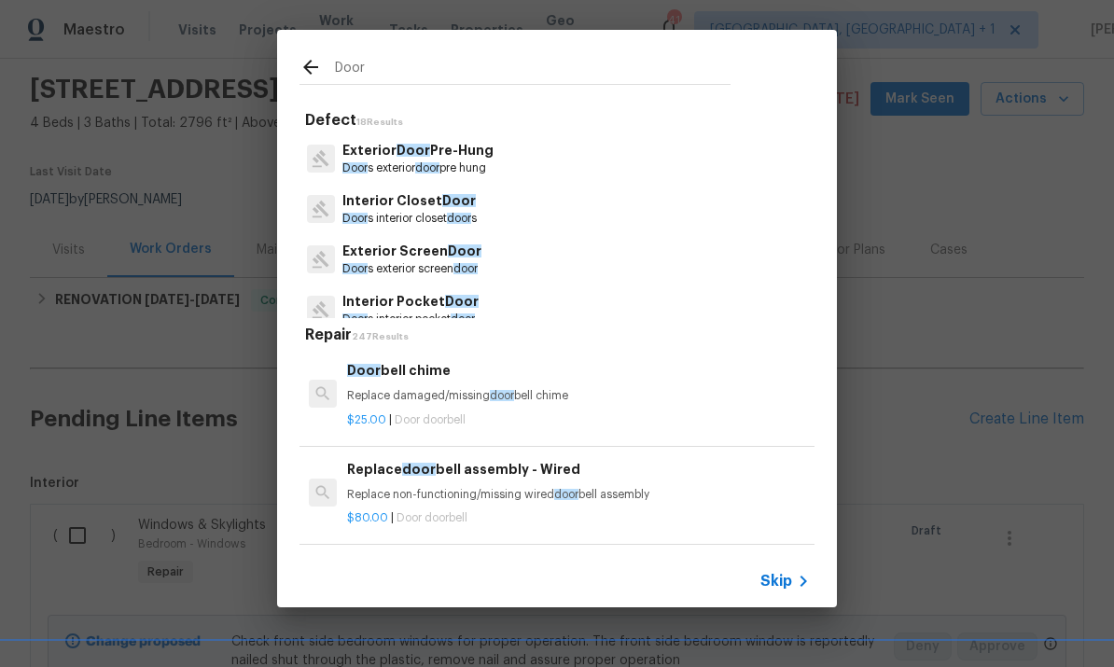
click at [467, 144] on p "Exterior Door Pre-Hung" at bounding box center [417, 151] width 151 height 20
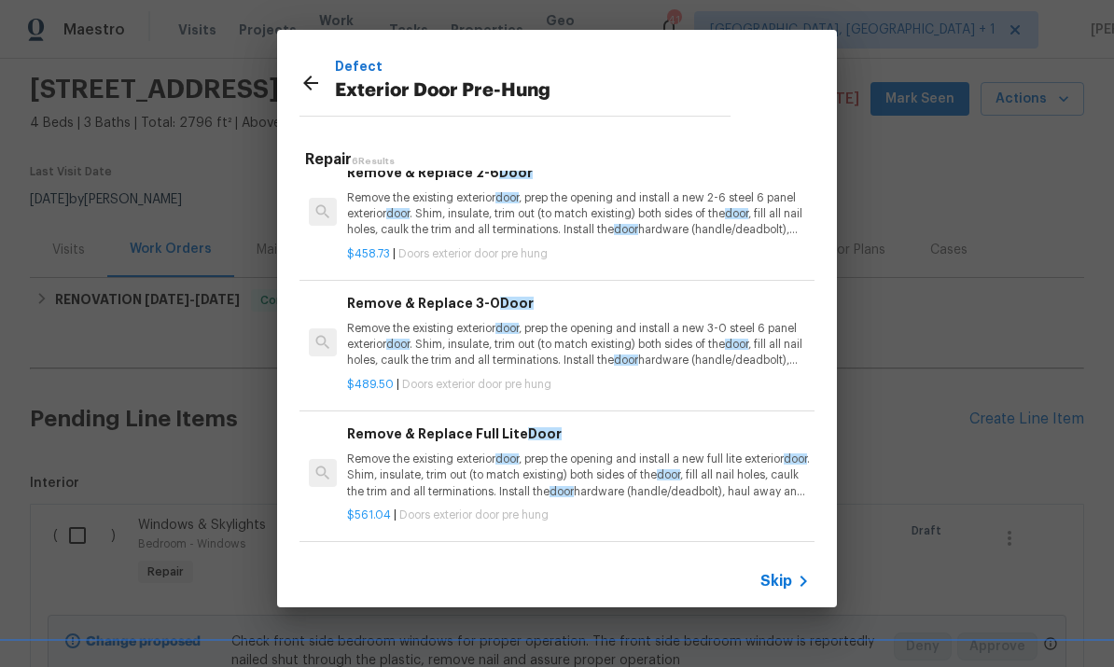
scroll to position [283, 0]
click at [385, 556] on h6 "Add a Task" at bounding box center [578, 566] width 463 height 21
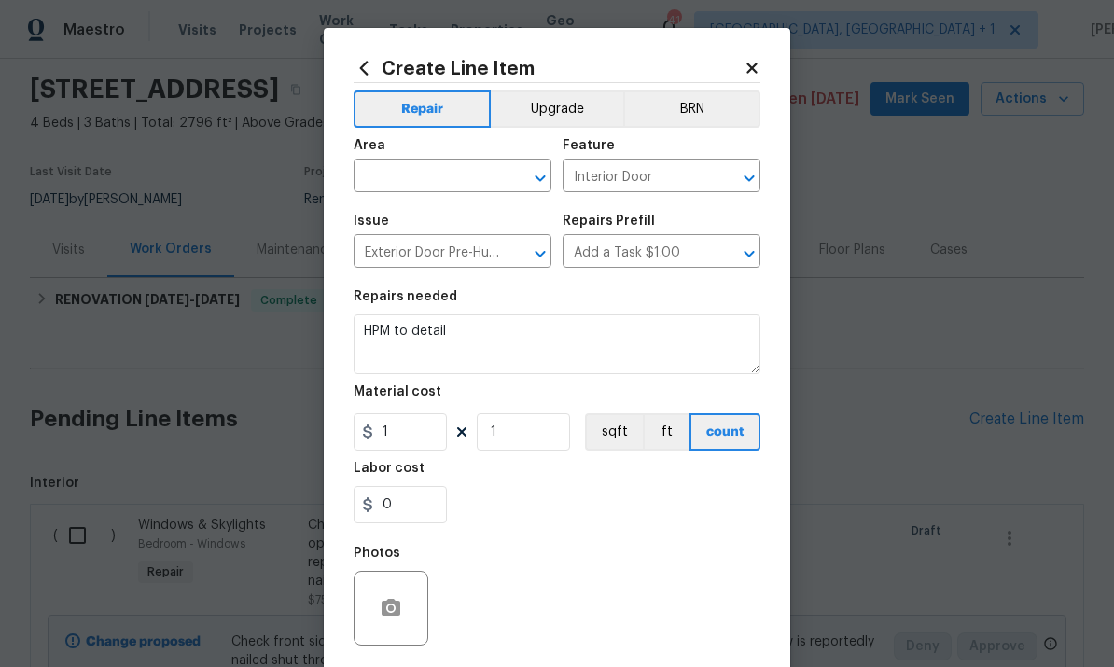
click at [418, 173] on input "text" at bounding box center [425, 177] width 145 height 29
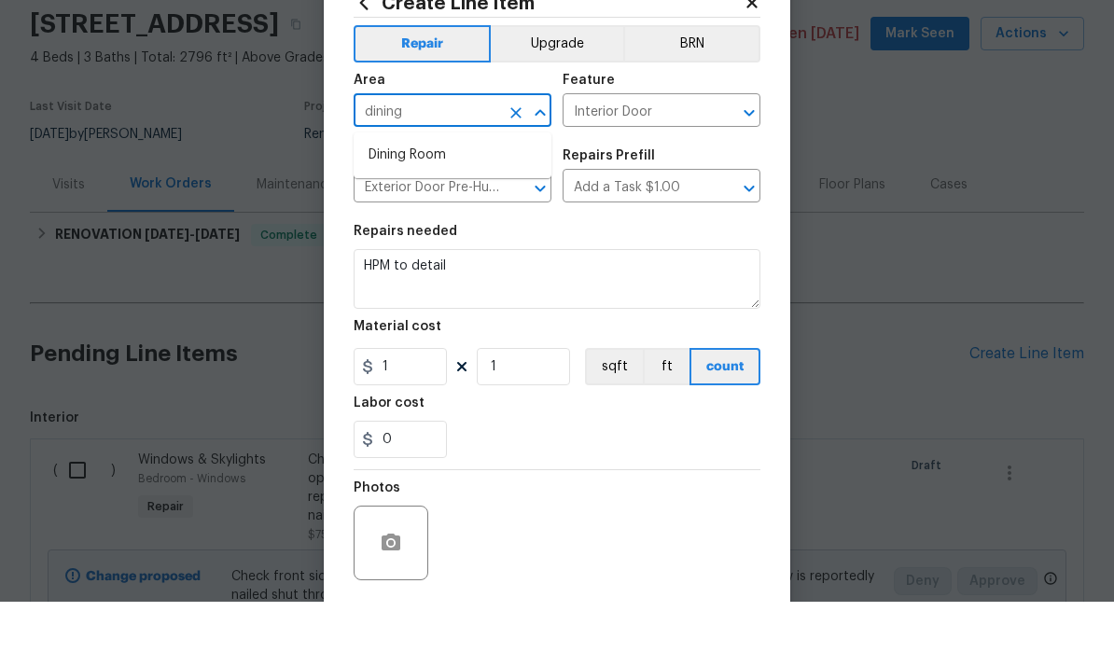
click at [420, 205] on li "Dining Room" at bounding box center [452, 220] width 198 height 31
type input "Dining Room"
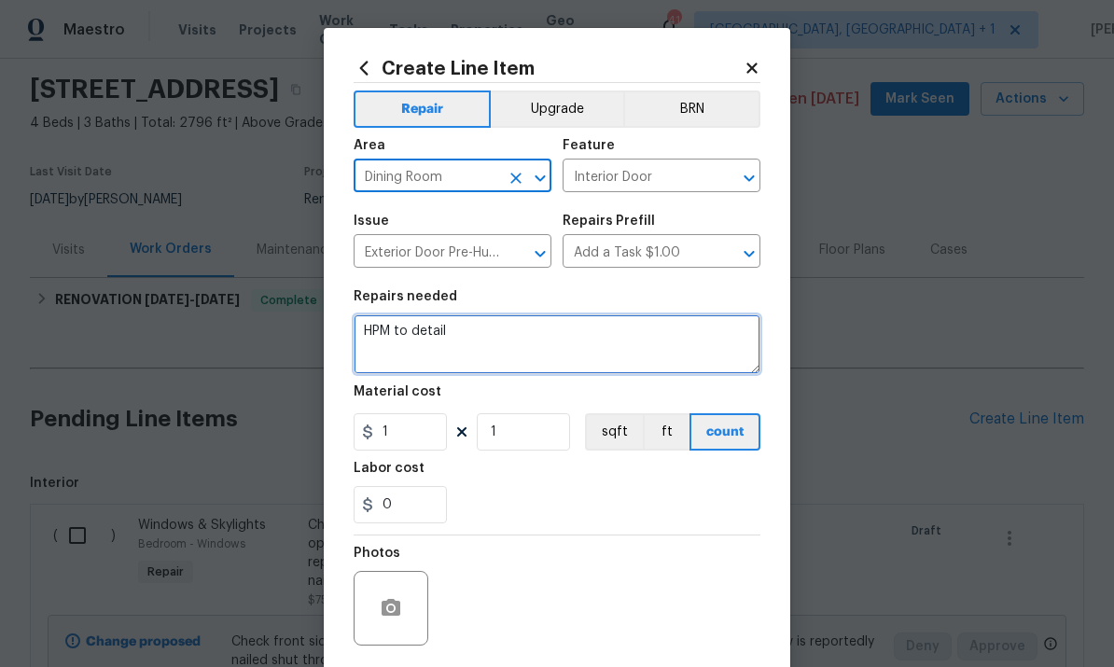
click at [459, 335] on textarea "HPM to detail" at bounding box center [556, 344] width 407 height 60
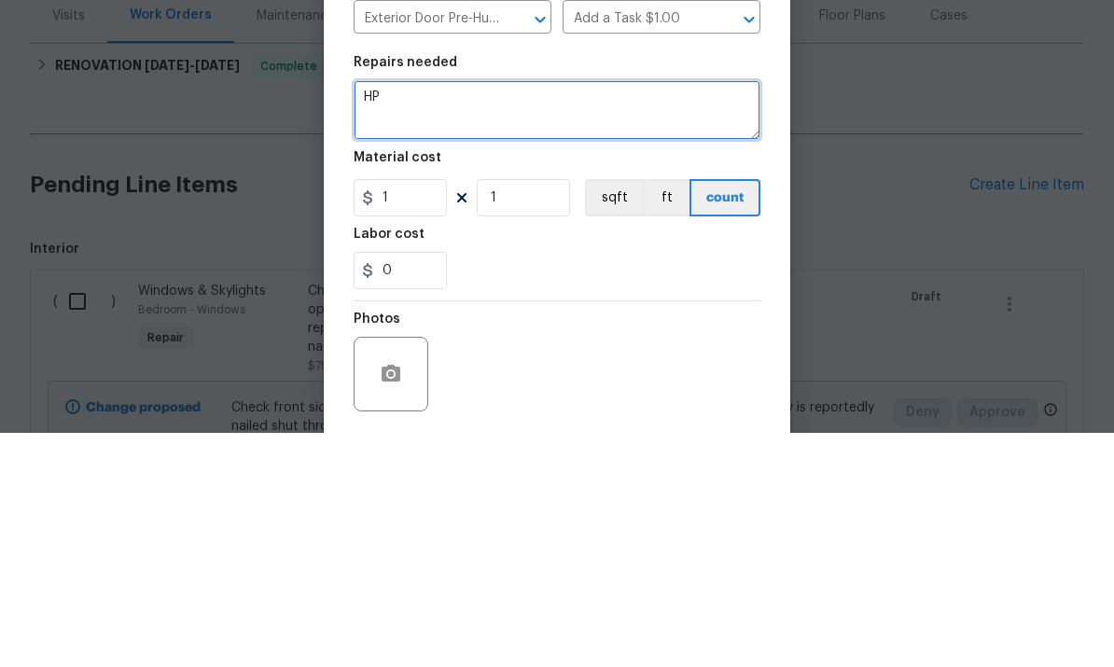
type textarea "H"
click at [515, 314] on textarea "Lean and paint exterior door" at bounding box center [556, 344] width 407 height 60
click at [607, 314] on textarea "Lean and paint dining room door" at bounding box center [556, 344] width 407 height 60
click at [630, 314] on textarea "Lean and paint dining room door on exterio side leading to porch" at bounding box center [556, 344] width 407 height 60
click at [396, 314] on textarea "Lean and paint dining room door on exterior side leading to porch" at bounding box center [556, 344] width 407 height 60
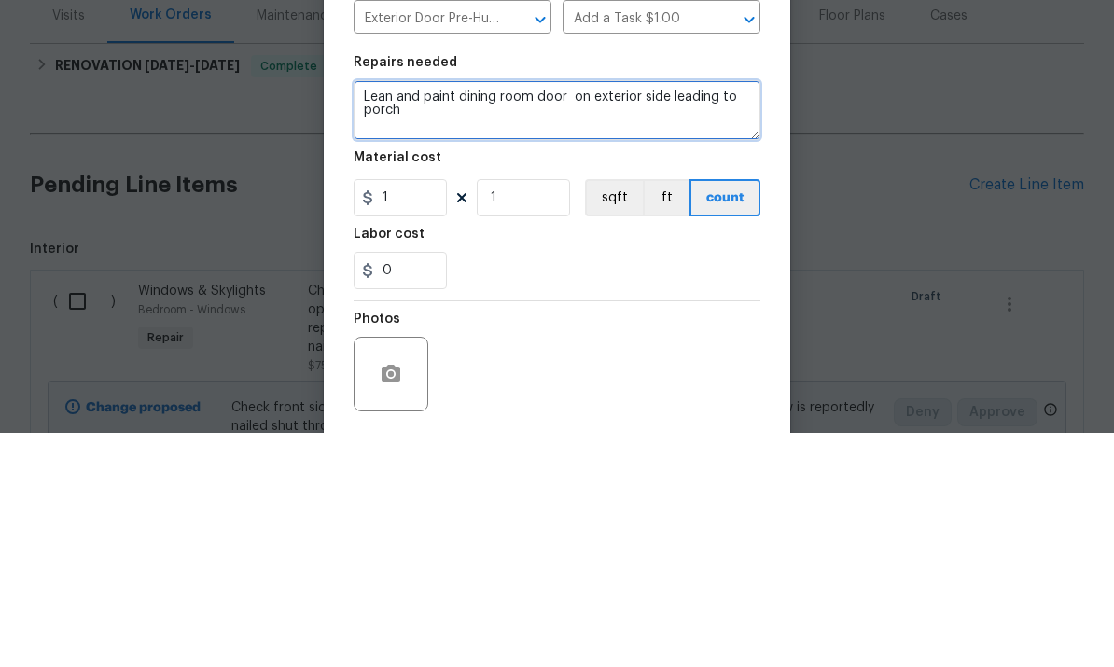
click at [397, 314] on textarea "Lean and paint dining room door on exterior side leading to porch" at bounding box center [556, 344] width 407 height 60
click at [579, 314] on textarea "Clean and paint dining room door on exterior side leading to porch" at bounding box center [556, 344] width 407 height 60
click at [578, 314] on textarea "Clean and paint dining room door on exterior side leading to porch" at bounding box center [556, 344] width 407 height 60
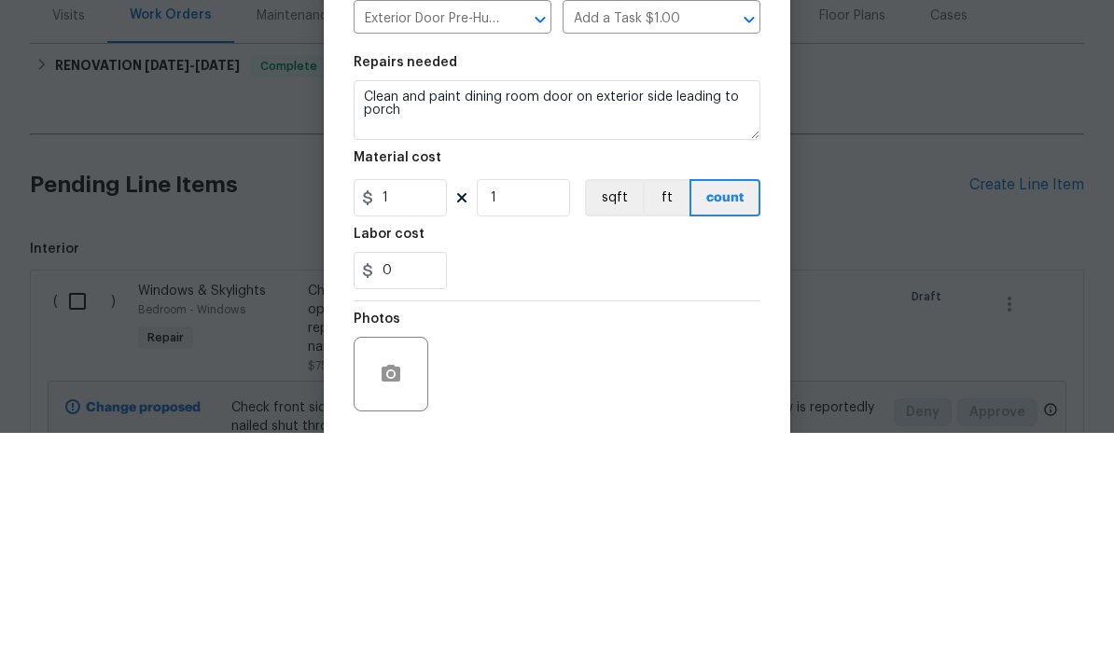
scroll to position [70, 0]
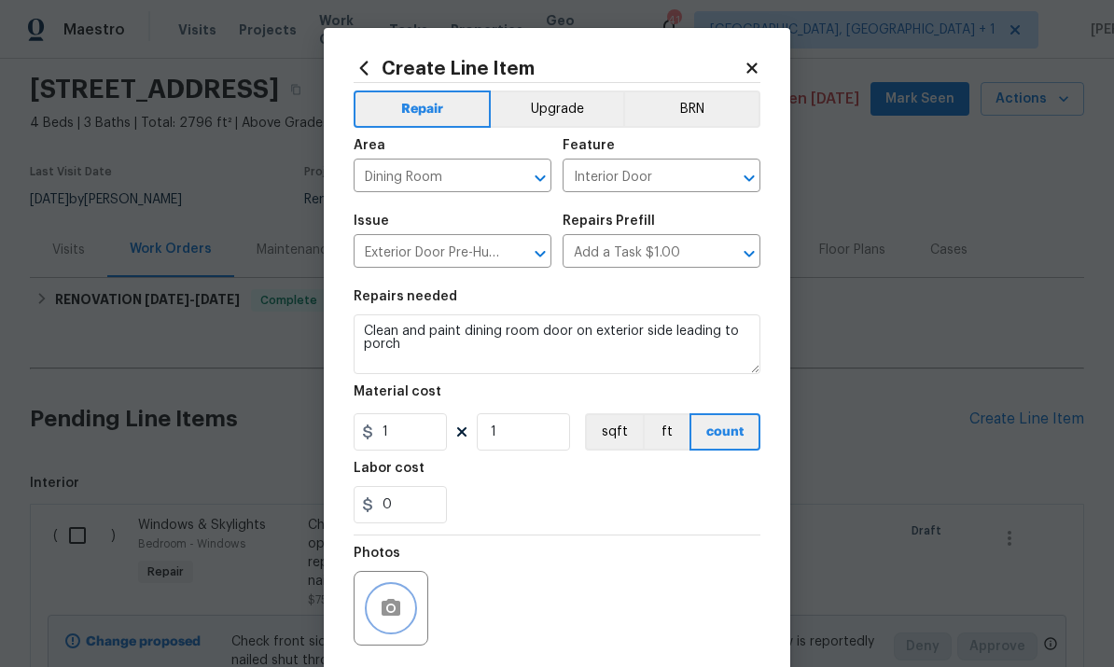
click at [387, 594] on button "button" at bounding box center [390, 608] width 45 height 45
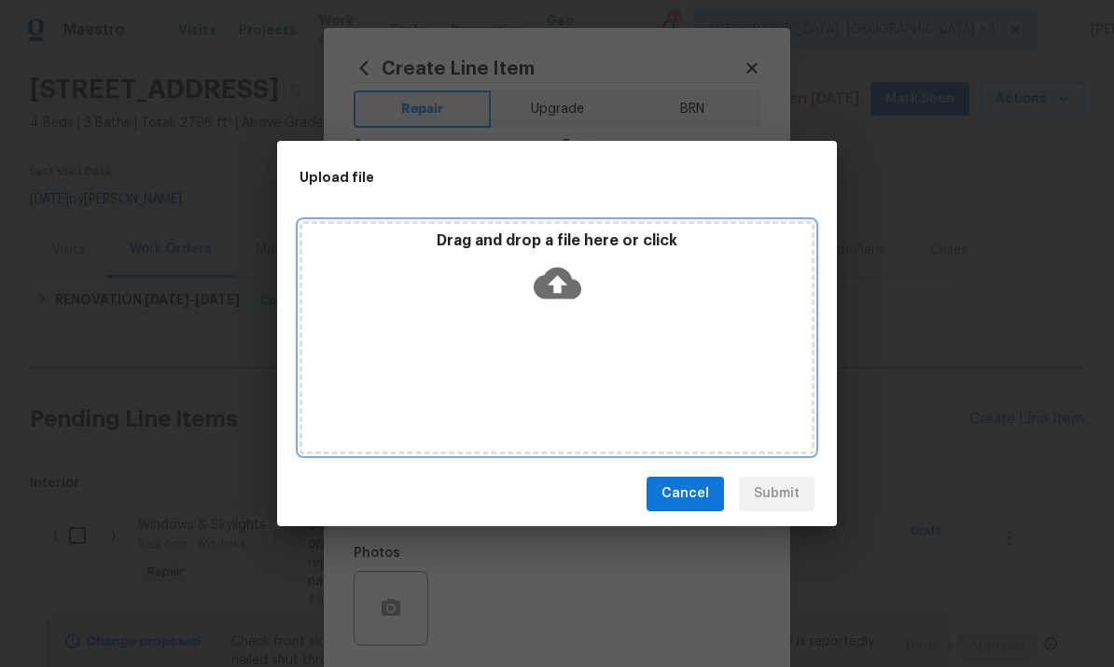
click at [552, 270] on icon at bounding box center [557, 283] width 48 height 32
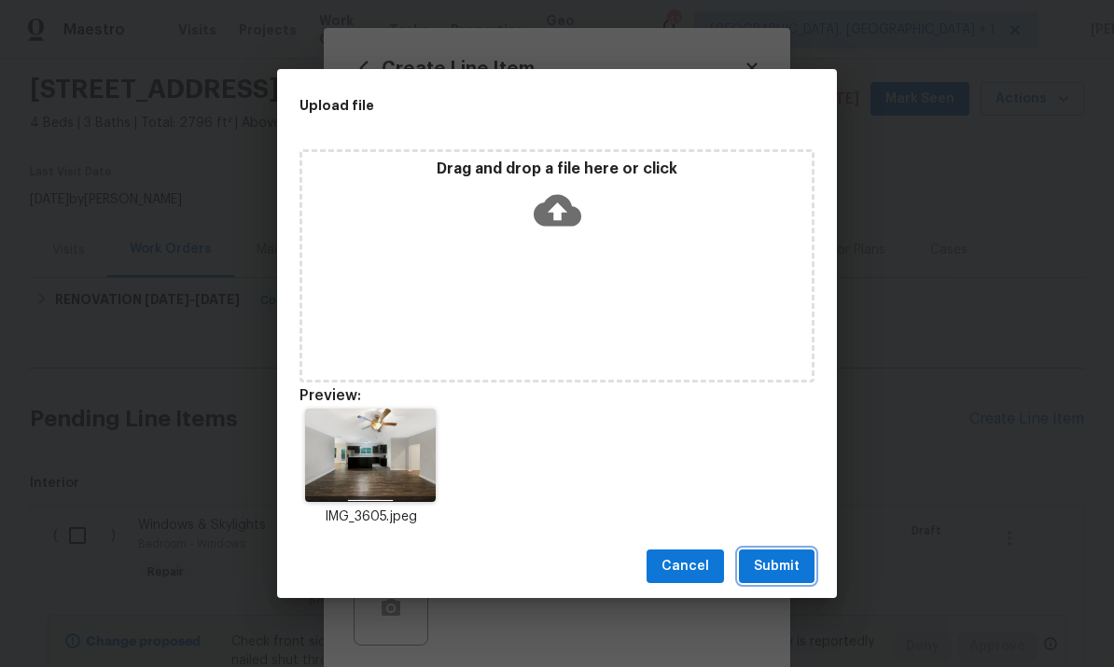
click at [778, 555] on span "Submit" at bounding box center [777, 566] width 46 height 23
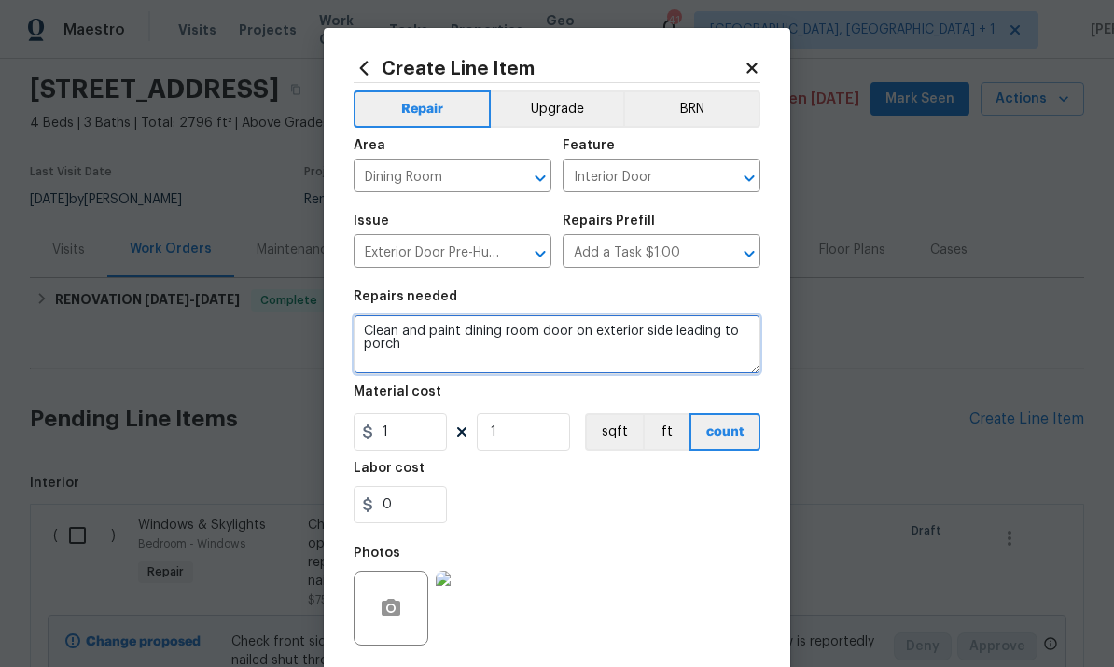
click at [421, 353] on textarea "Clean and paint dining room door on exterior side leading to porch" at bounding box center [556, 344] width 407 height 60
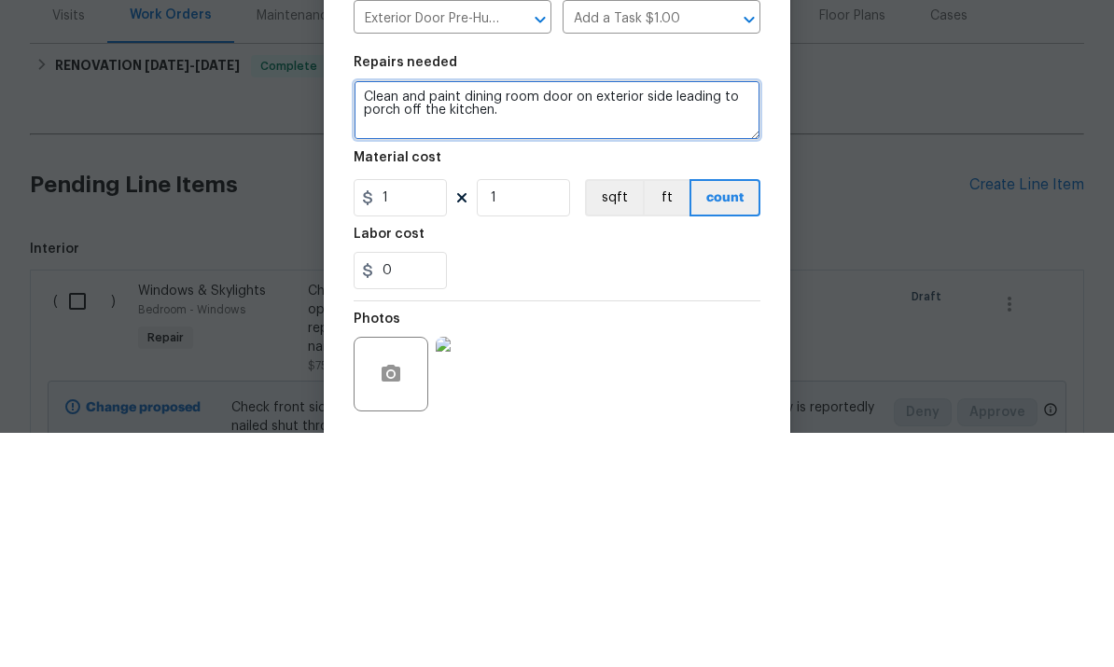
type textarea "Clean and paint dining room door on exterior side leading to porch off the kitc…"
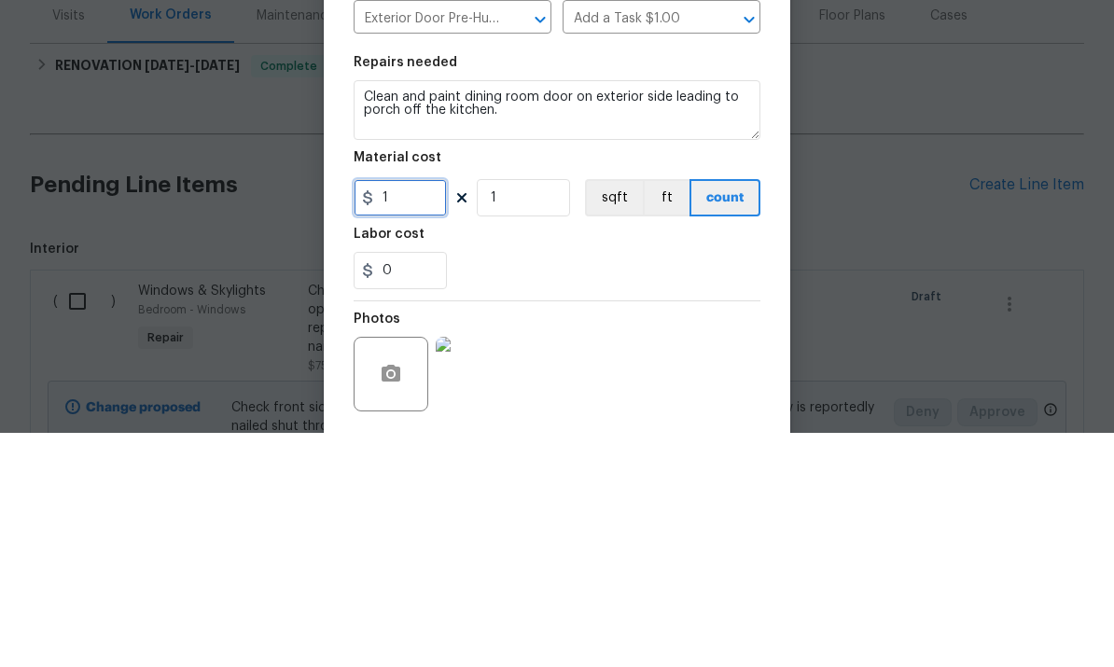
click at [426, 413] on input "1" at bounding box center [399, 431] width 93 height 37
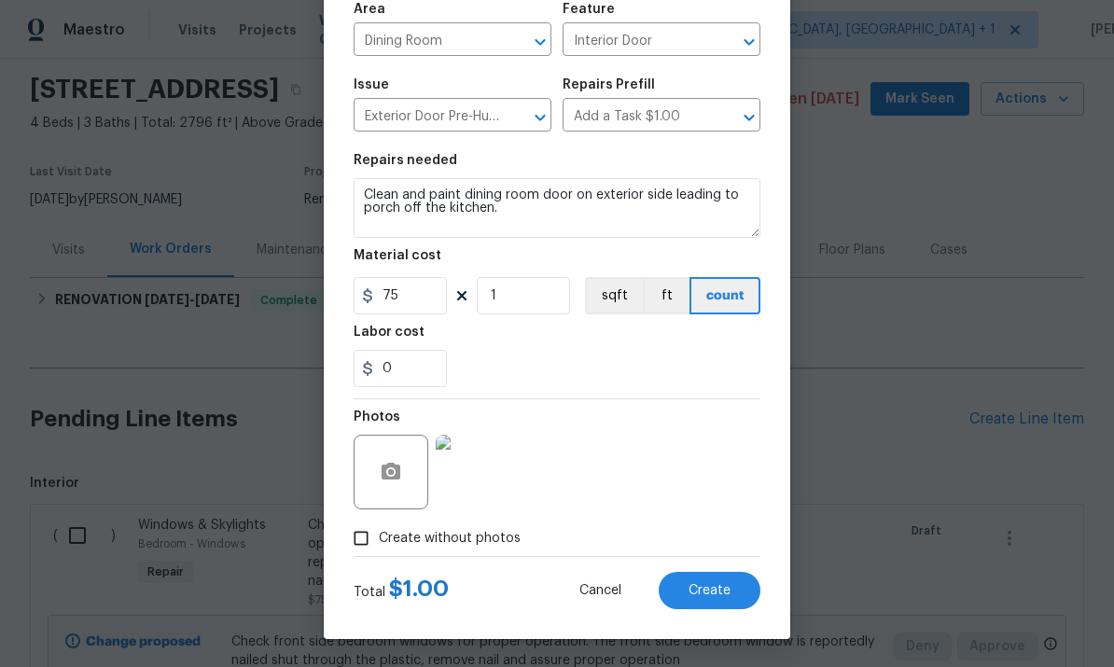
scroll to position [140, 0]
type input "75"
click at [653, 479] on div "Photos" at bounding box center [556, 459] width 407 height 121
click at [710, 601] on button "Create" at bounding box center [709, 590] width 102 height 37
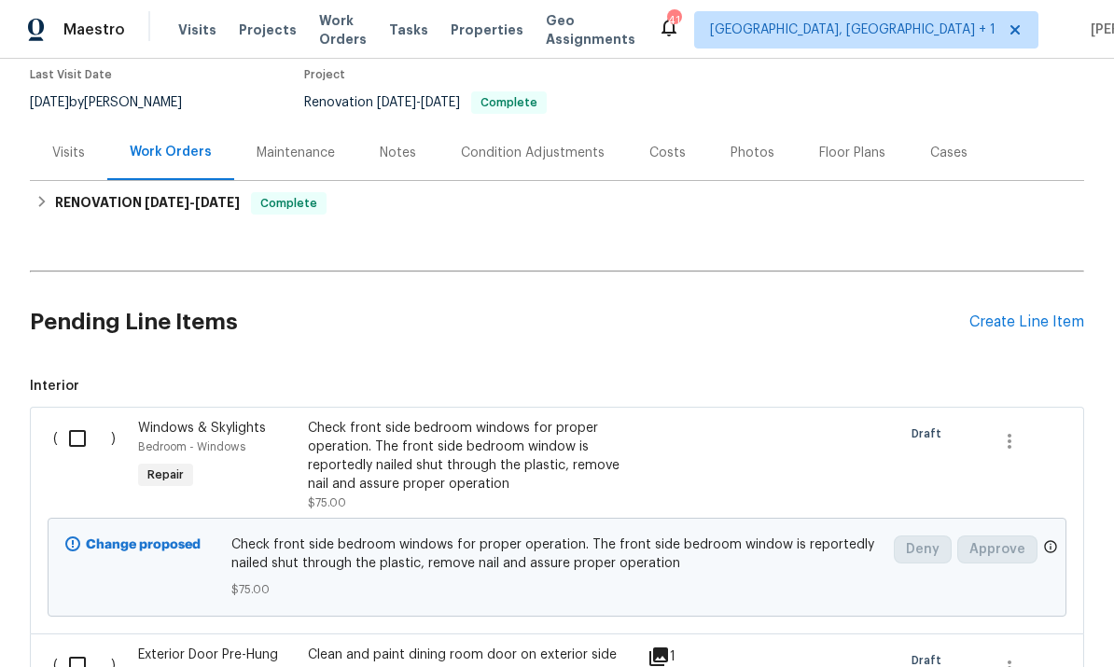
scroll to position [0, 0]
click at [1026, 322] on div "Create Line Item" at bounding box center [1026, 322] width 115 height 18
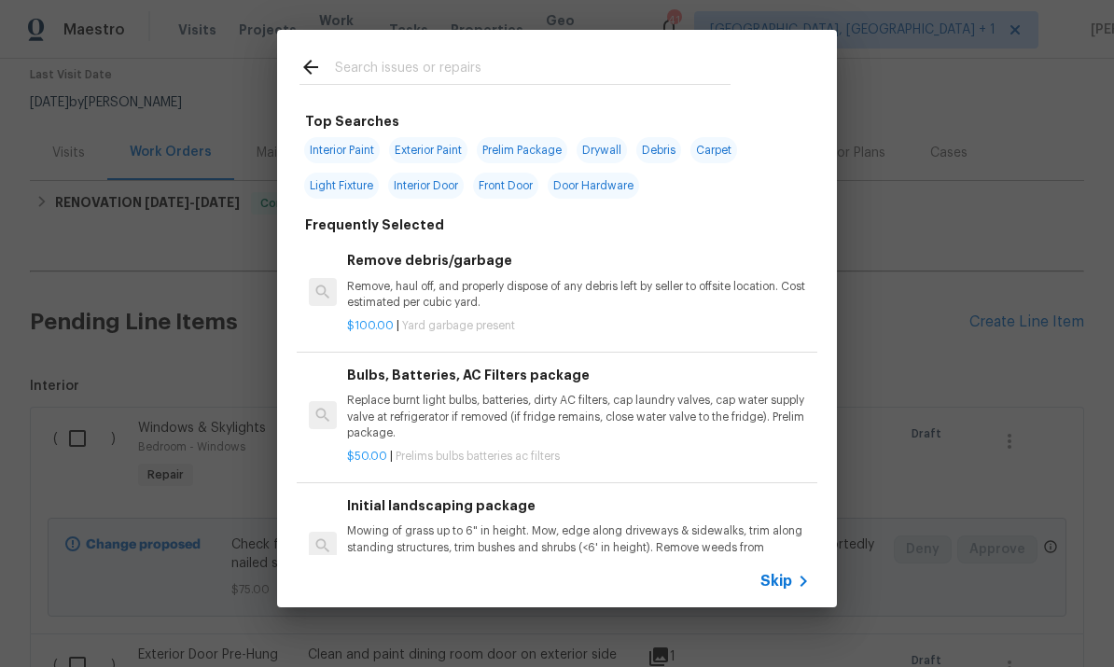
click at [391, 76] on input "text" at bounding box center [532, 70] width 395 height 28
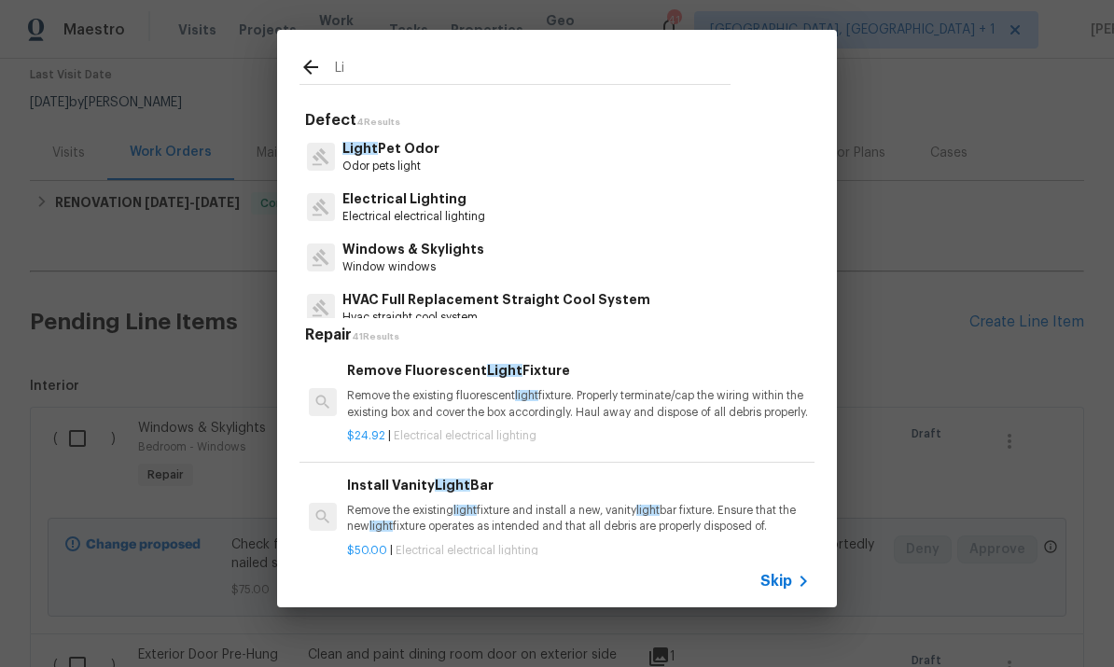
type input "L"
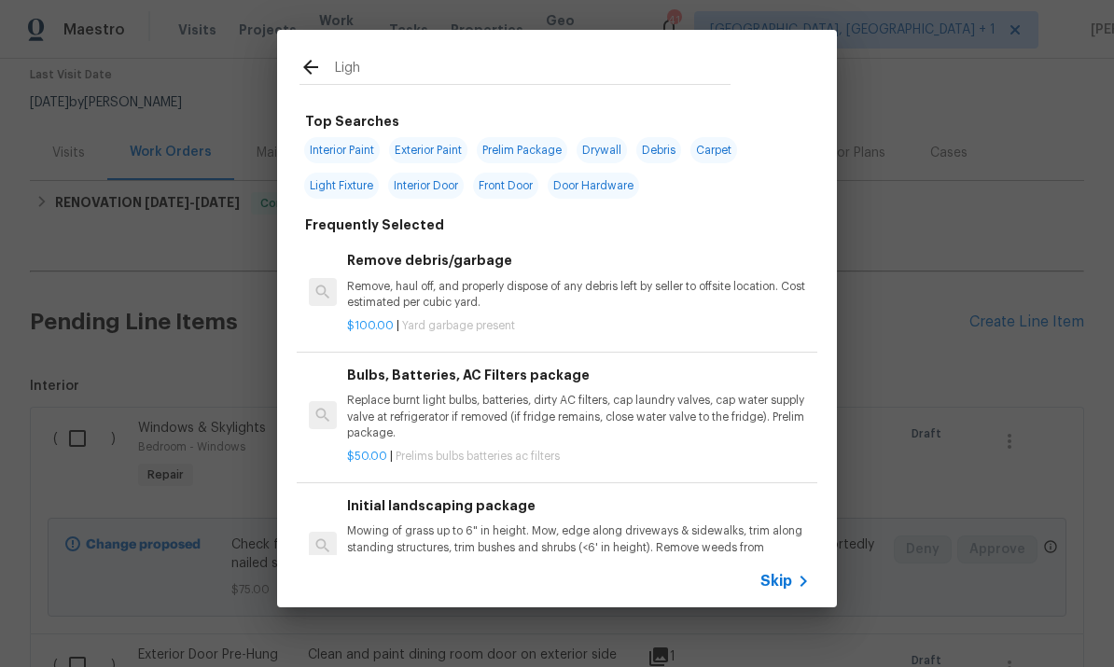
type input "Light"
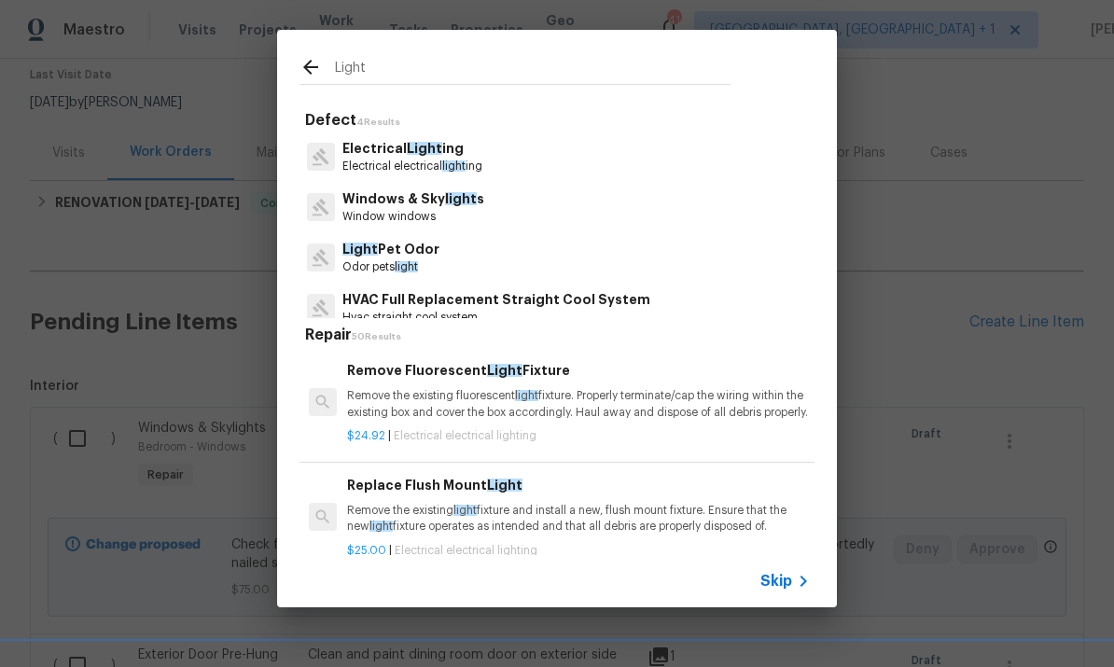
click at [414, 150] on span "Light" at bounding box center [424, 148] width 35 height 13
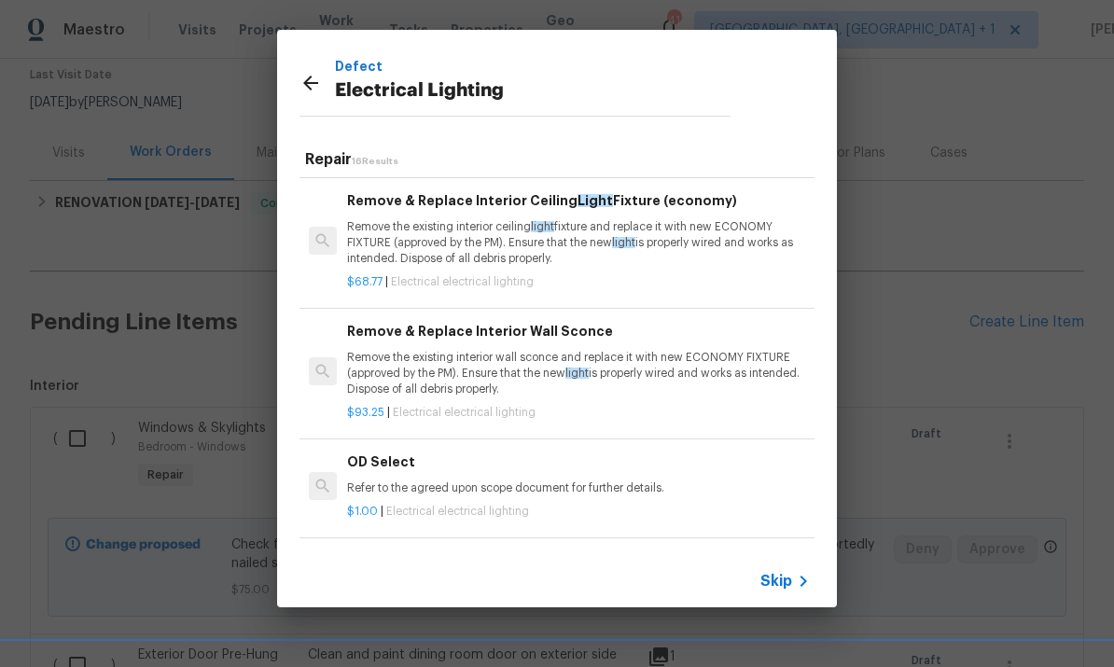
scroll to position [1516, 0]
click at [387, 552] on h6 "Add a Task" at bounding box center [578, 560] width 463 height 21
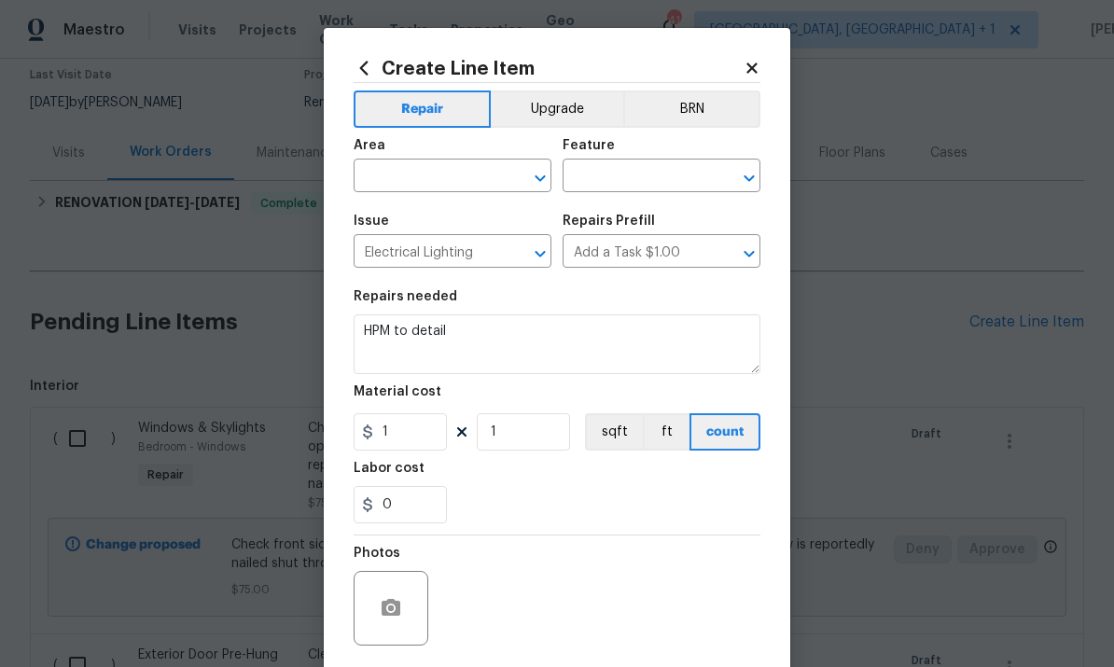
click at [441, 170] on input "text" at bounding box center [425, 177] width 145 height 29
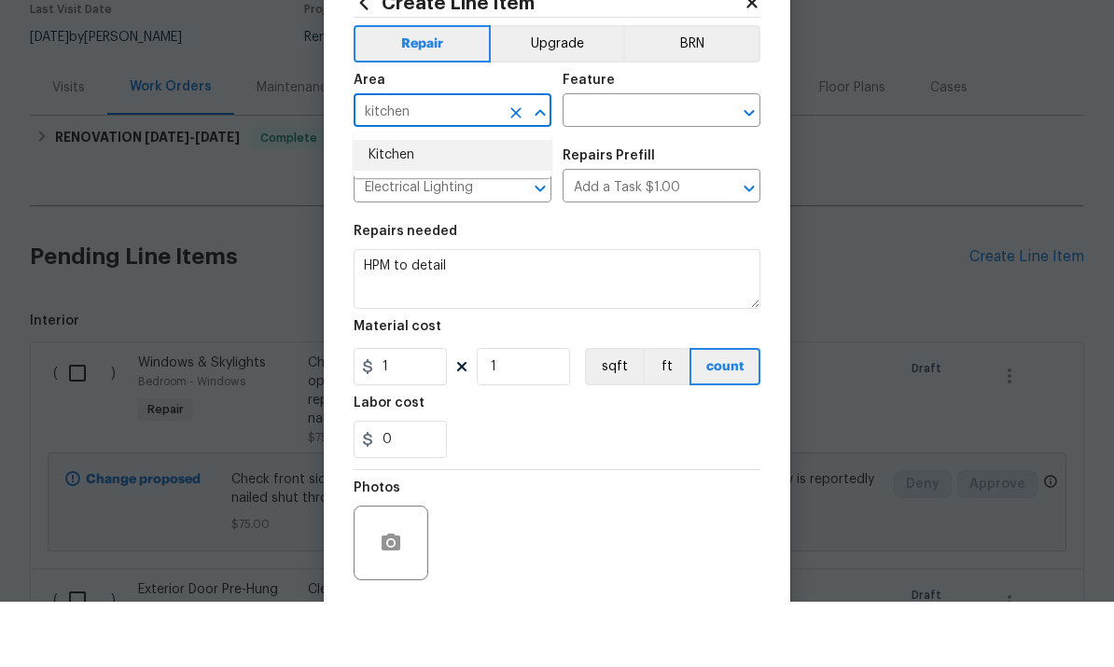
click at [409, 205] on li "Kitchen" at bounding box center [452, 220] width 198 height 31
type input "Kitchen"
click at [644, 163] on input "text" at bounding box center [634, 177] width 145 height 29
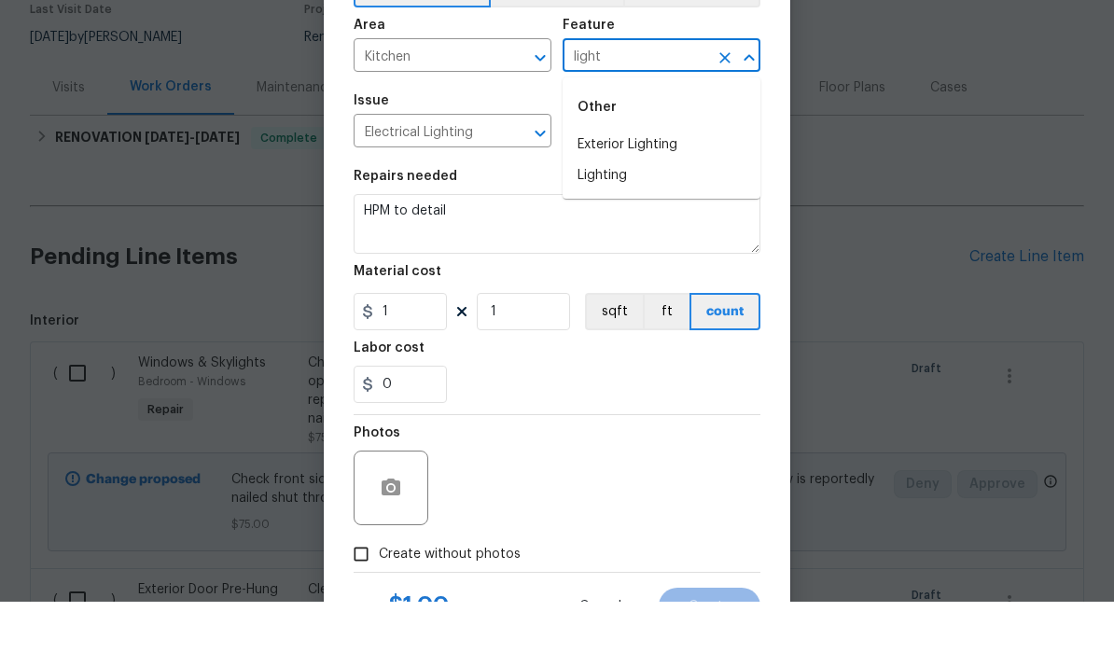
scroll to position [89, 0]
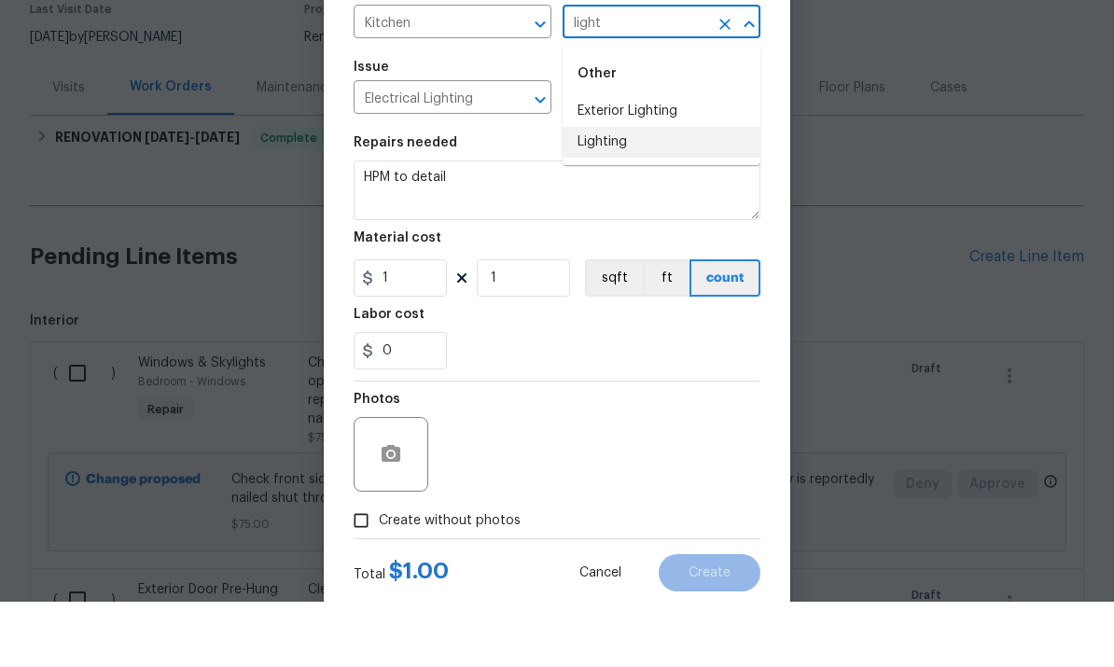
click at [630, 192] on li "Lighting" at bounding box center [661, 207] width 198 height 31
type input "Lighting"
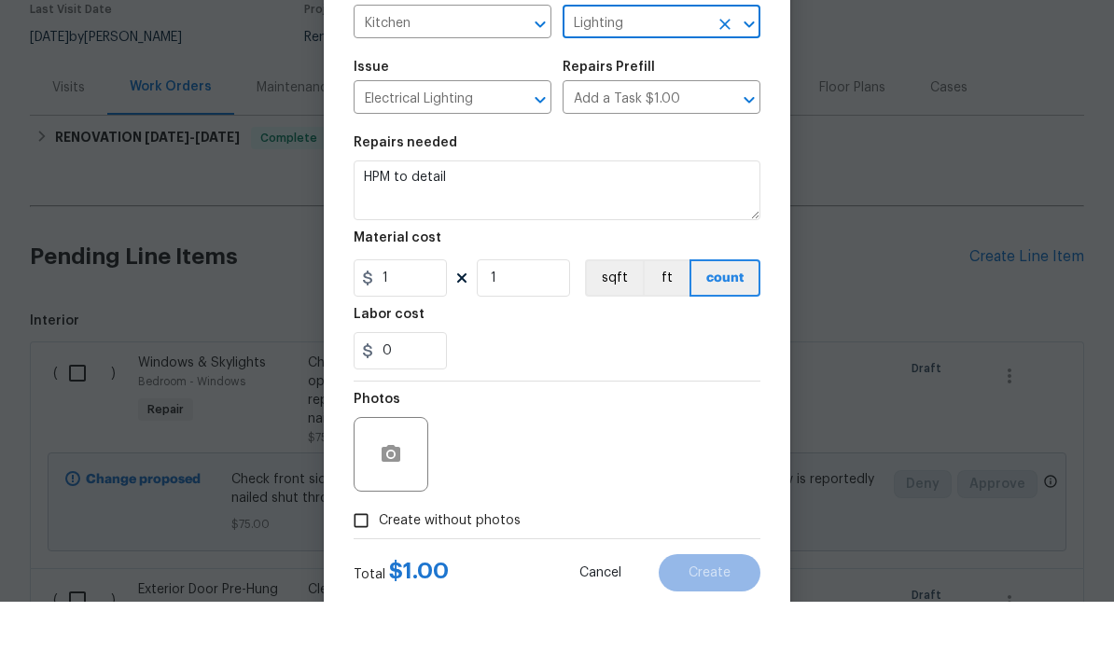
click at [480, 226] on textarea "HPM to detail" at bounding box center [556, 256] width 407 height 60
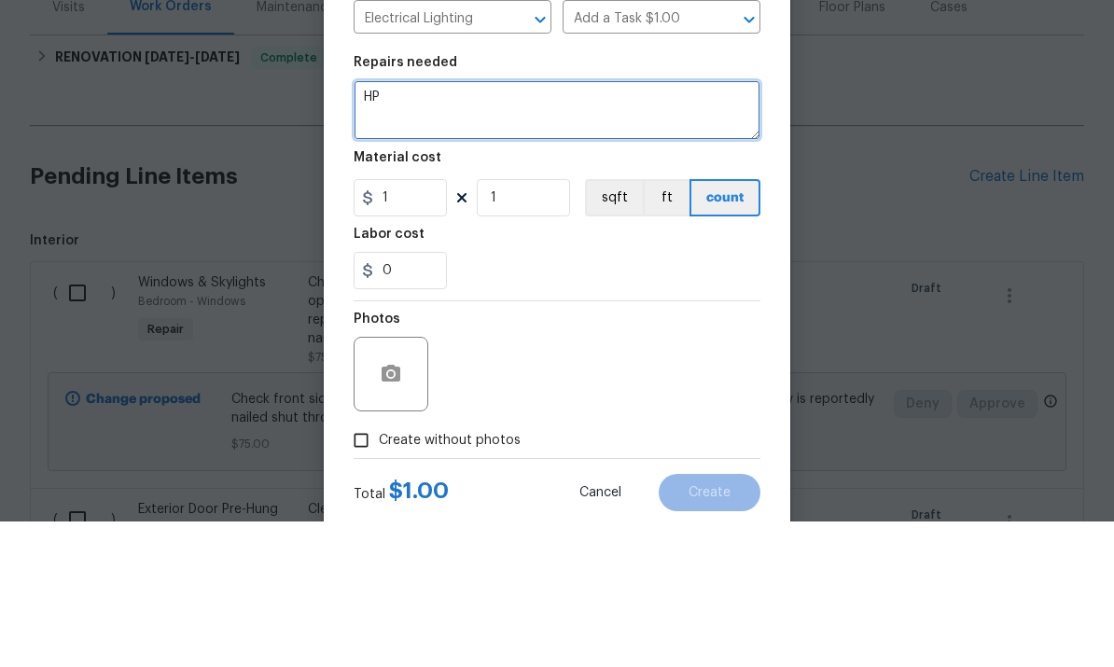
type textarea "H"
type textarea "Replace bulb in light above island kitchen and check for proper operation"
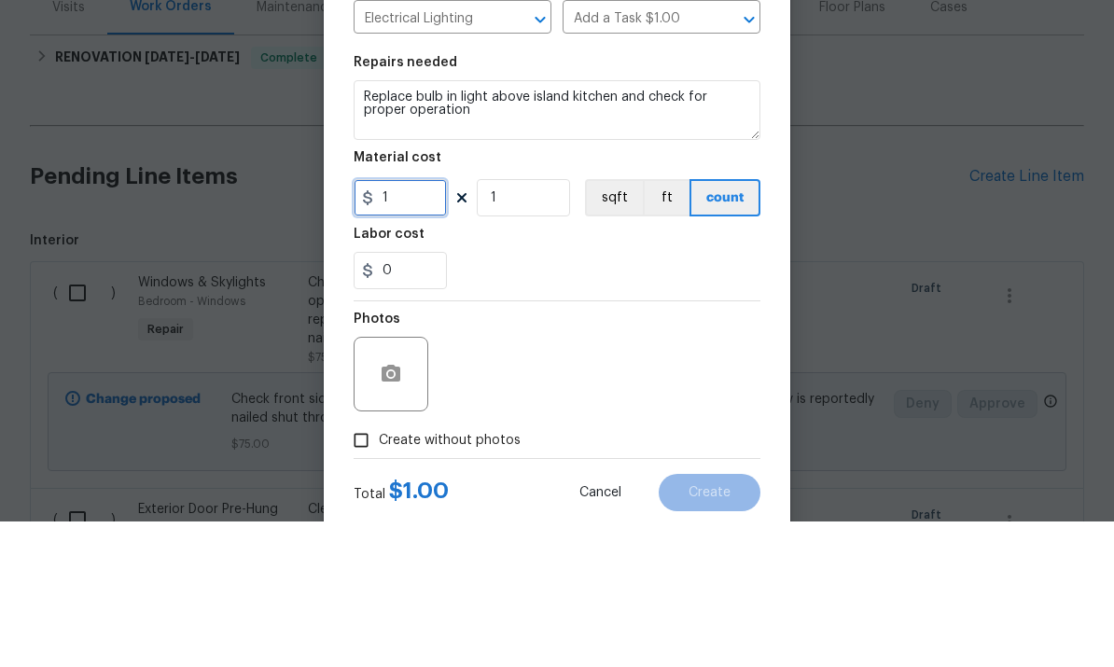
click at [420, 325] on input "1" at bounding box center [399, 343] width 93 height 37
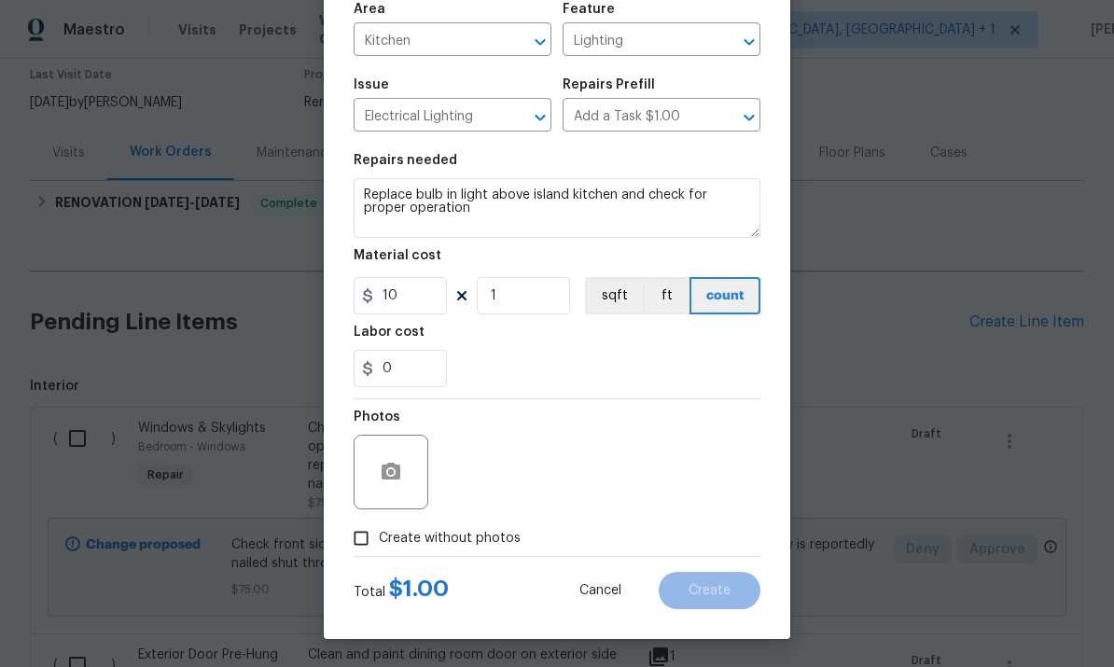
scroll to position [140, 0]
type input "10"
click at [388, 467] on icon "button" at bounding box center [390, 471] width 19 height 17
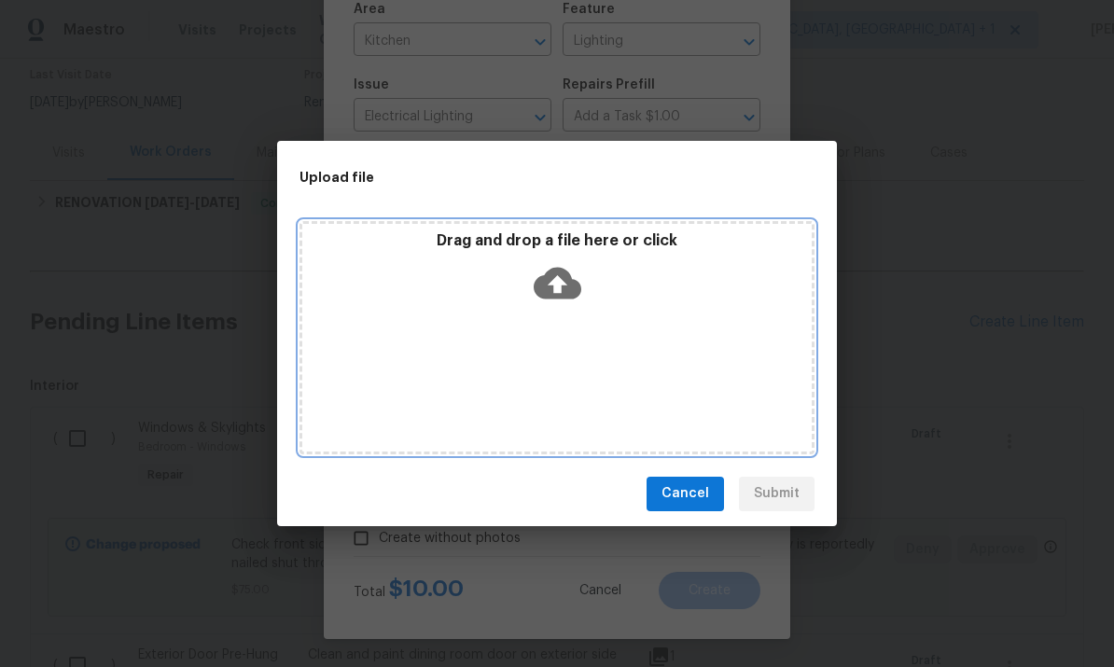
click at [561, 279] on icon at bounding box center [557, 283] width 48 height 48
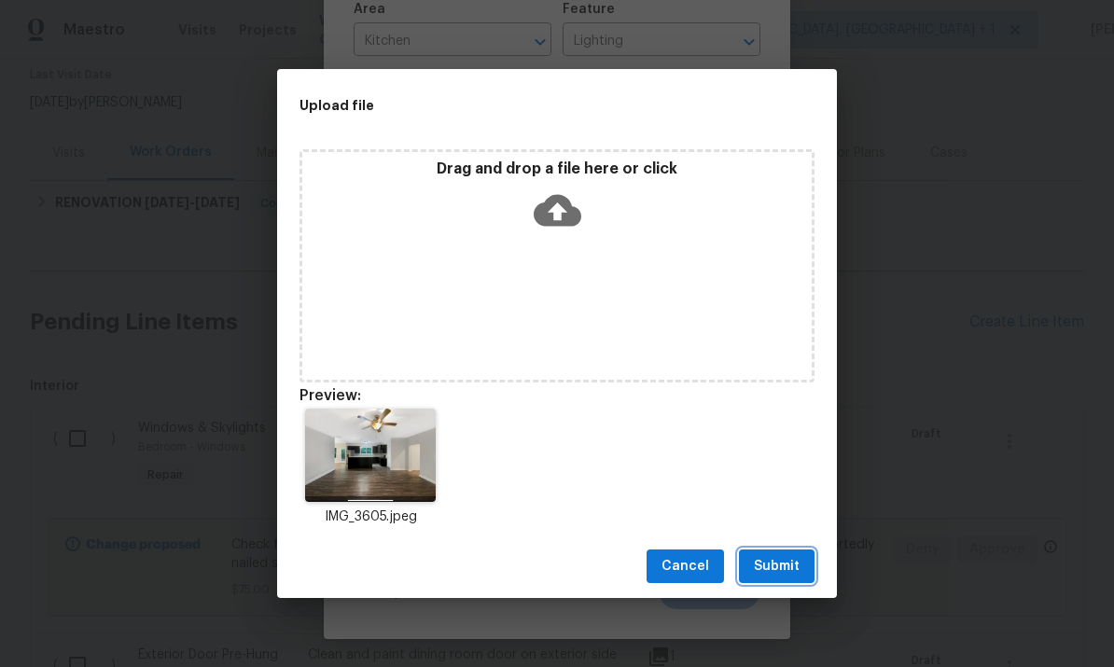
click at [779, 571] on span "Submit" at bounding box center [777, 566] width 46 height 23
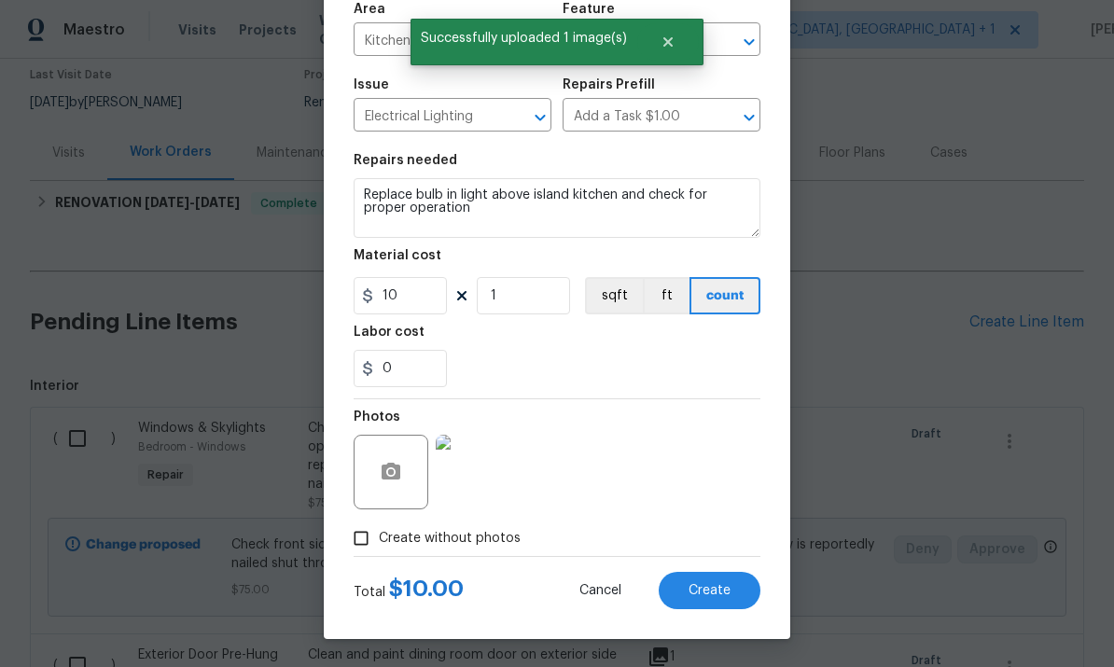
click at [480, 477] on img at bounding box center [473, 472] width 75 height 75
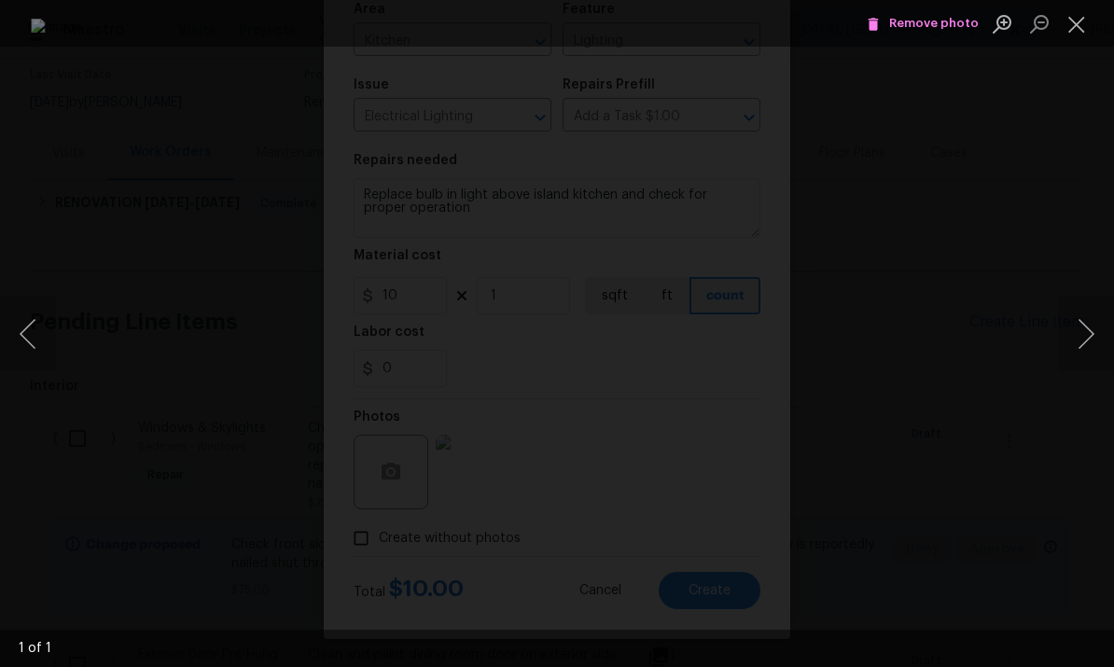
click at [1092, 204] on div "Lightbox" at bounding box center [557, 333] width 1114 height 667
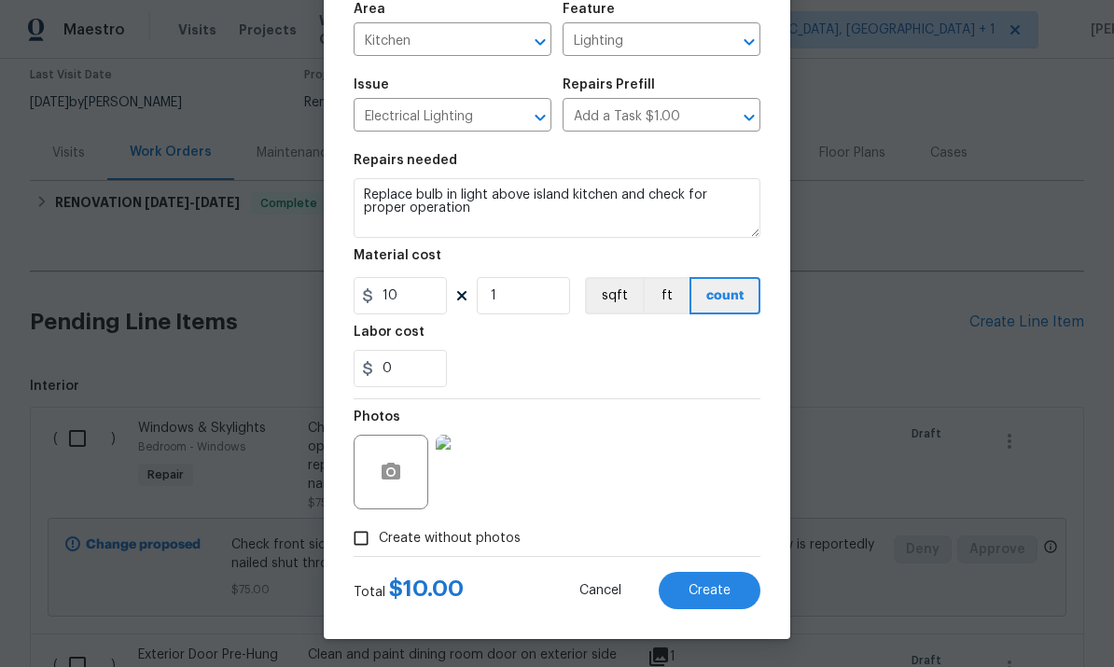
click at [706, 599] on button "Create" at bounding box center [709, 590] width 102 height 37
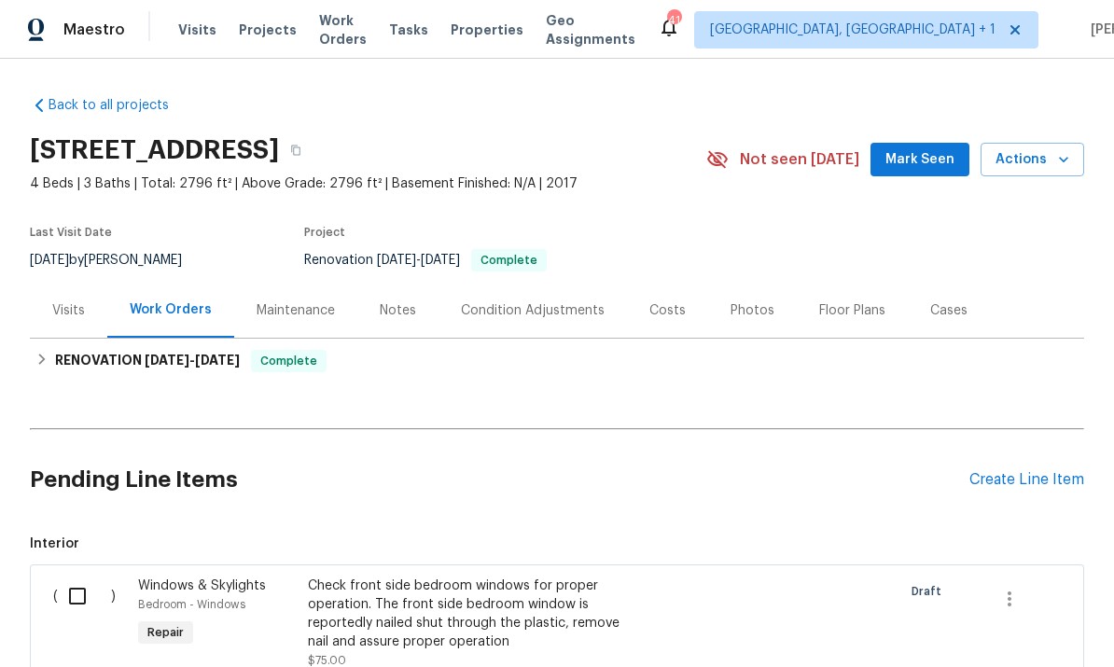
scroll to position [0, 0]
click at [741, 323] on div "Photos" at bounding box center [752, 310] width 89 height 55
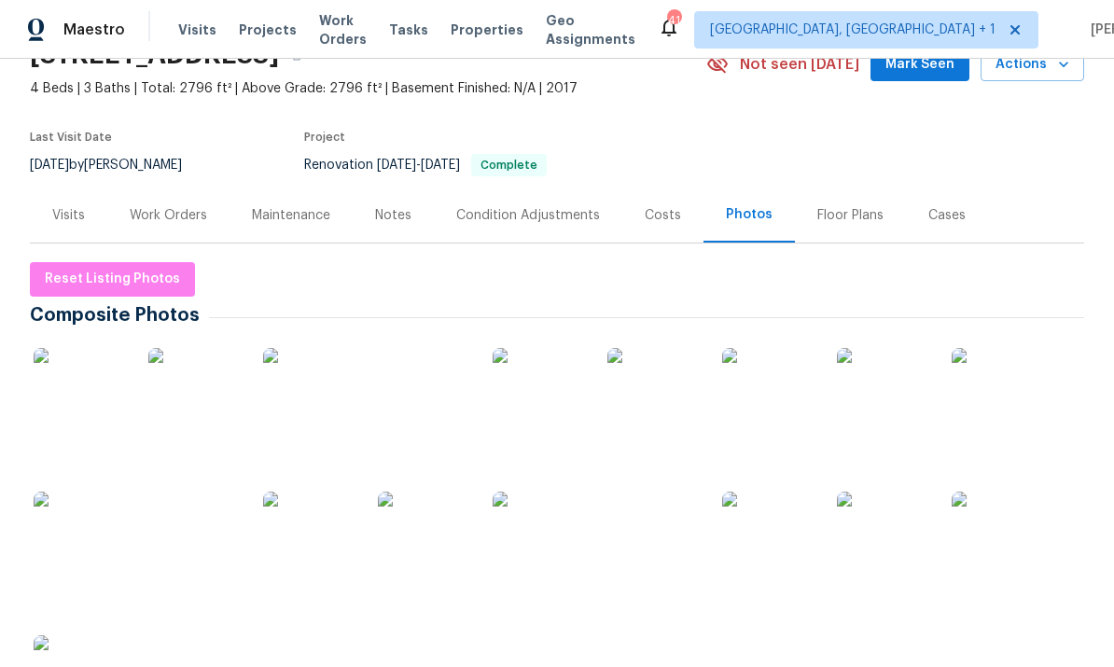
scroll to position [104, 0]
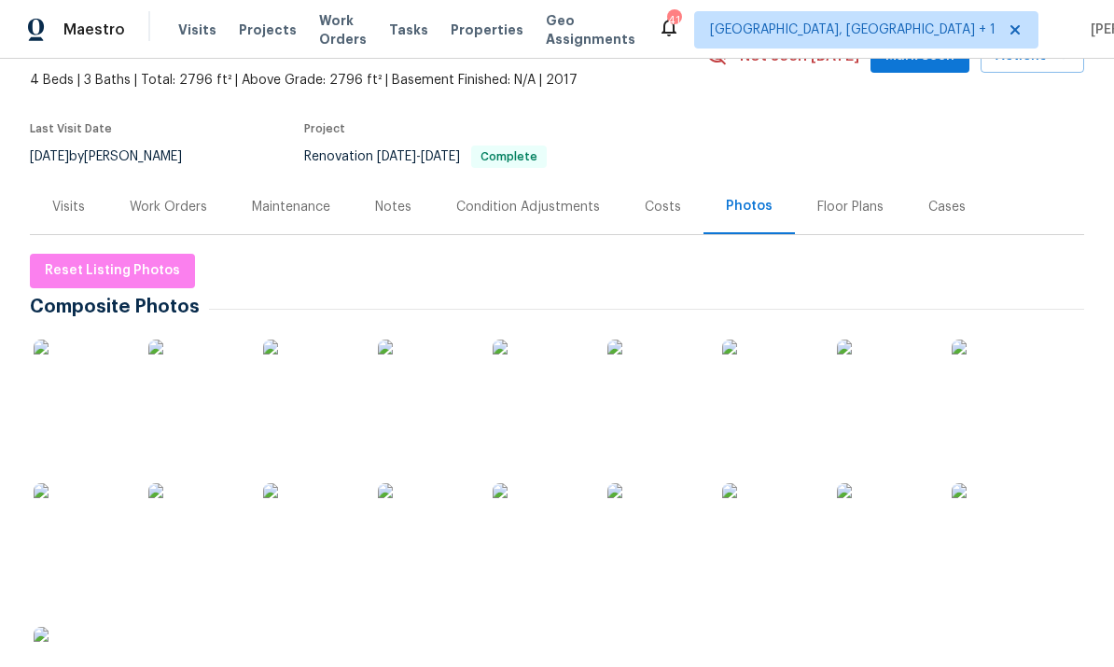
click at [207, 539] on img at bounding box center [194, 529] width 93 height 93
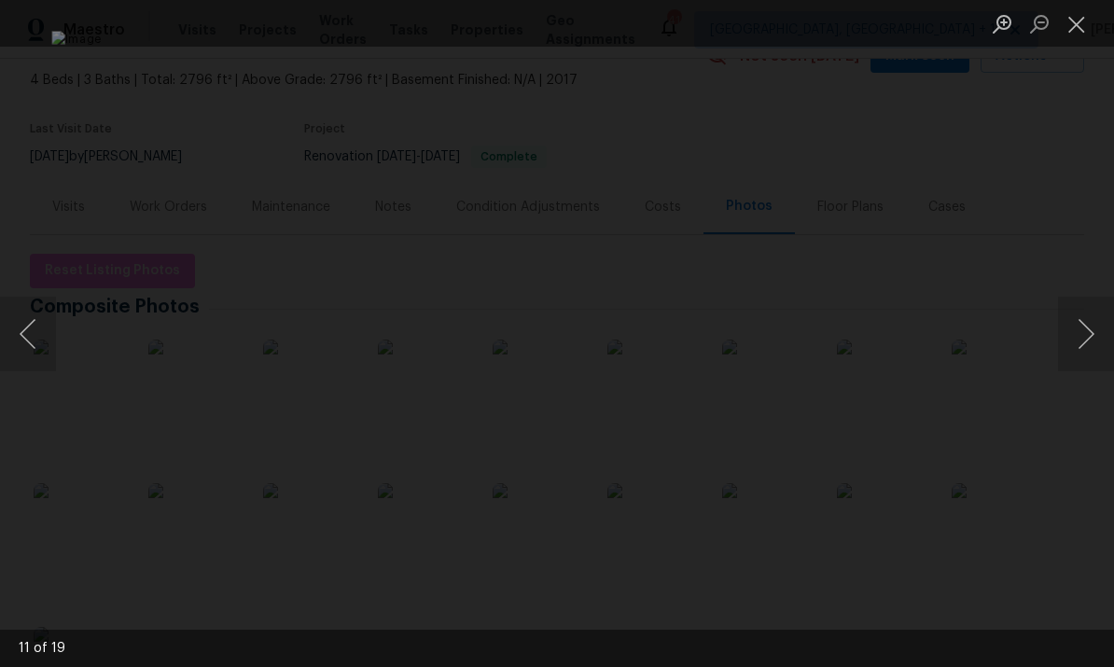
click at [1081, 336] on button "Next image" at bounding box center [1086, 334] width 56 height 75
click at [1080, 338] on button "Next image" at bounding box center [1086, 334] width 56 height 75
click at [1080, 335] on button "Next image" at bounding box center [1086, 334] width 56 height 75
click at [1080, 334] on button "Next image" at bounding box center [1086, 334] width 56 height 75
click at [1086, 336] on button "Next image" at bounding box center [1086, 334] width 56 height 75
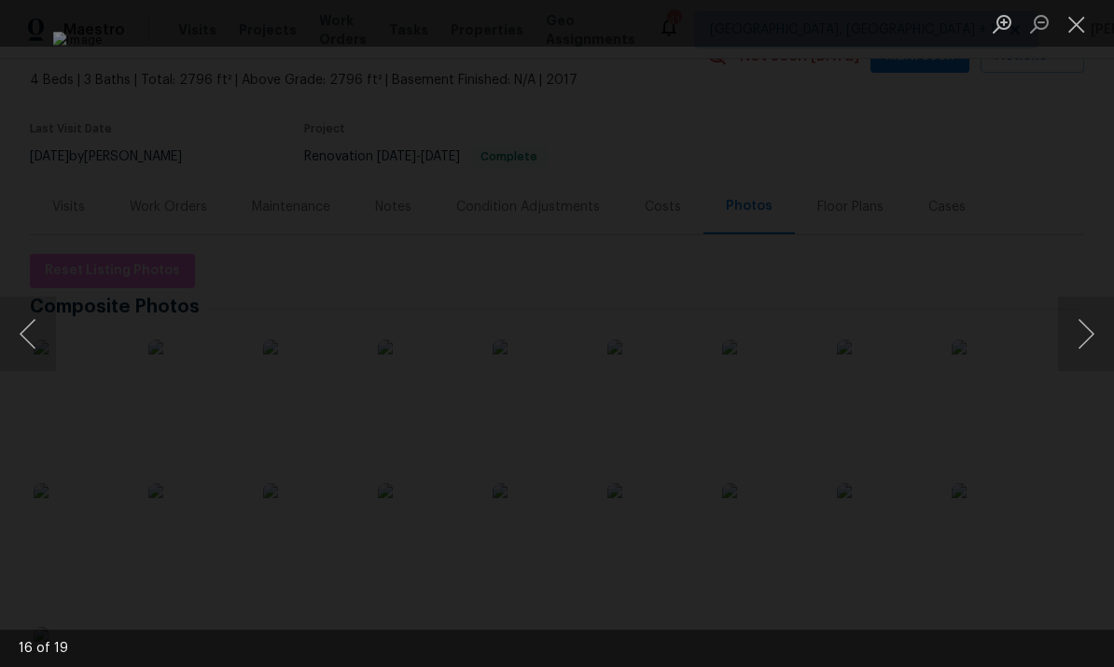
click at [1087, 336] on button "Next image" at bounding box center [1086, 334] width 56 height 75
click at [1088, 335] on button "Next image" at bounding box center [1086, 334] width 56 height 75
click at [1086, 345] on button "Next image" at bounding box center [1086, 334] width 56 height 75
click at [1087, 348] on button "Next image" at bounding box center [1086, 334] width 56 height 75
click at [1090, 340] on button "Next image" at bounding box center [1086, 334] width 56 height 75
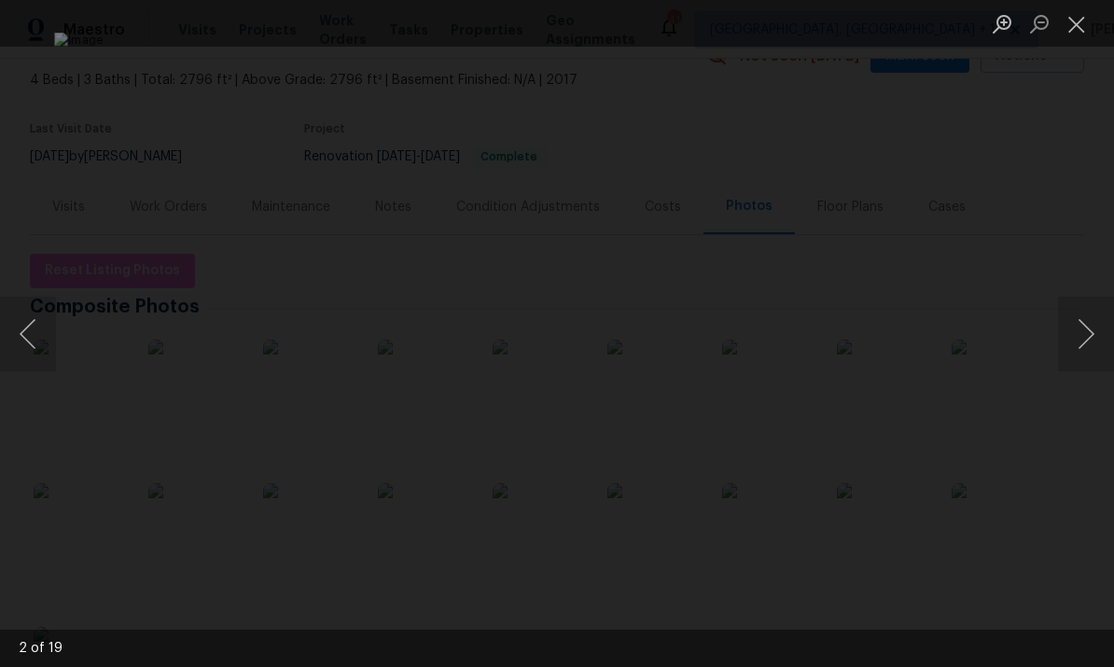
click at [1094, 344] on button "Next image" at bounding box center [1086, 334] width 56 height 75
click at [1094, 346] on button "Next image" at bounding box center [1086, 334] width 56 height 75
click at [1086, 351] on button "Next image" at bounding box center [1086, 334] width 56 height 75
click at [1097, 347] on button "Next image" at bounding box center [1086, 334] width 56 height 75
click at [1095, 349] on button "Next image" at bounding box center [1086, 334] width 56 height 75
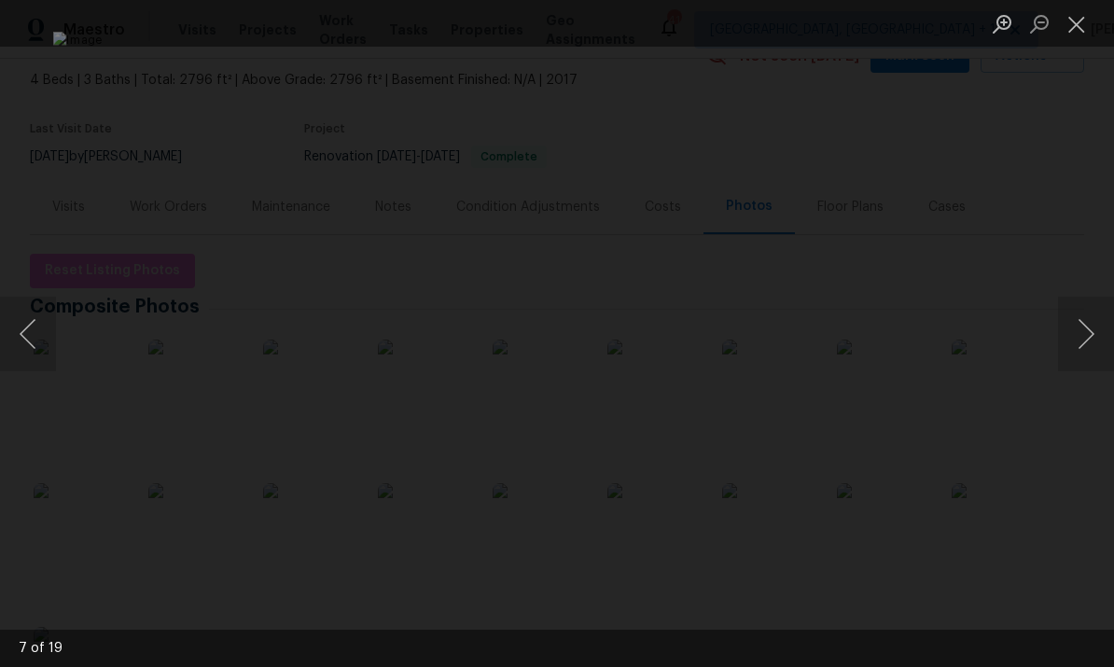
click at [1102, 336] on button "Next image" at bounding box center [1086, 334] width 56 height 75
click at [1104, 487] on div "Lightbox" at bounding box center [557, 333] width 1114 height 667
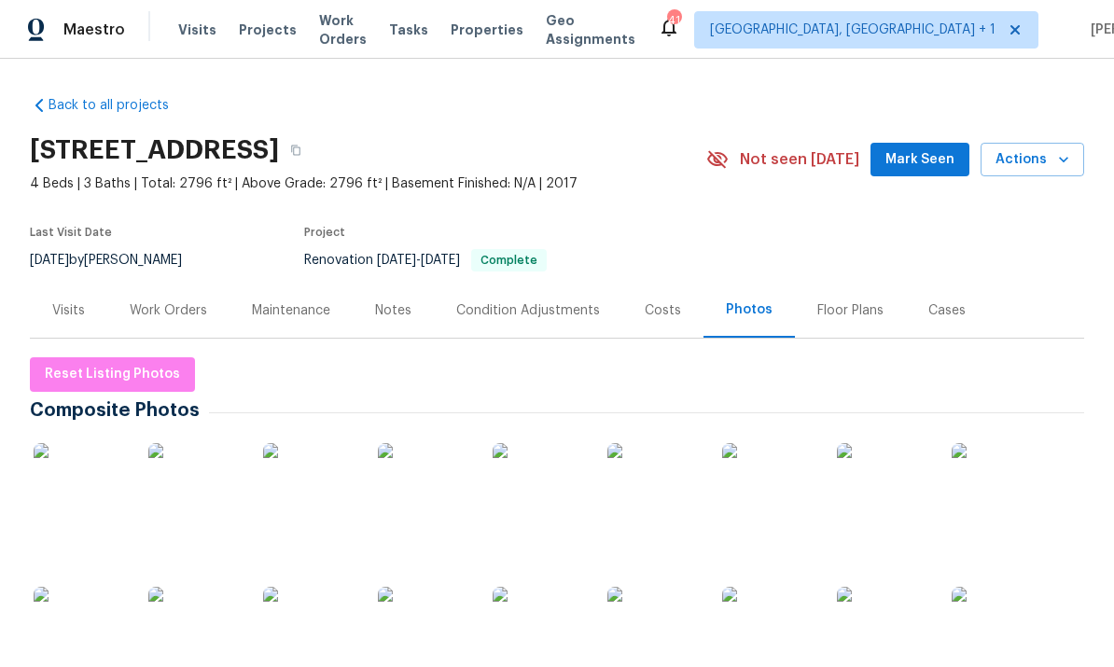
scroll to position [0, 0]
click at [181, 306] on div "Work Orders" at bounding box center [168, 310] width 77 height 19
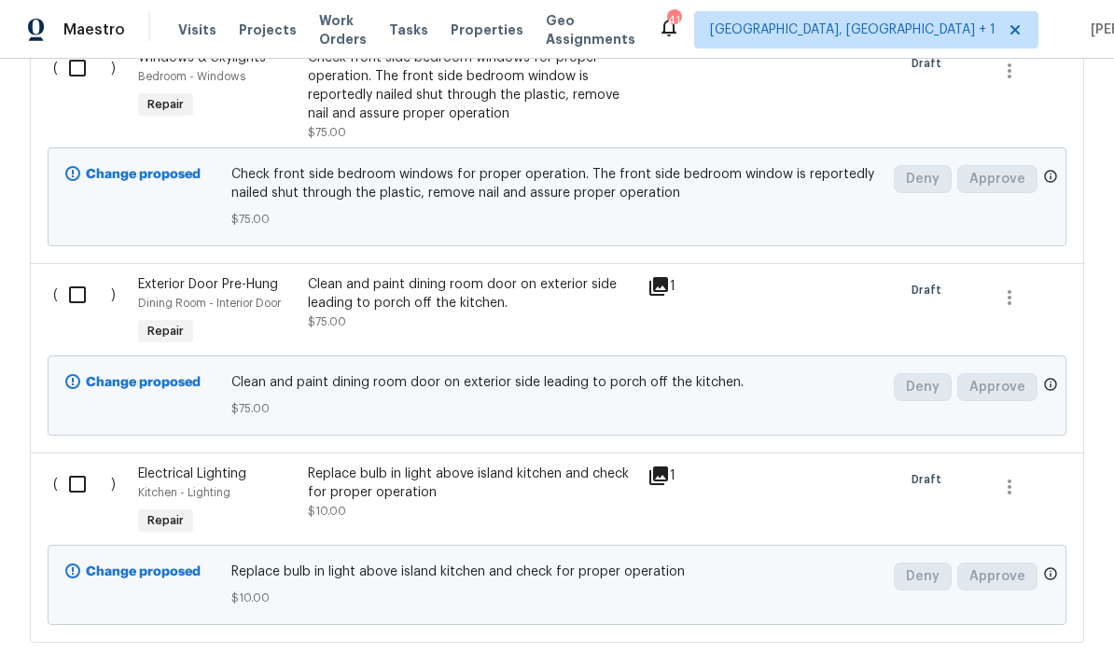
scroll to position [529, 0]
click at [73, 75] on input "checkbox" at bounding box center [84, 67] width 53 height 39
checkbox input "true"
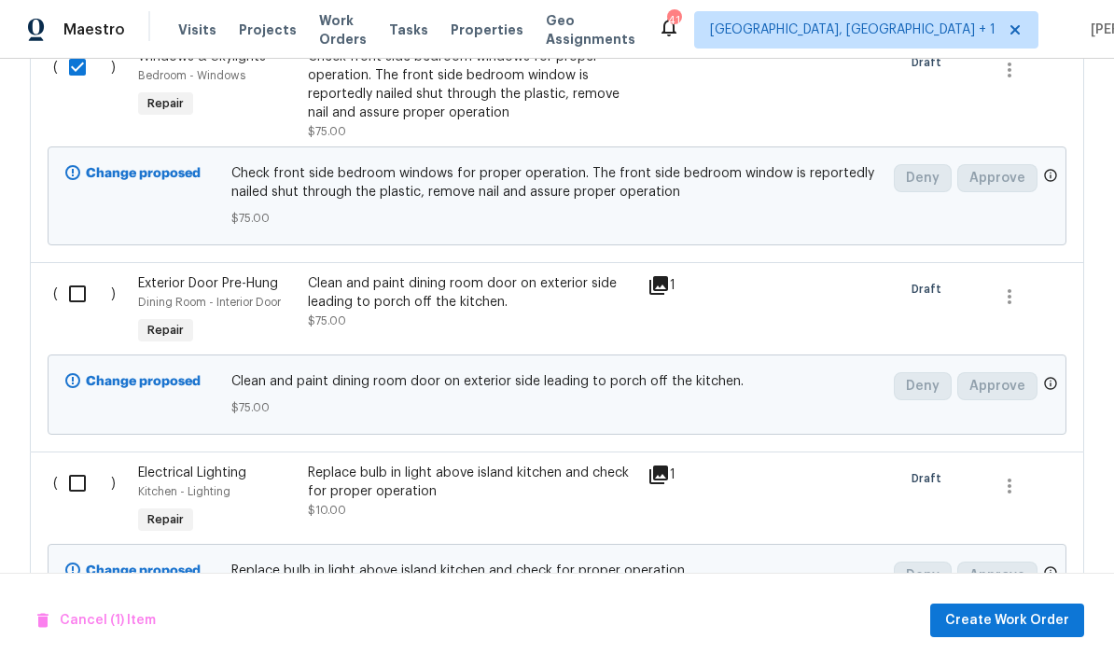
click at [76, 296] on input "checkbox" at bounding box center [84, 293] width 53 height 39
checkbox input "true"
click at [85, 481] on input "checkbox" at bounding box center [84, 483] width 53 height 39
checkbox input "true"
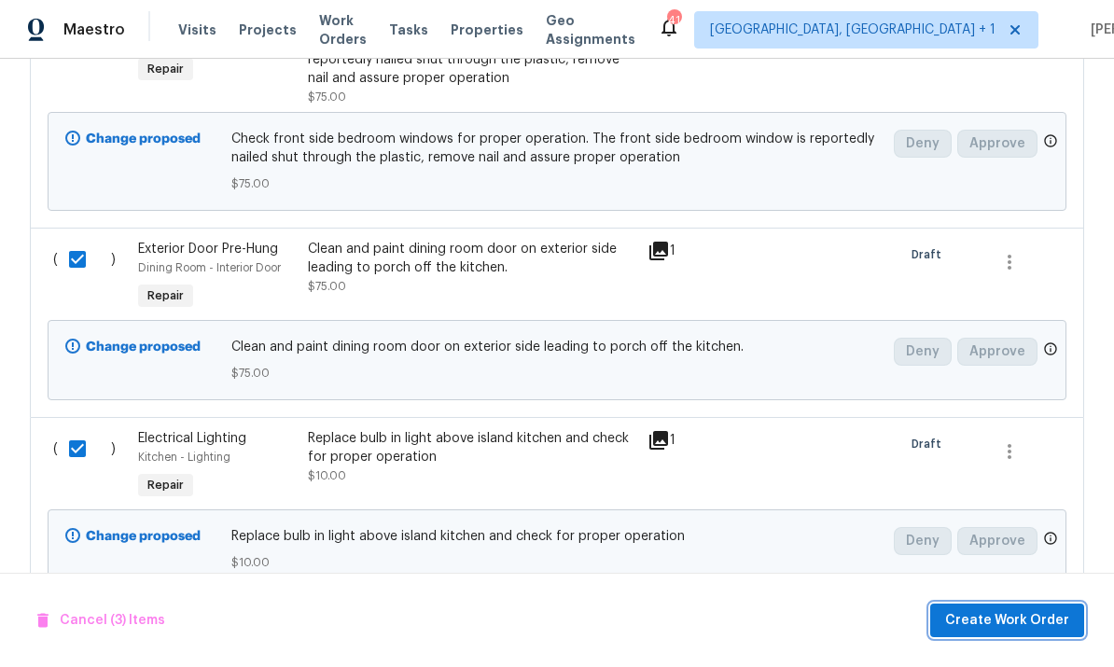
click at [1014, 624] on span "Create Work Order" at bounding box center [1007, 620] width 124 height 23
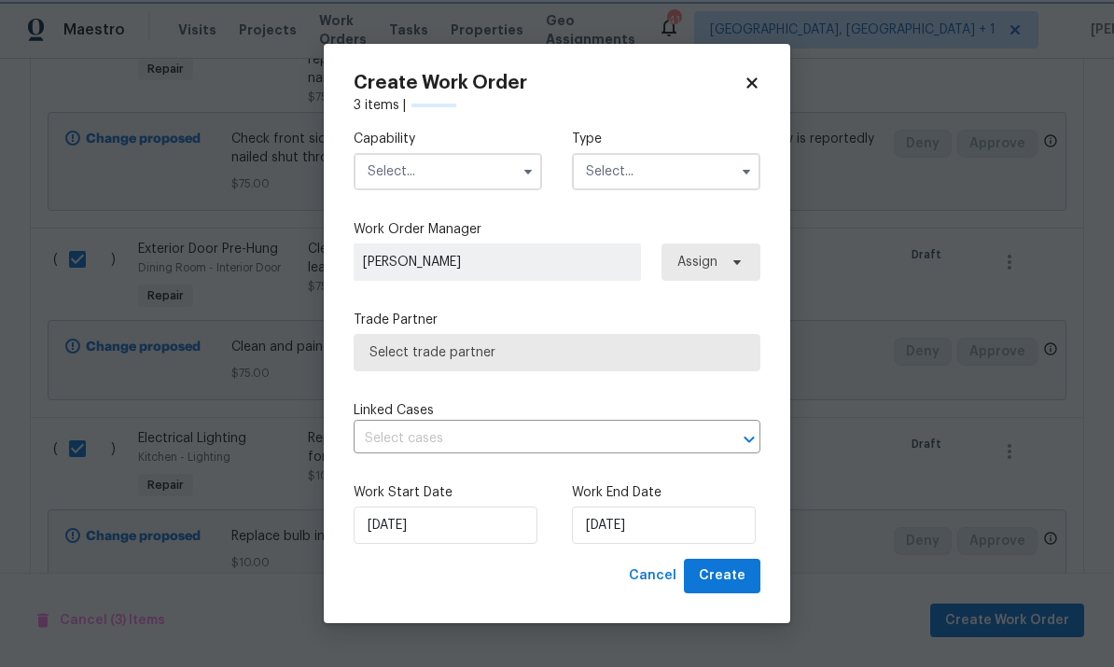
scroll to position [562, 0]
checkbox input "false"
click at [450, 160] on input "text" at bounding box center [447, 171] width 188 height 37
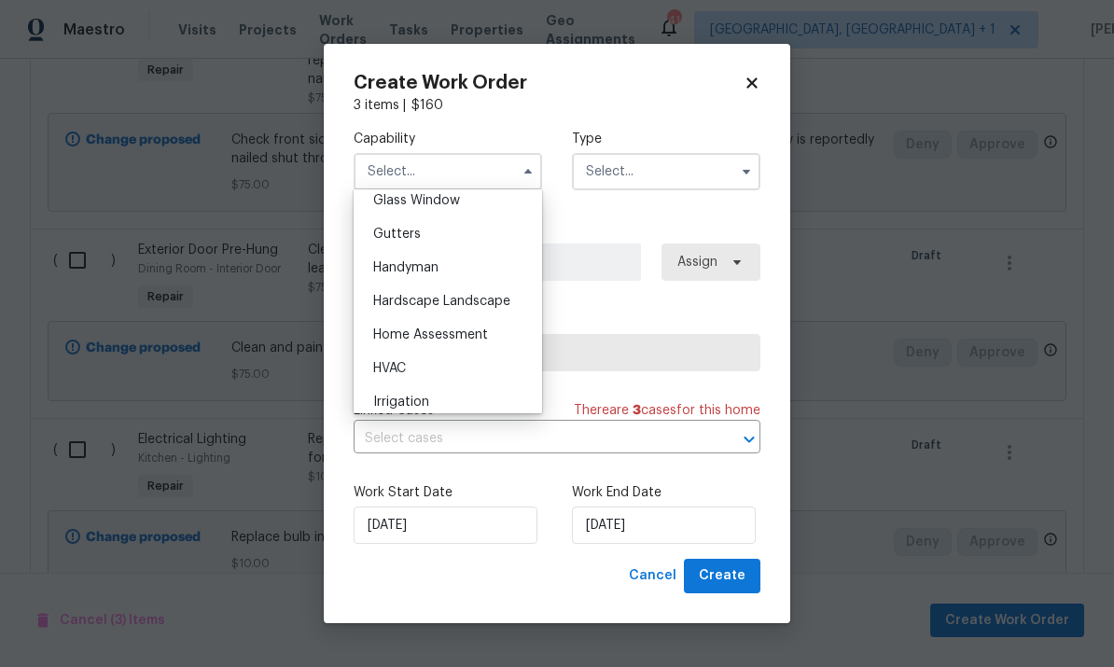
scroll to position [976, 0]
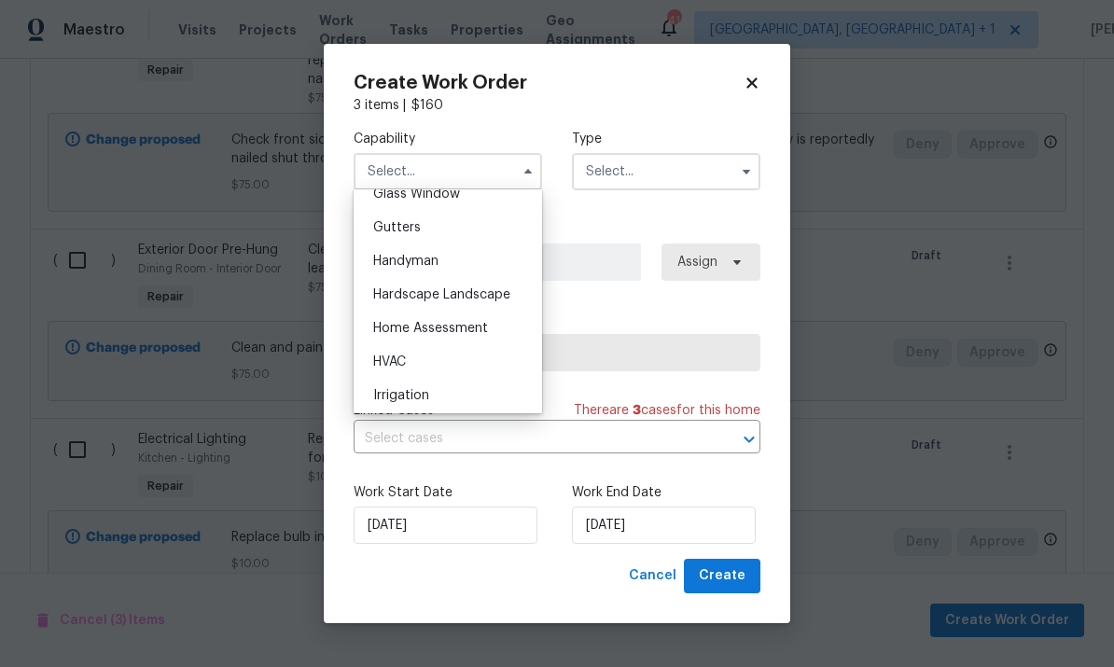
click at [430, 258] on span "Handyman" at bounding box center [405, 261] width 65 height 13
type input "Handyman"
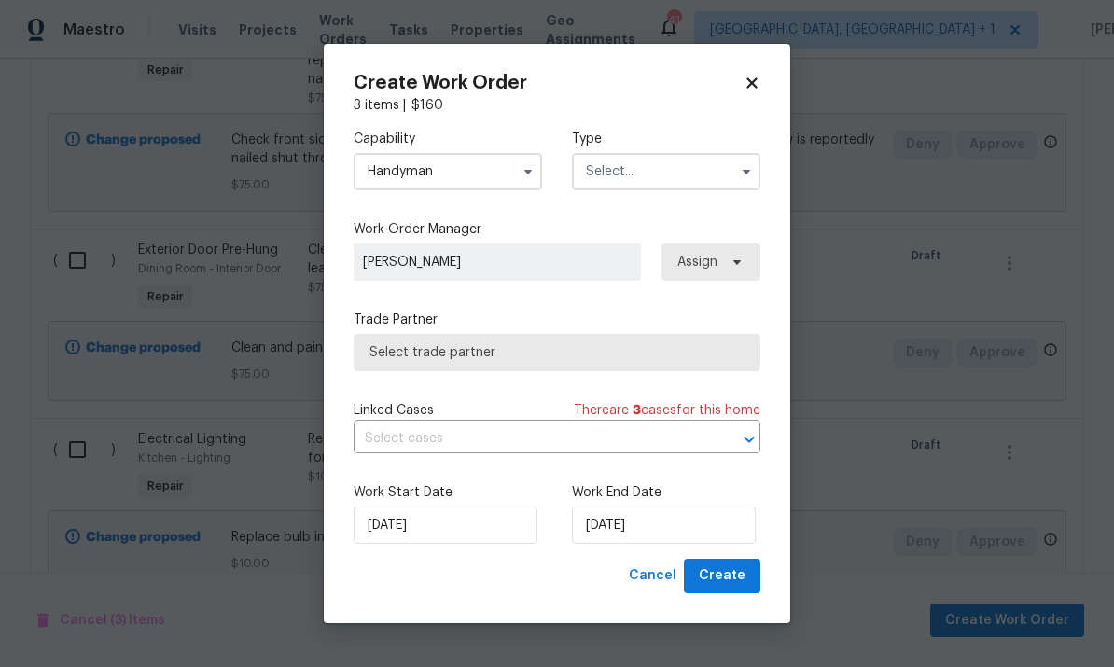
click at [695, 173] on input "text" at bounding box center [666, 171] width 188 height 37
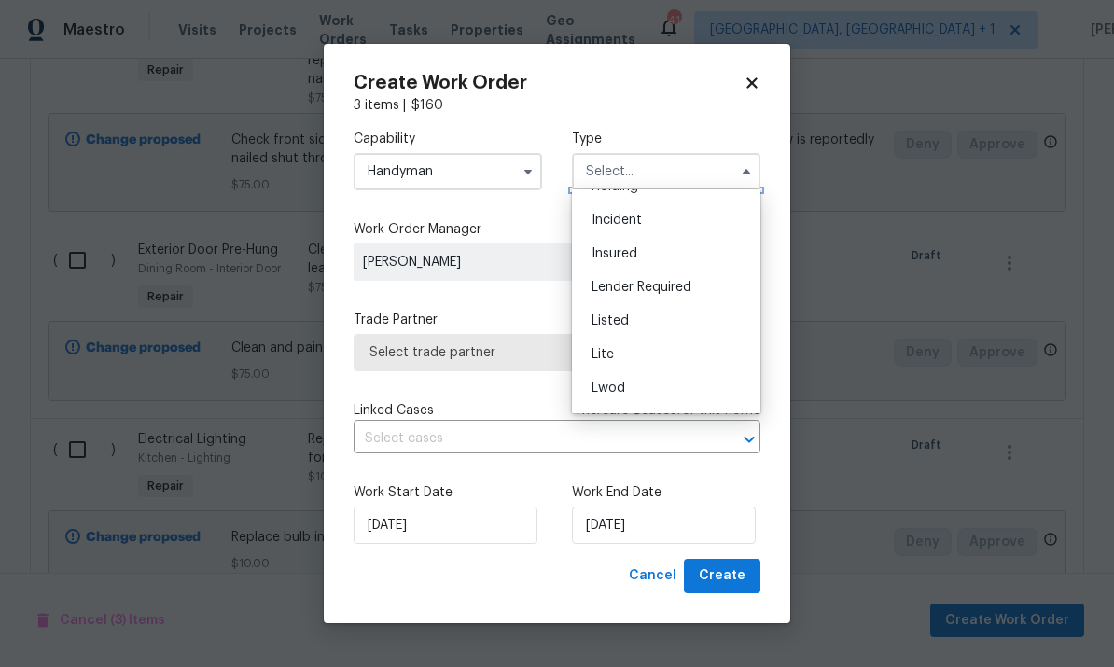
scroll to position [95, 0]
click at [634, 315] on div "Listed" at bounding box center [665, 317] width 179 height 34
type input "Listed"
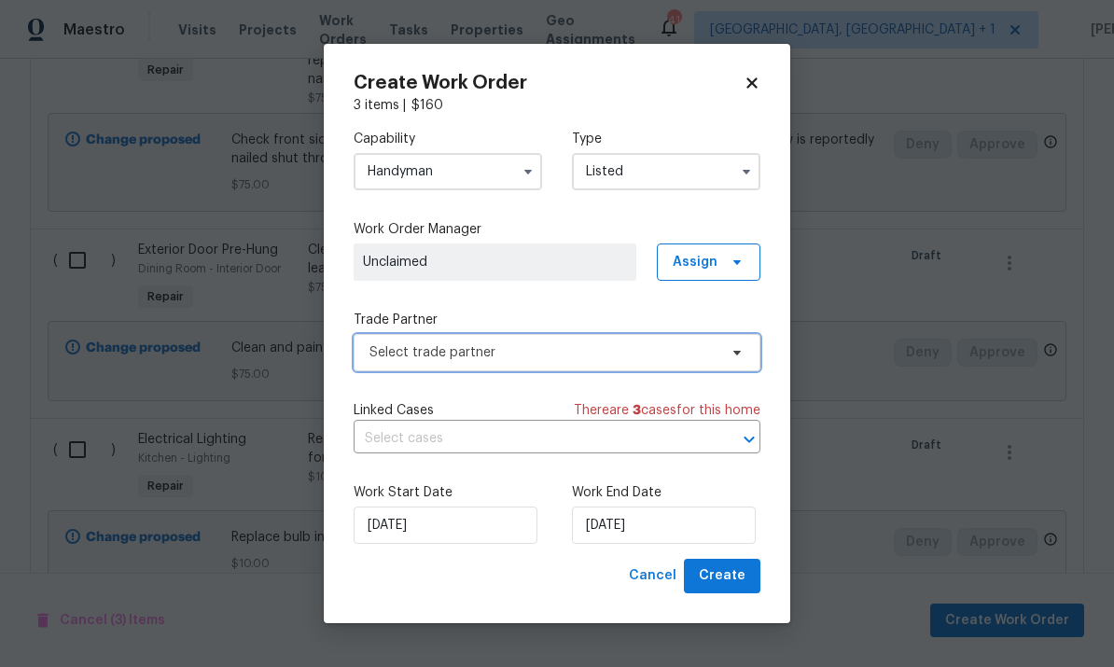
click at [738, 352] on icon at bounding box center [736, 353] width 7 height 5
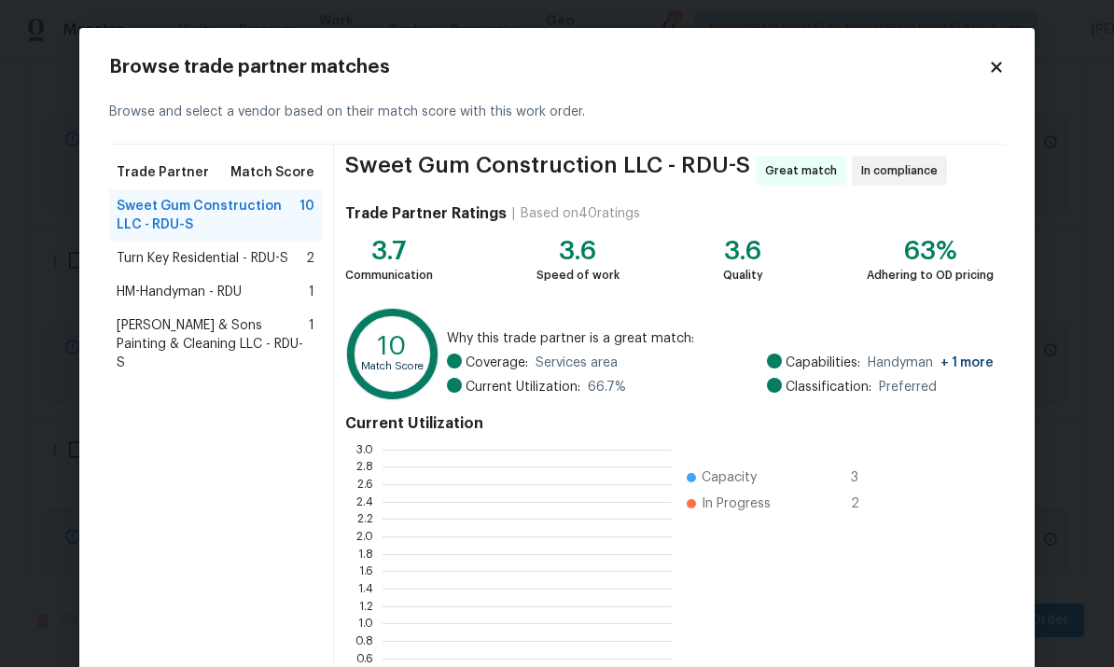
scroll to position [261, 289]
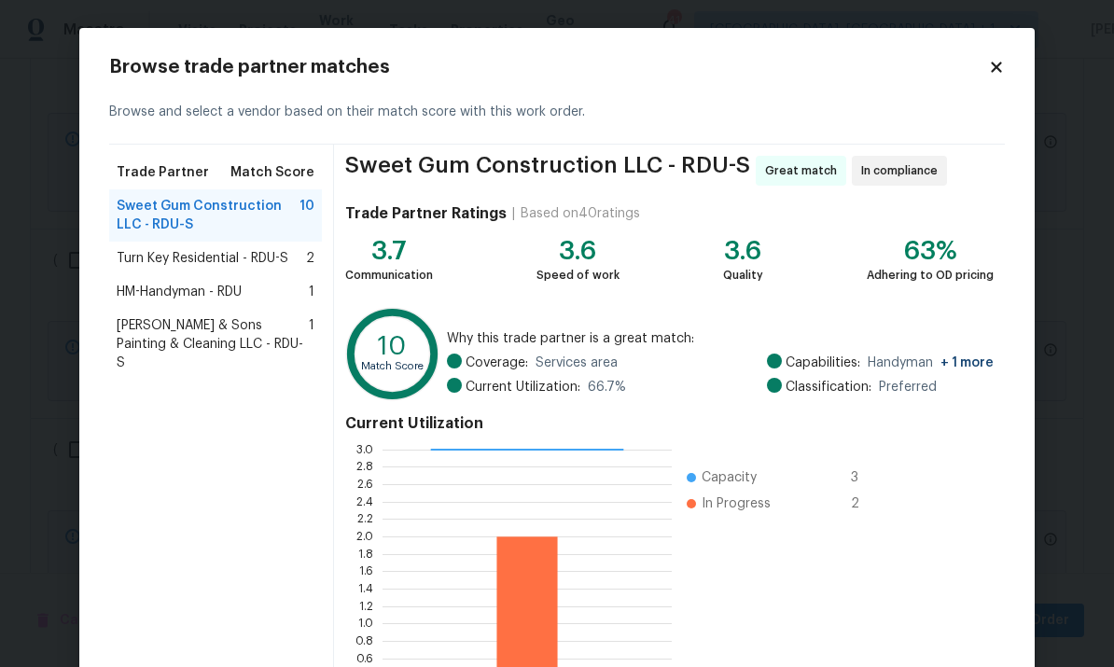
click at [993, 59] on icon at bounding box center [996, 67] width 17 height 17
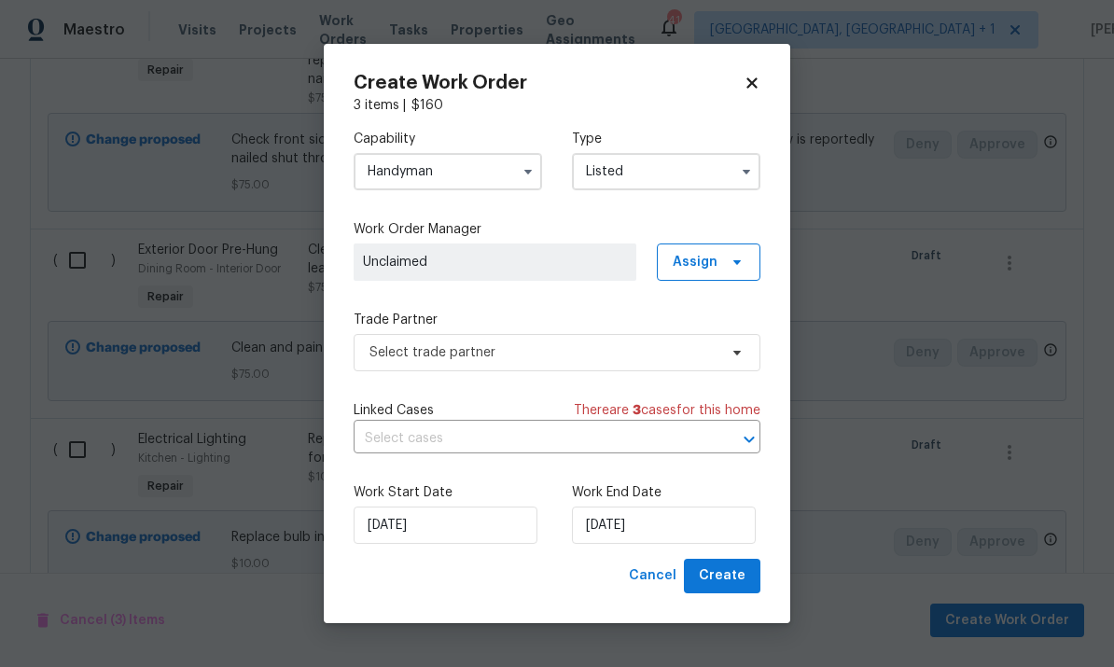
click at [483, 175] on input "Handyman" at bounding box center [447, 171] width 188 height 37
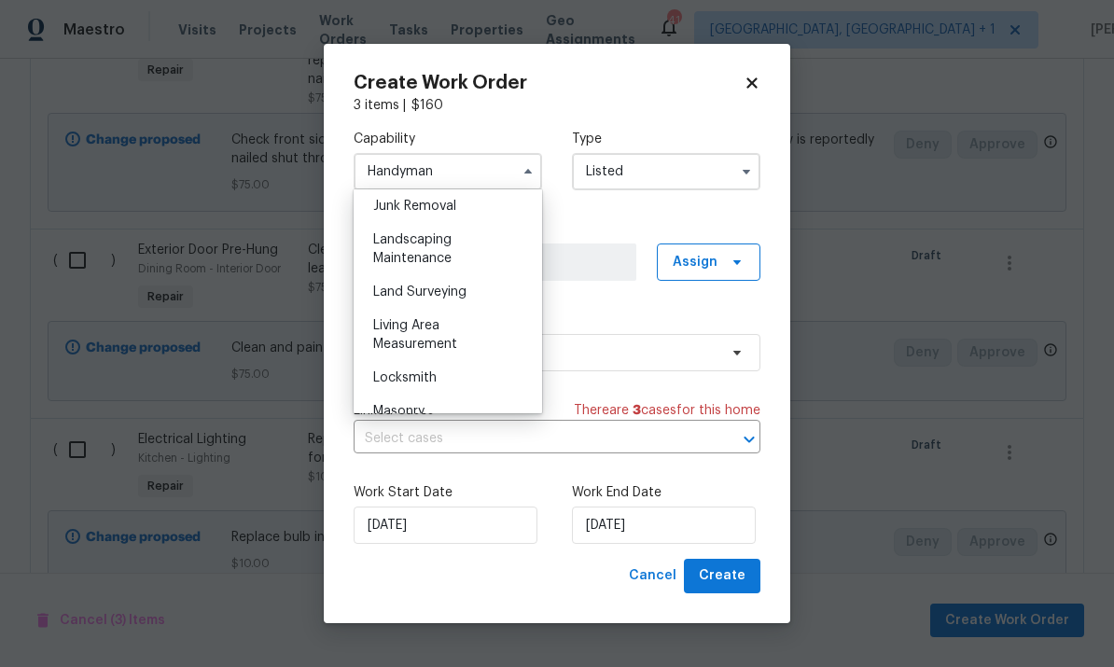
scroll to position [1199, 0]
click at [439, 246] on div "Landscaping Maintenance" at bounding box center [447, 248] width 179 height 52
type input "Landscaping Maintenance"
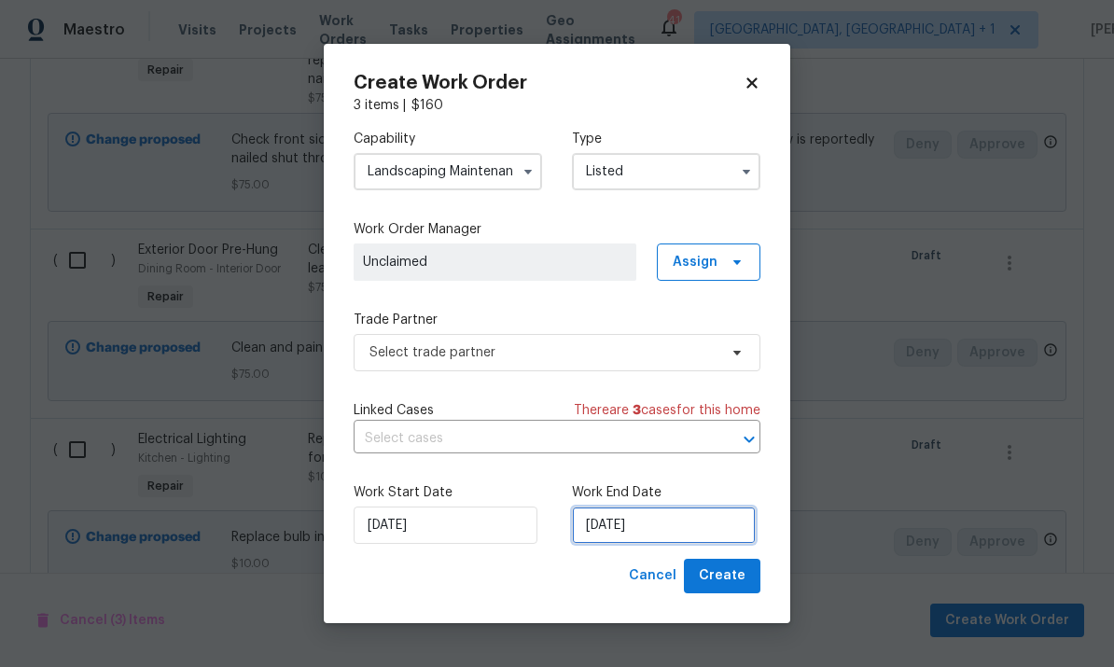
click at [673, 539] on input "[DATE]" at bounding box center [664, 524] width 184 height 37
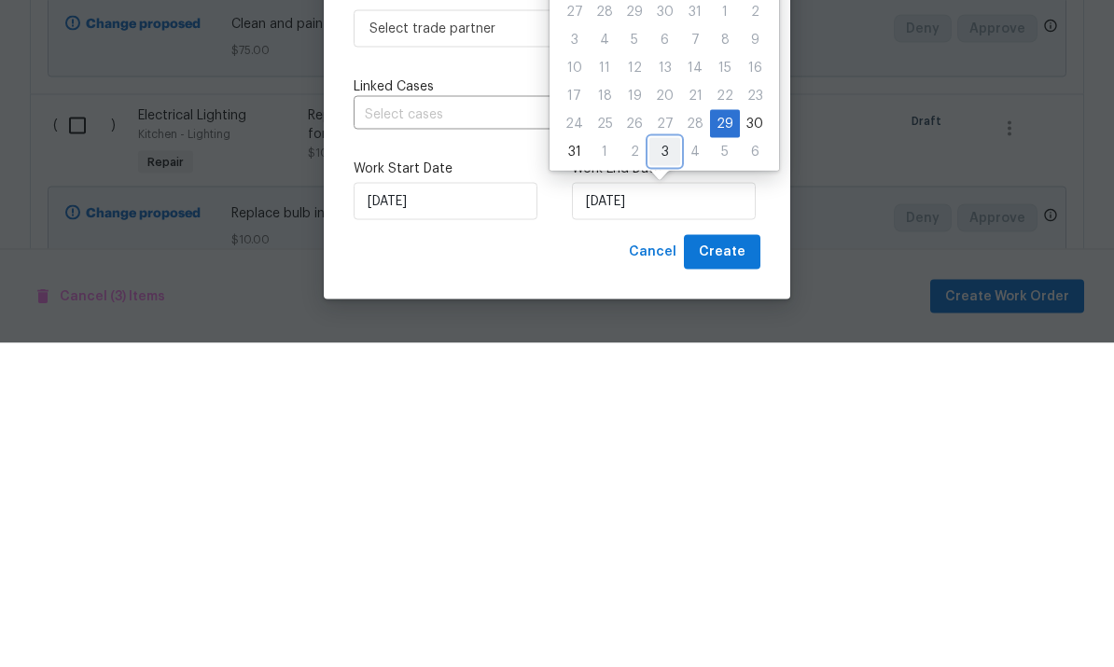
click at [667, 463] on div "3" at bounding box center [664, 476] width 31 height 26
type input "[DATE]"
select select "8"
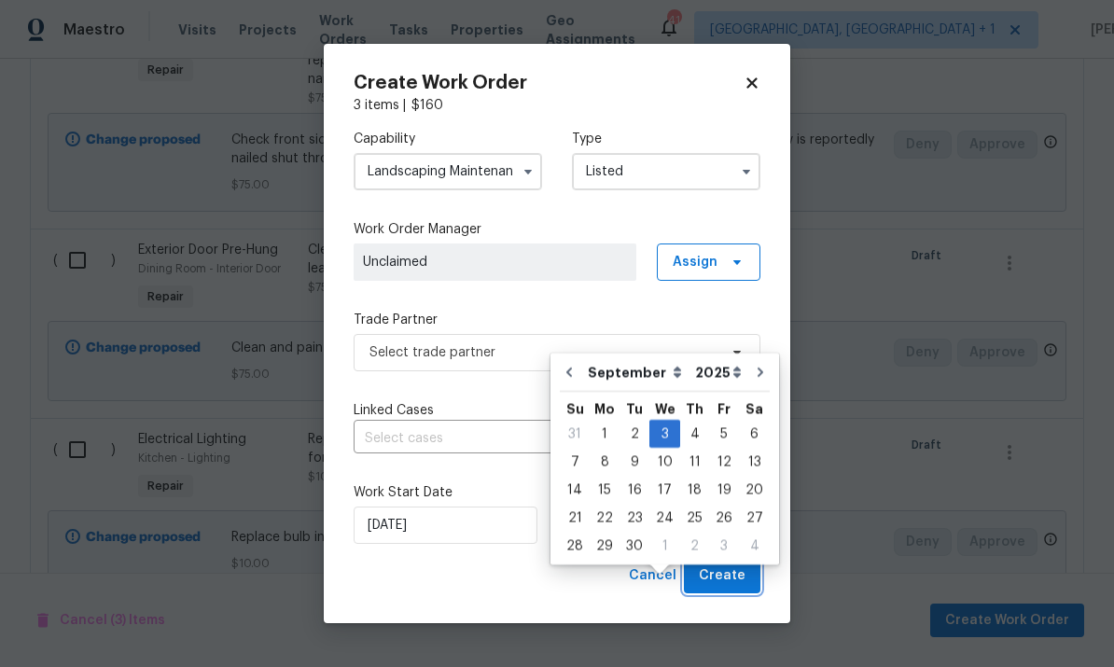
click at [746, 593] on button "Create" at bounding box center [722, 576] width 76 height 35
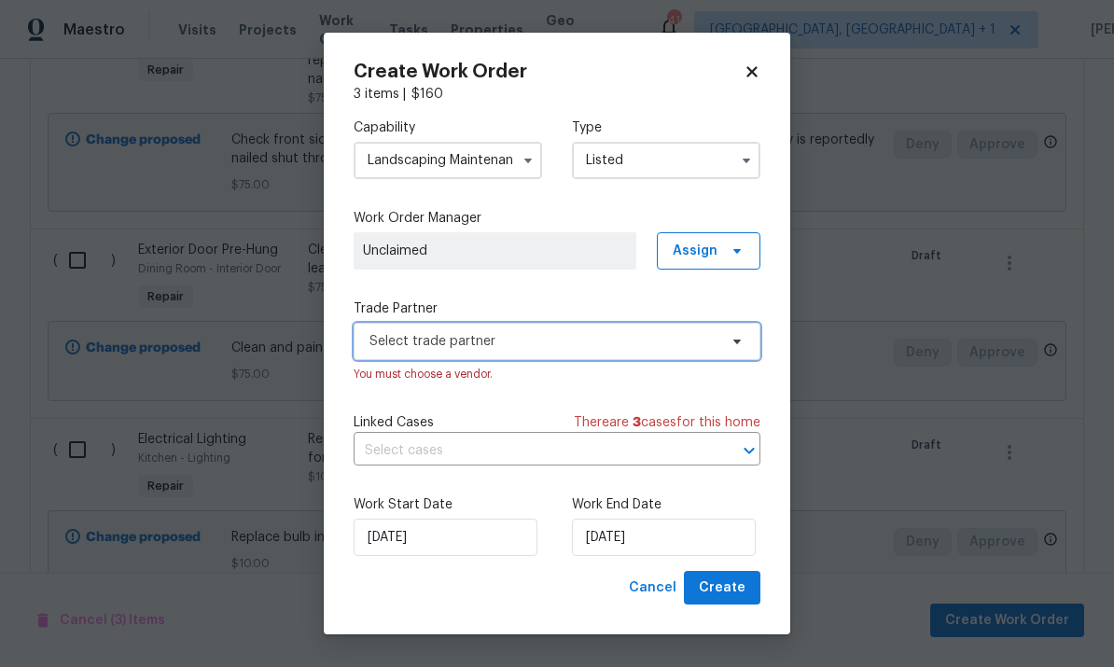
click at [727, 345] on span at bounding box center [734, 341] width 21 height 15
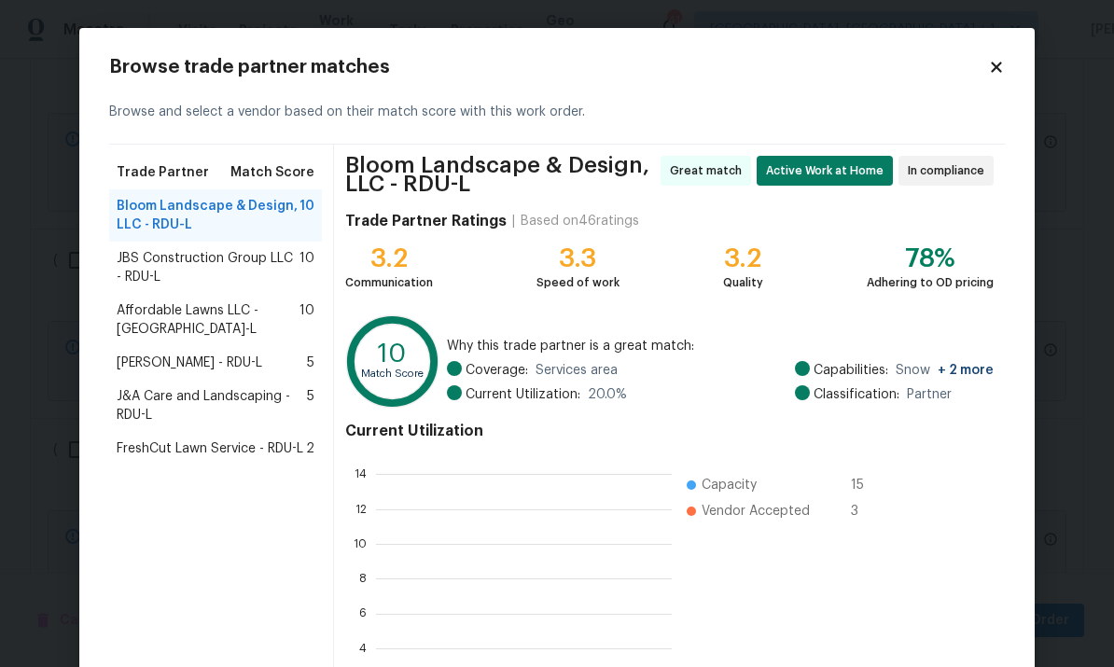
scroll to position [261, 296]
click at [242, 214] on span "Bloom Landscape & Design, LLC - RDU-L" at bounding box center [208, 215] width 183 height 37
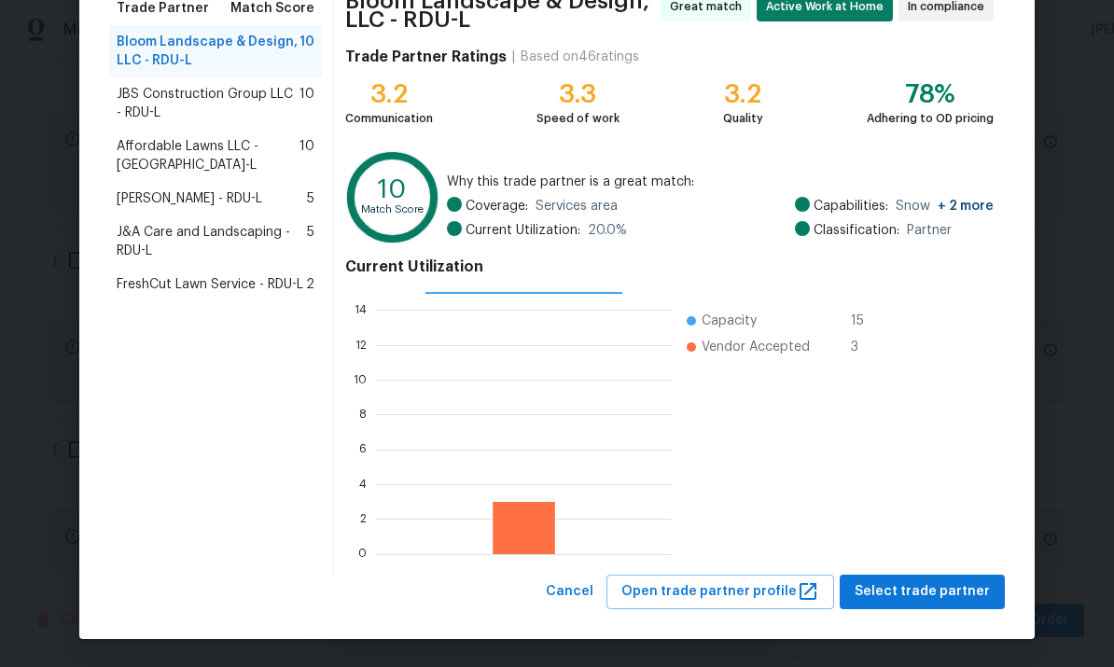
scroll to position [163, 0]
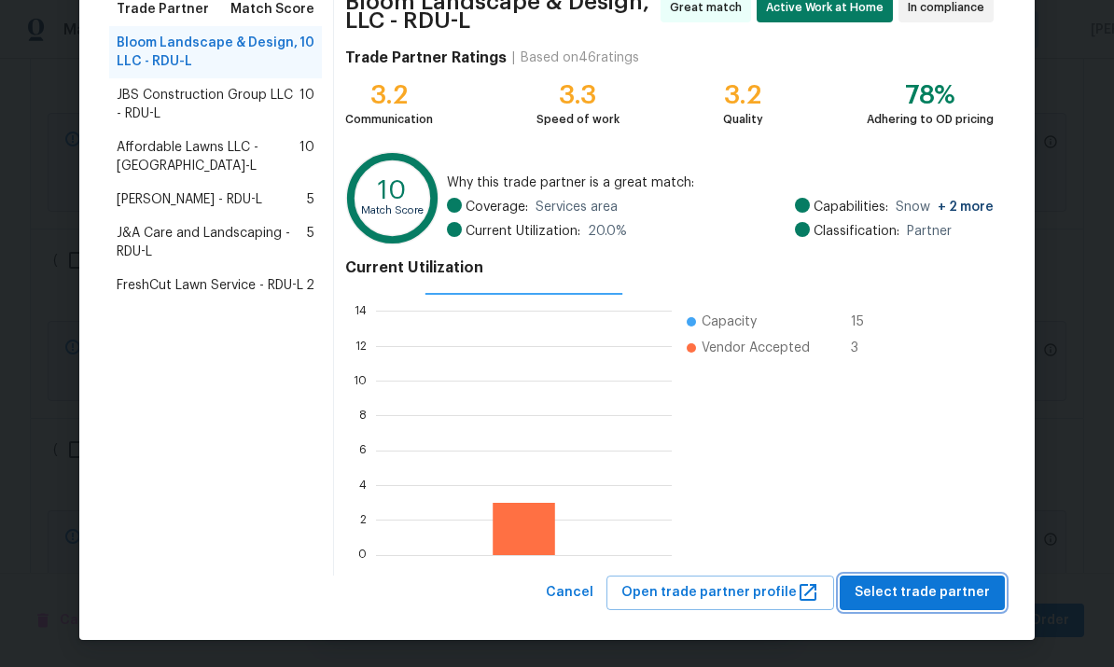
click at [923, 592] on span "Select trade partner" at bounding box center [921, 592] width 135 height 23
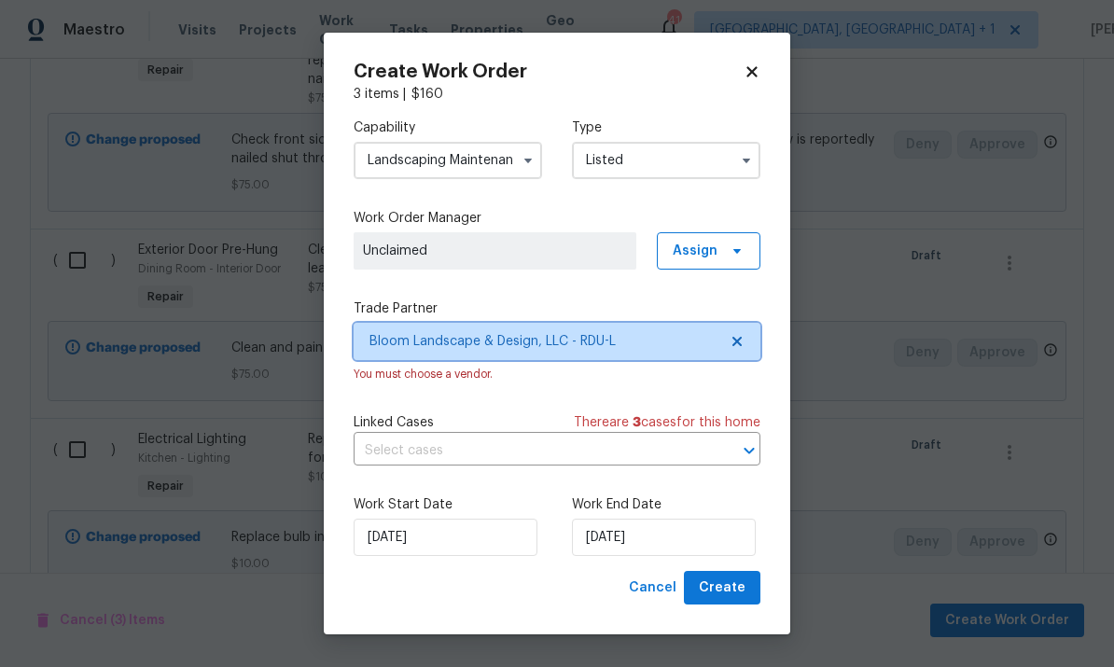
scroll to position [0, 0]
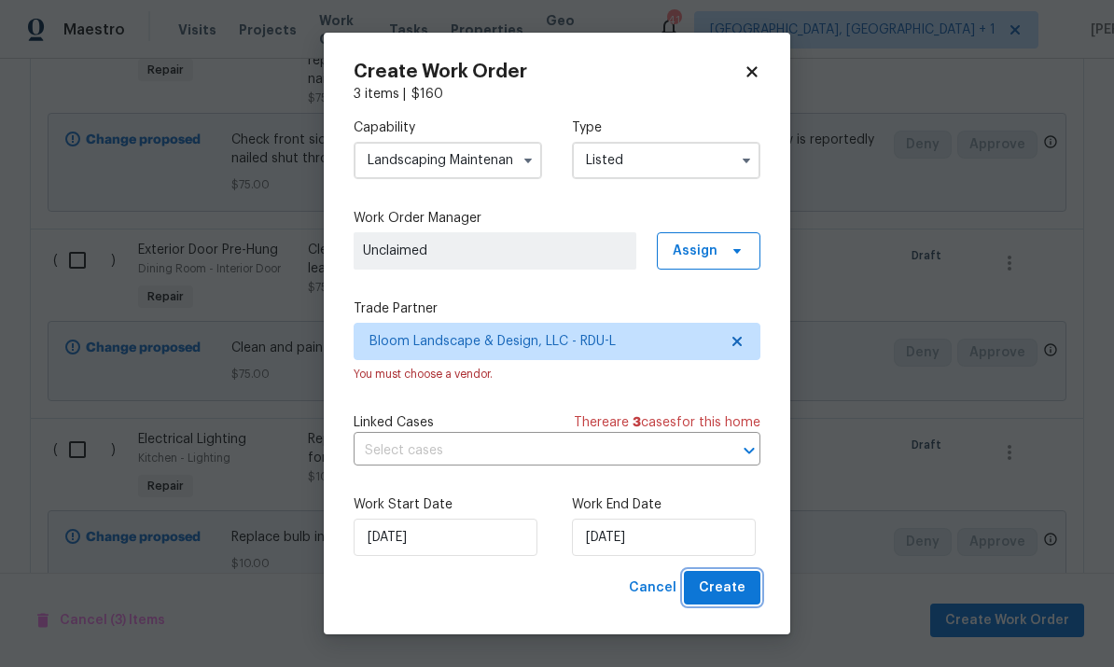
click at [729, 605] on button "Create" at bounding box center [722, 588] width 76 height 35
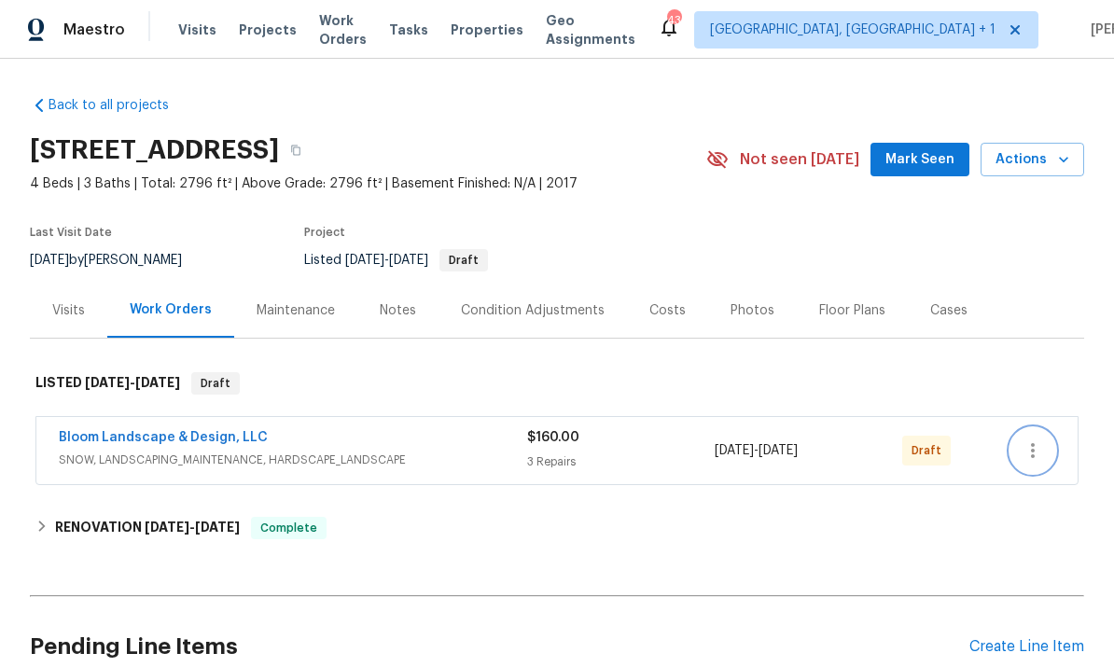
click at [1042, 449] on icon "button" at bounding box center [1032, 450] width 22 height 22
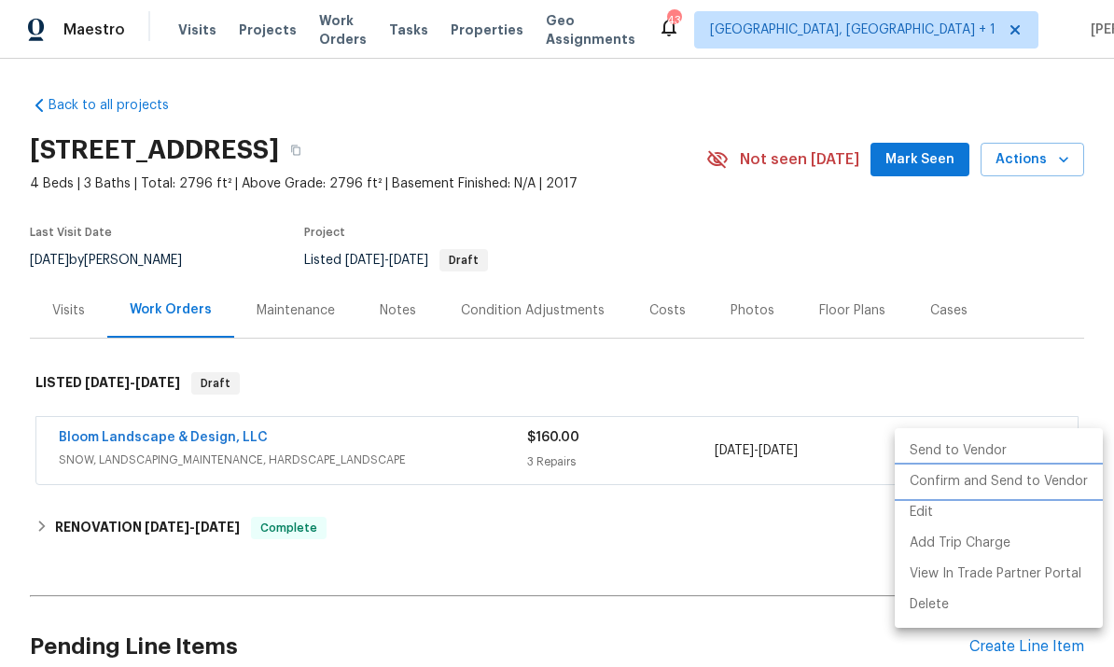
click at [1003, 491] on li "Confirm and Send to Vendor" at bounding box center [998, 481] width 208 height 31
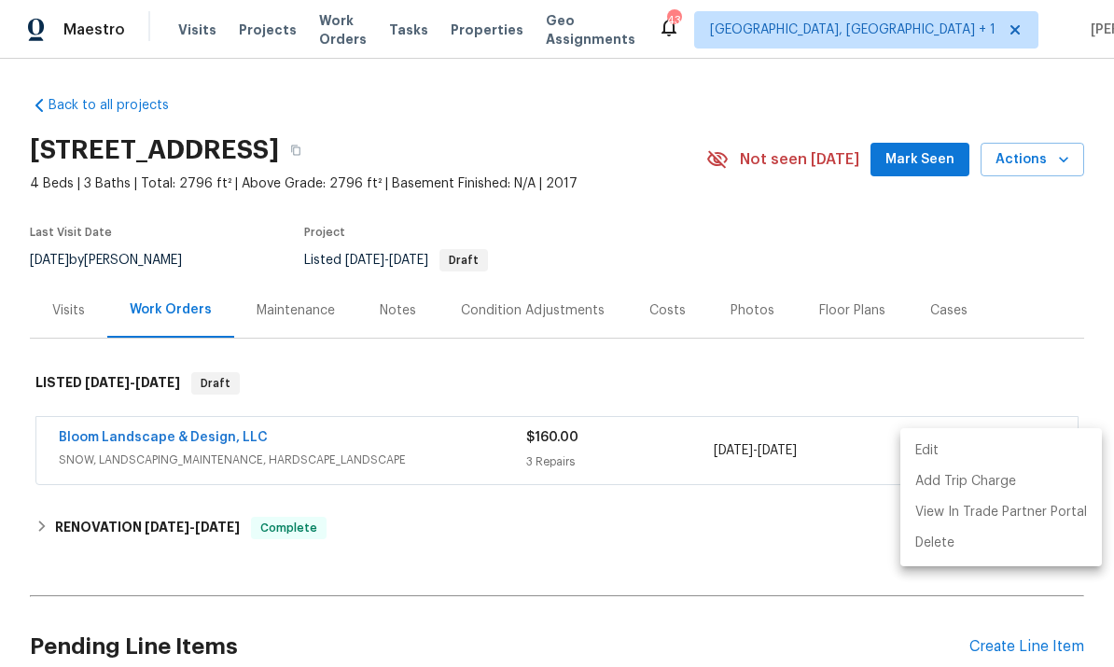
click at [171, 437] on div at bounding box center [557, 333] width 1114 height 667
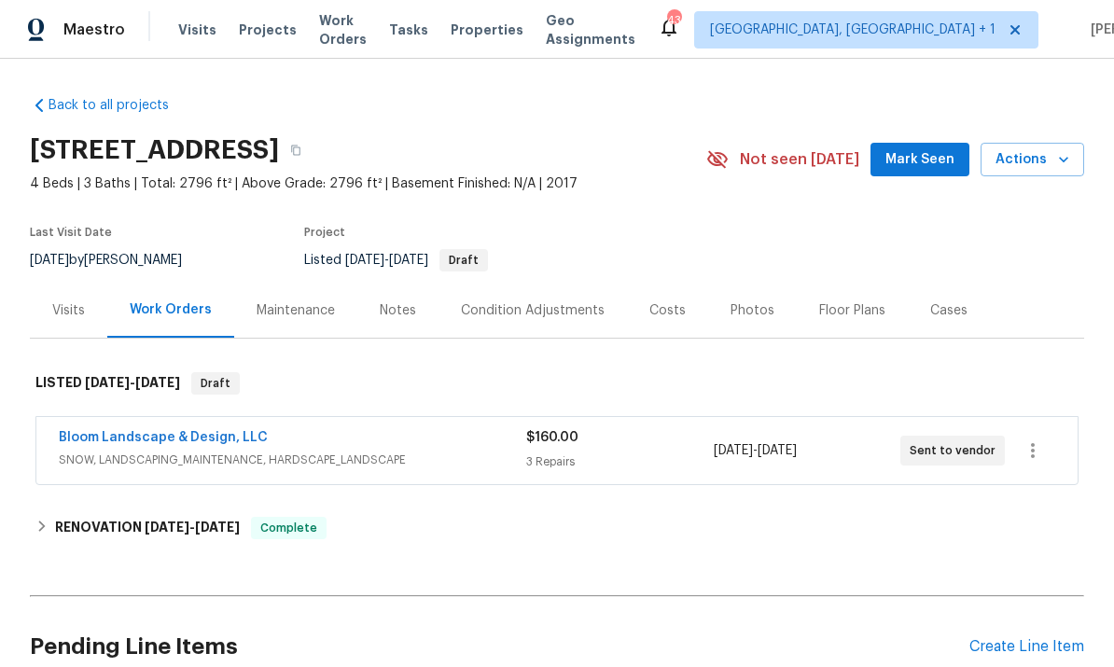
click at [164, 433] on link "Bloom Landscape & Design, LLC" at bounding box center [163, 437] width 209 height 13
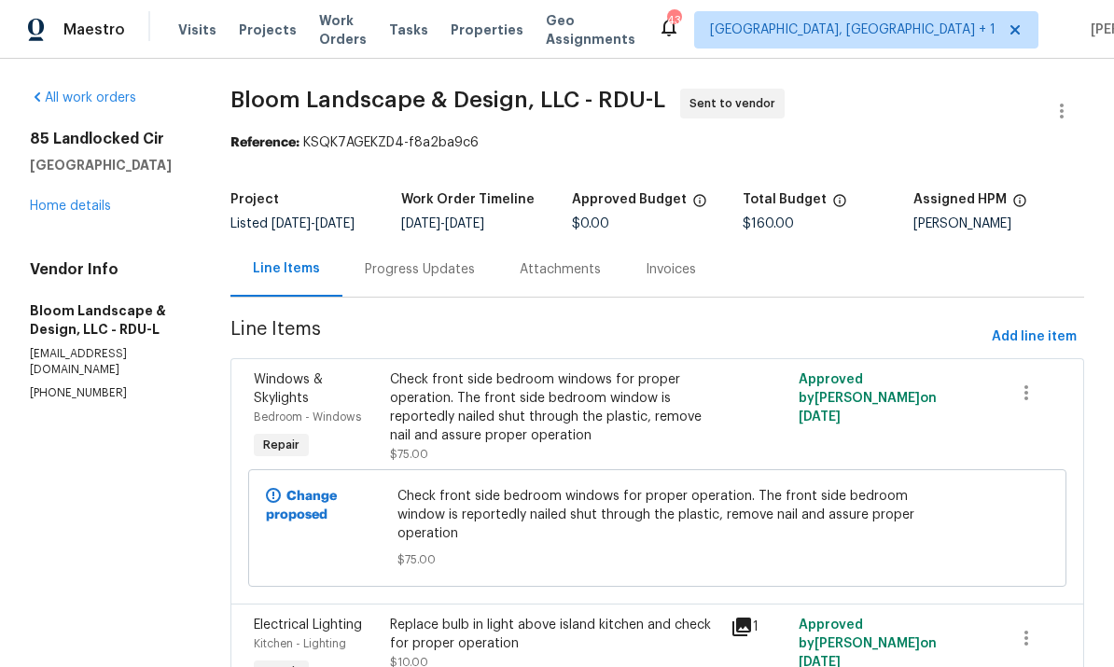
click at [424, 256] on div "Progress Updates" at bounding box center [419, 269] width 155 height 55
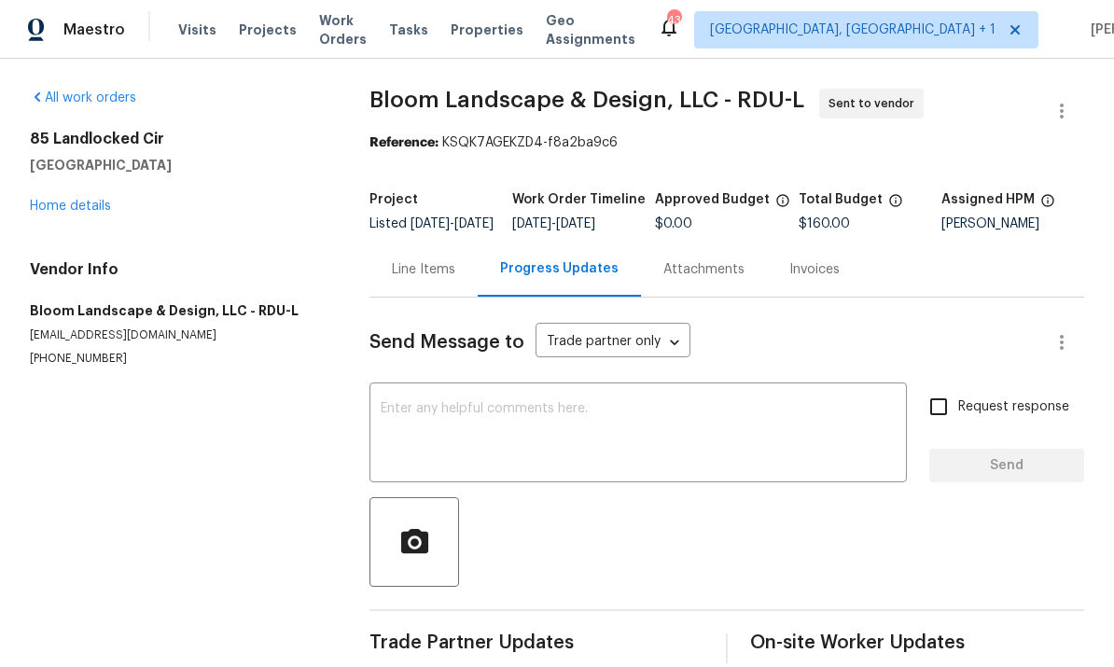
click at [435, 427] on textarea at bounding box center [638, 434] width 515 height 65
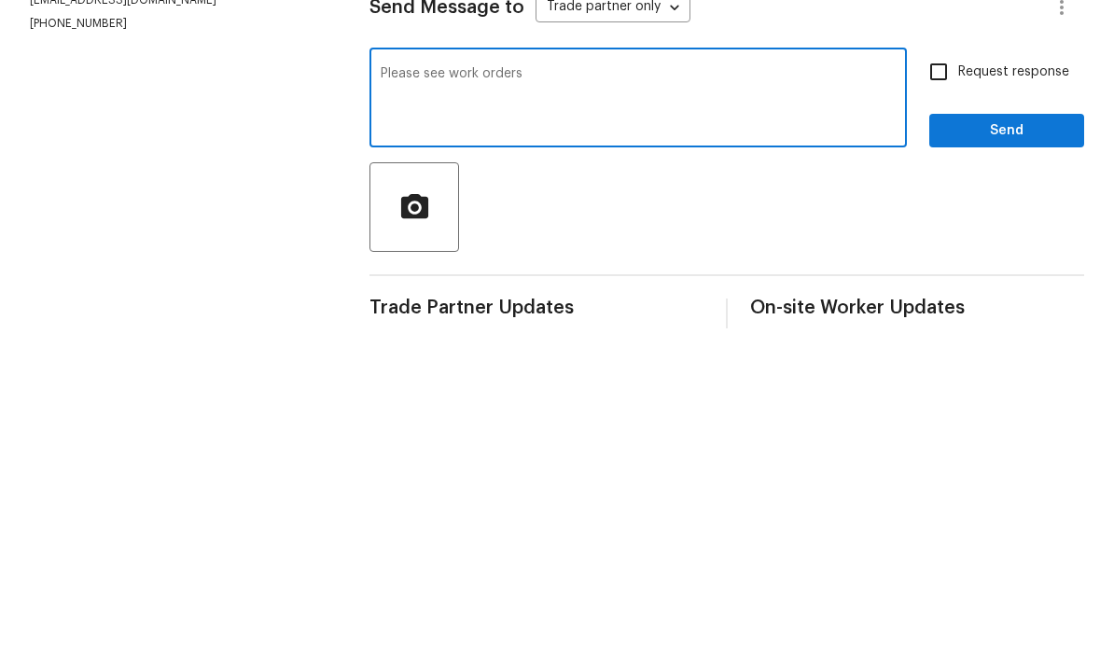
type textarea "Please see work orders"
click at [946, 387] on input "Request response" at bounding box center [938, 406] width 39 height 39
checkbox input "true"
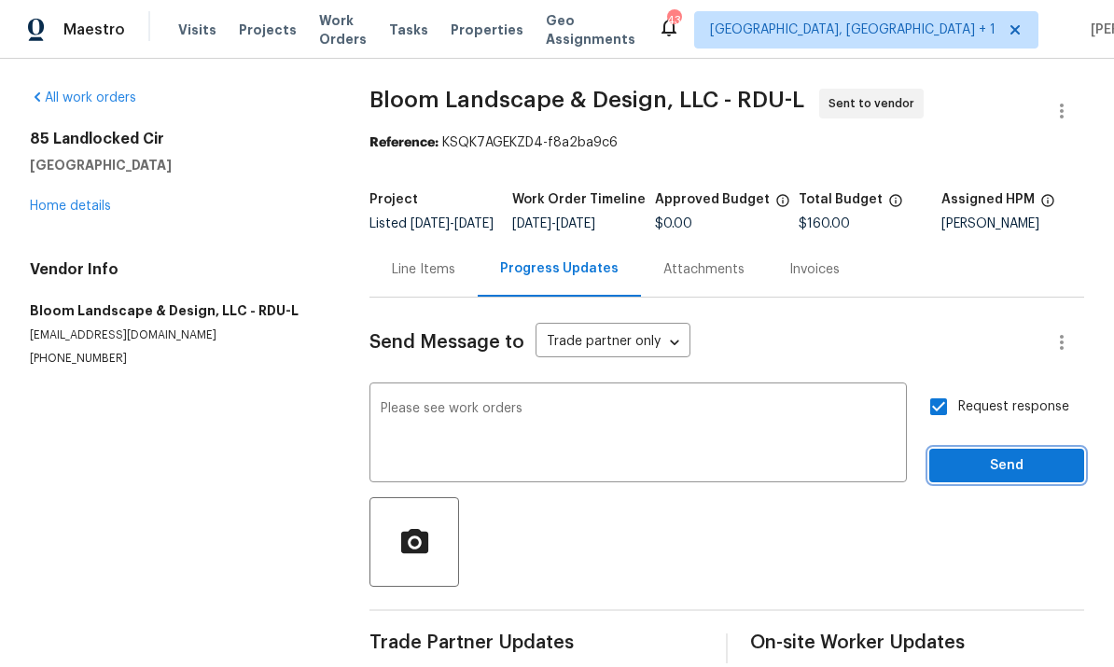
click at [983, 454] on span "Send" at bounding box center [1006, 465] width 125 height 23
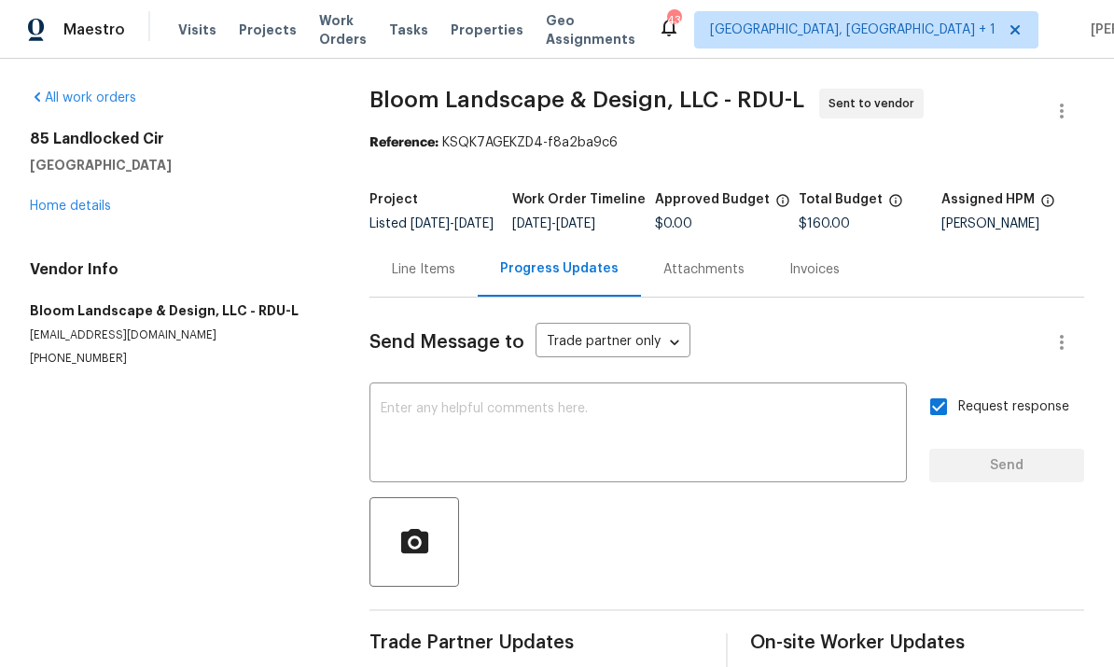
scroll to position [0, 0]
